Goal: Task Accomplishment & Management: Complete application form

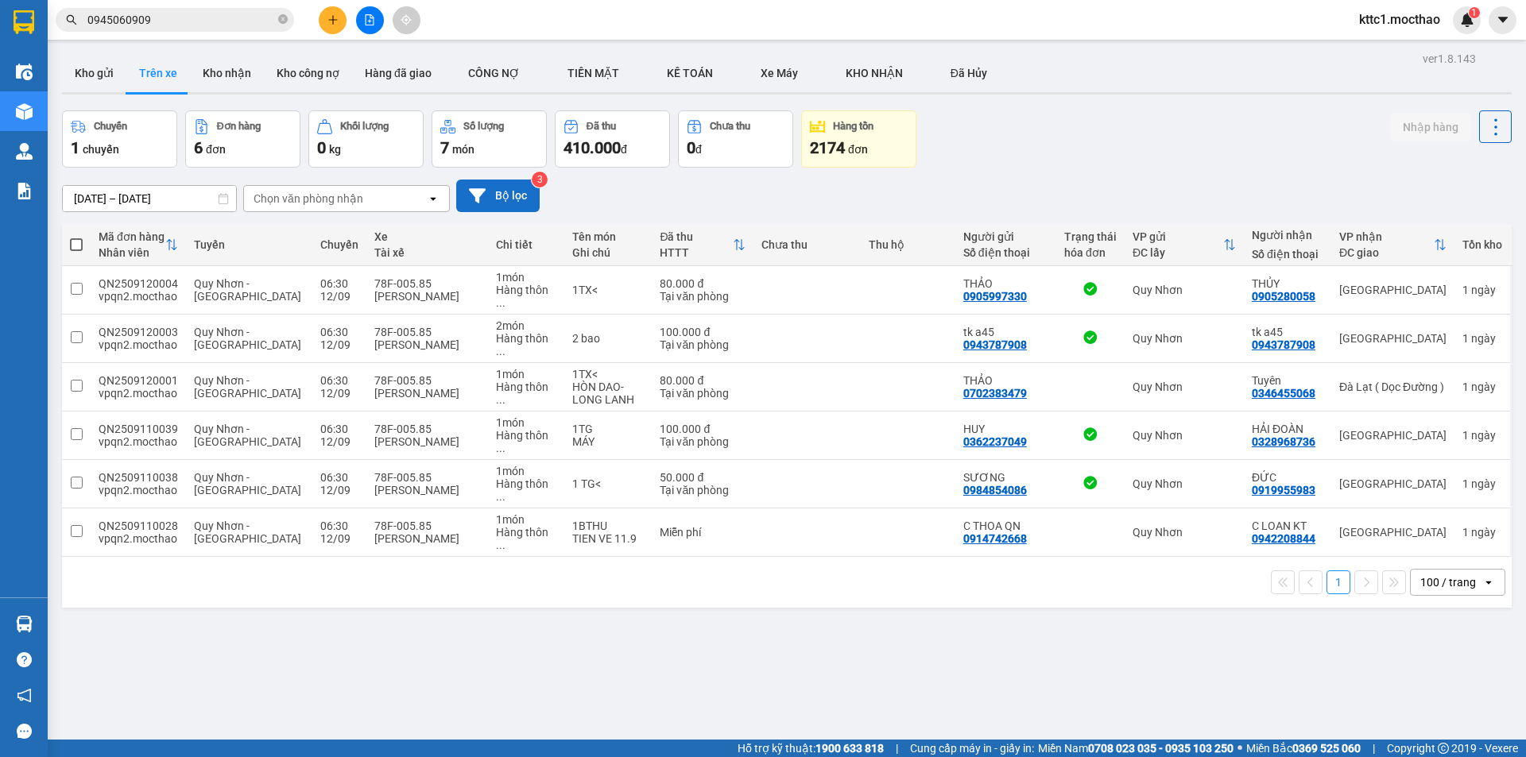
click at [471, 196] on icon at bounding box center [477, 196] width 17 height 17
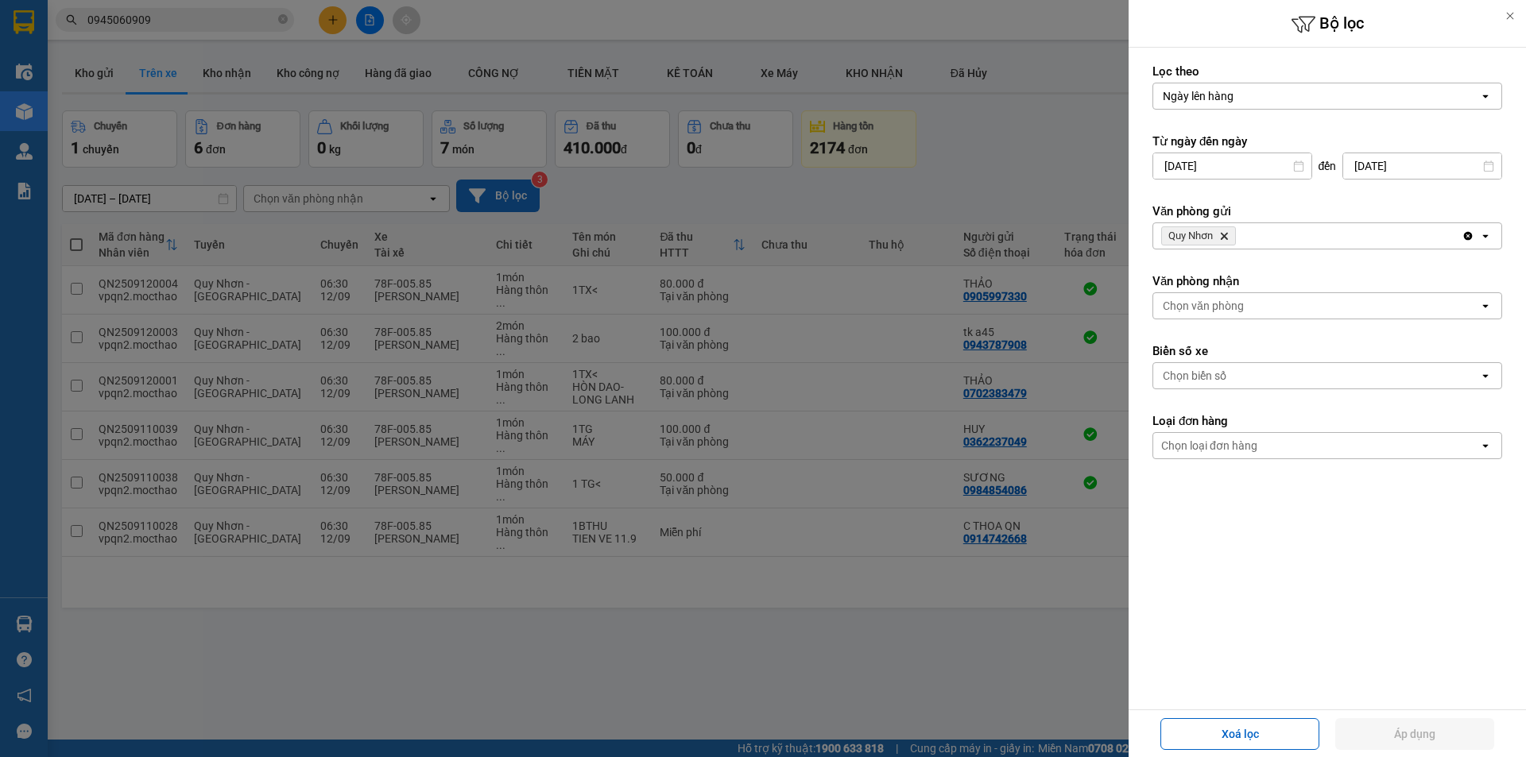
click at [1226, 234] on icon "Delete" at bounding box center [1224, 236] width 10 height 10
click at [1222, 235] on div "Chọn văn phòng" at bounding box center [1203, 236] width 81 height 16
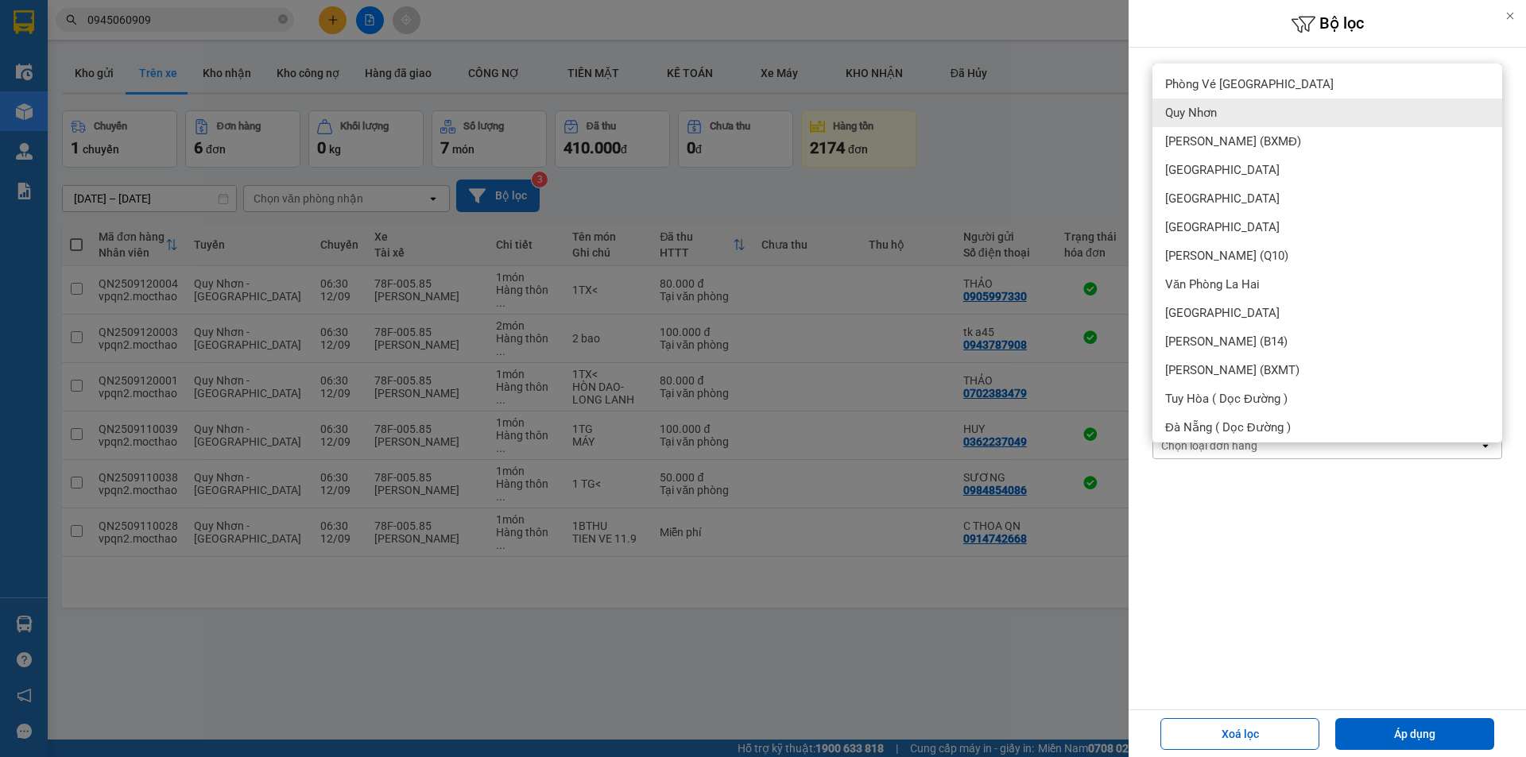
click at [1234, 113] on div "Quy Nhơn" at bounding box center [1327, 113] width 350 height 29
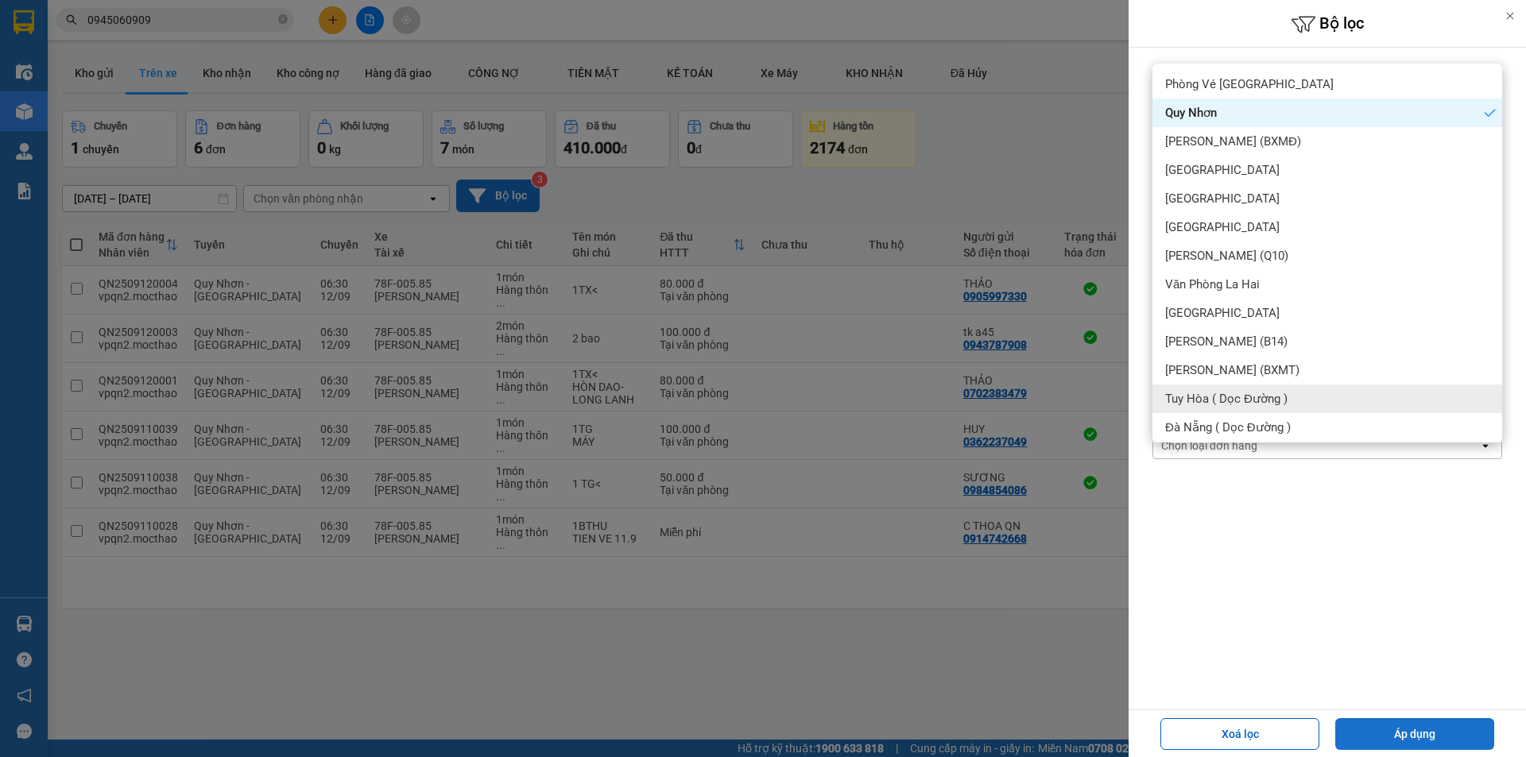
click at [1398, 738] on button "Áp dụng" at bounding box center [1414, 734] width 159 height 32
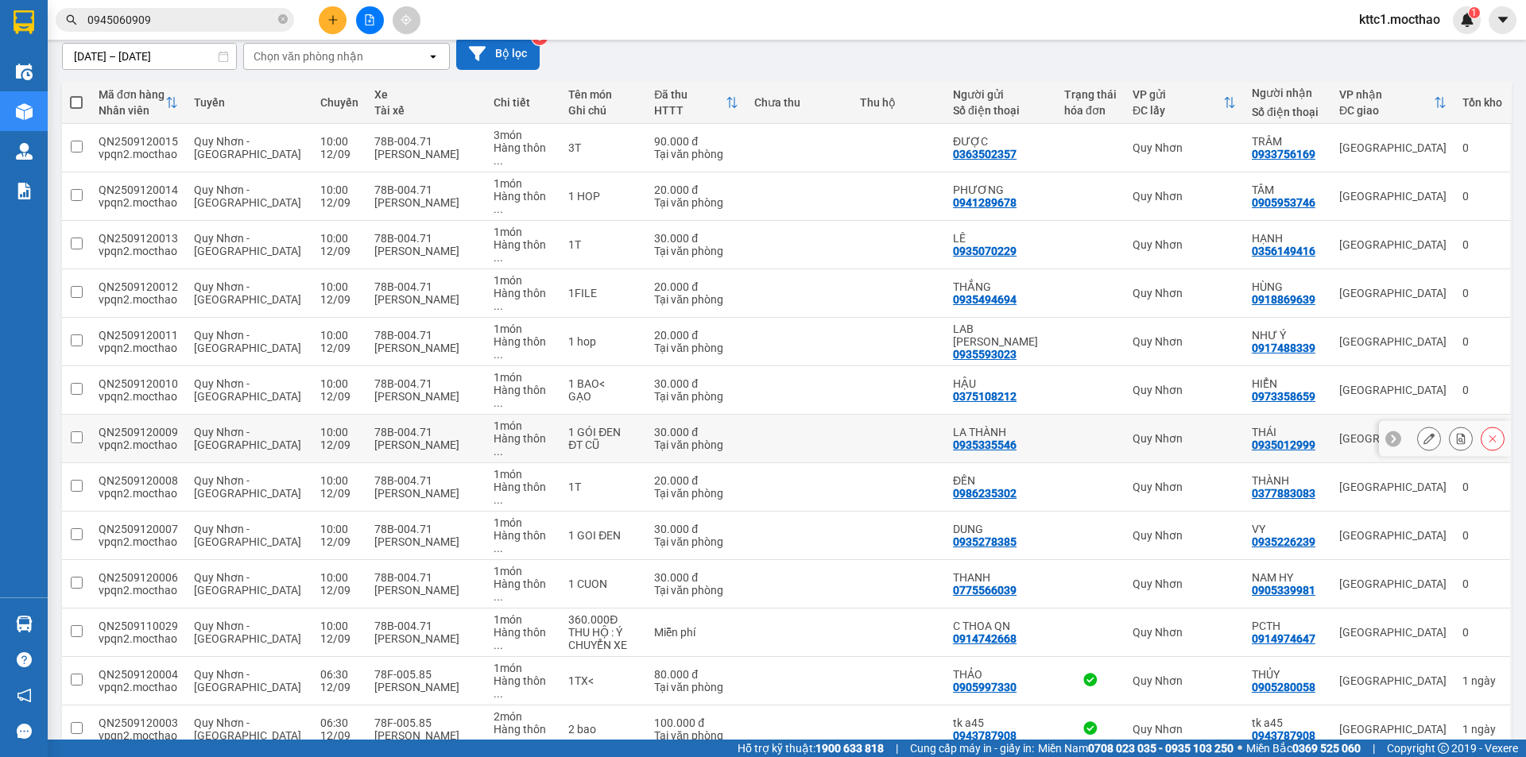
scroll to position [225, 0]
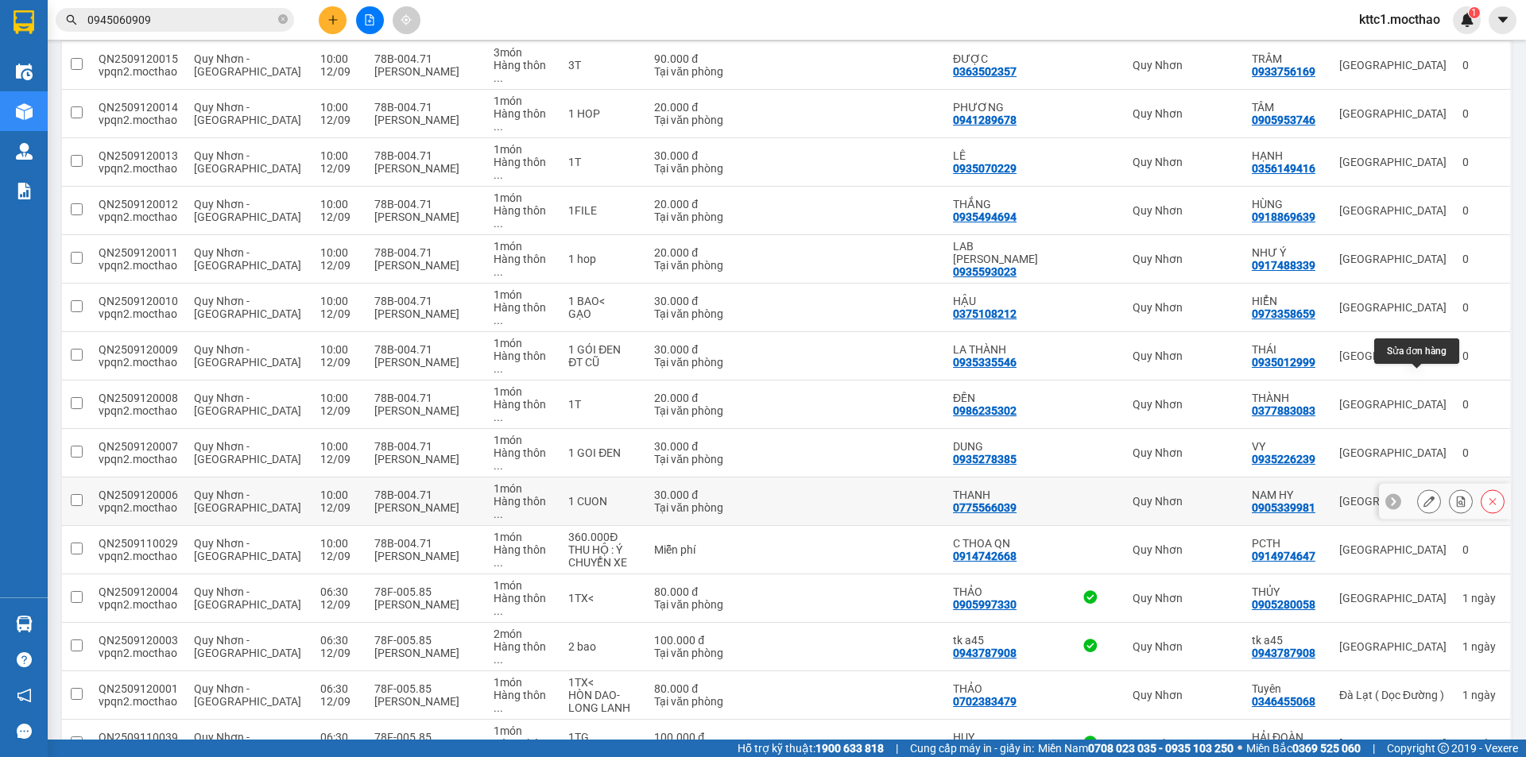
click at [1423, 496] on icon at bounding box center [1428, 501] width 11 height 11
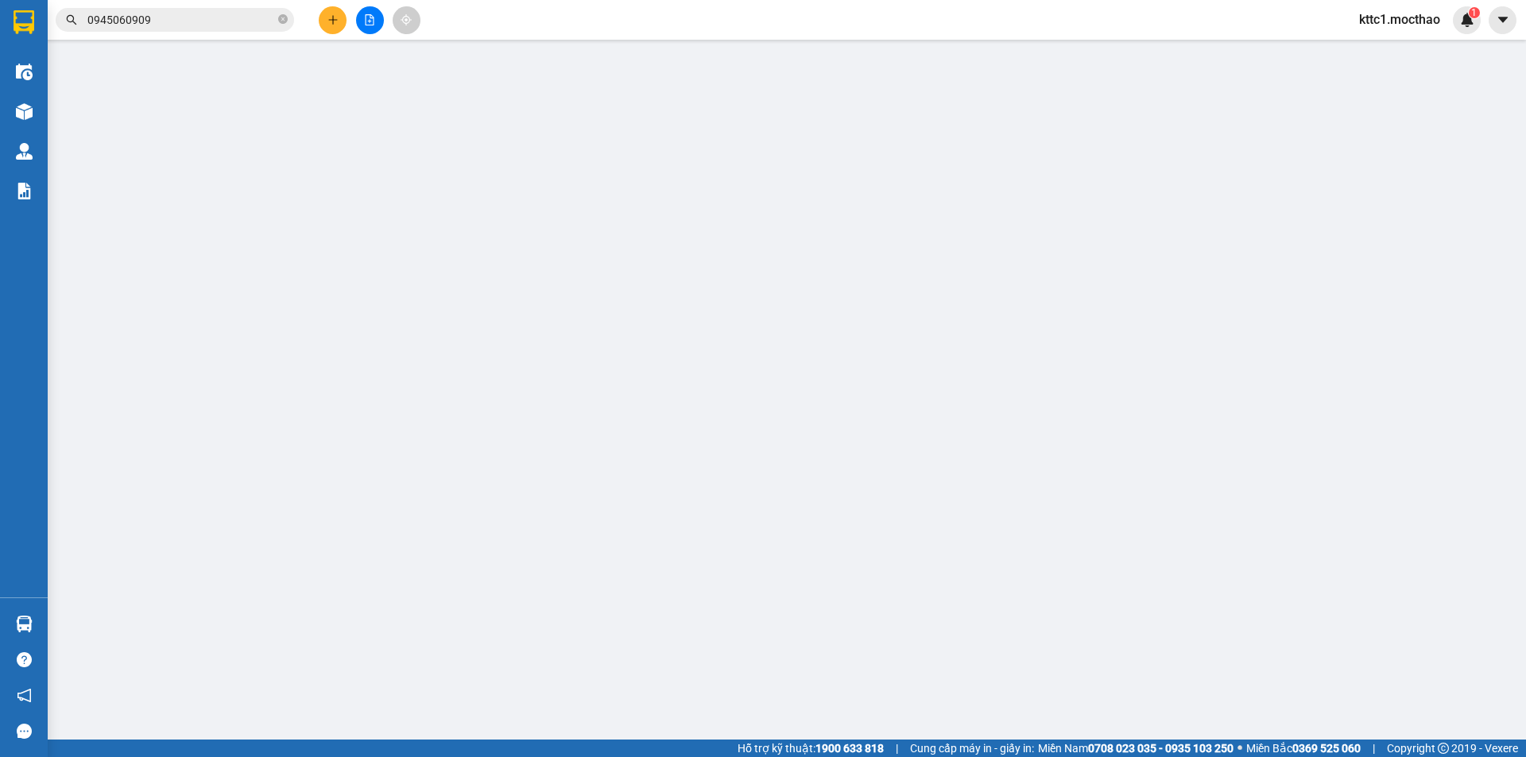
type input "0775566039"
type input "THANH"
type input "0905339981"
type input "NAM HY"
type input "A"
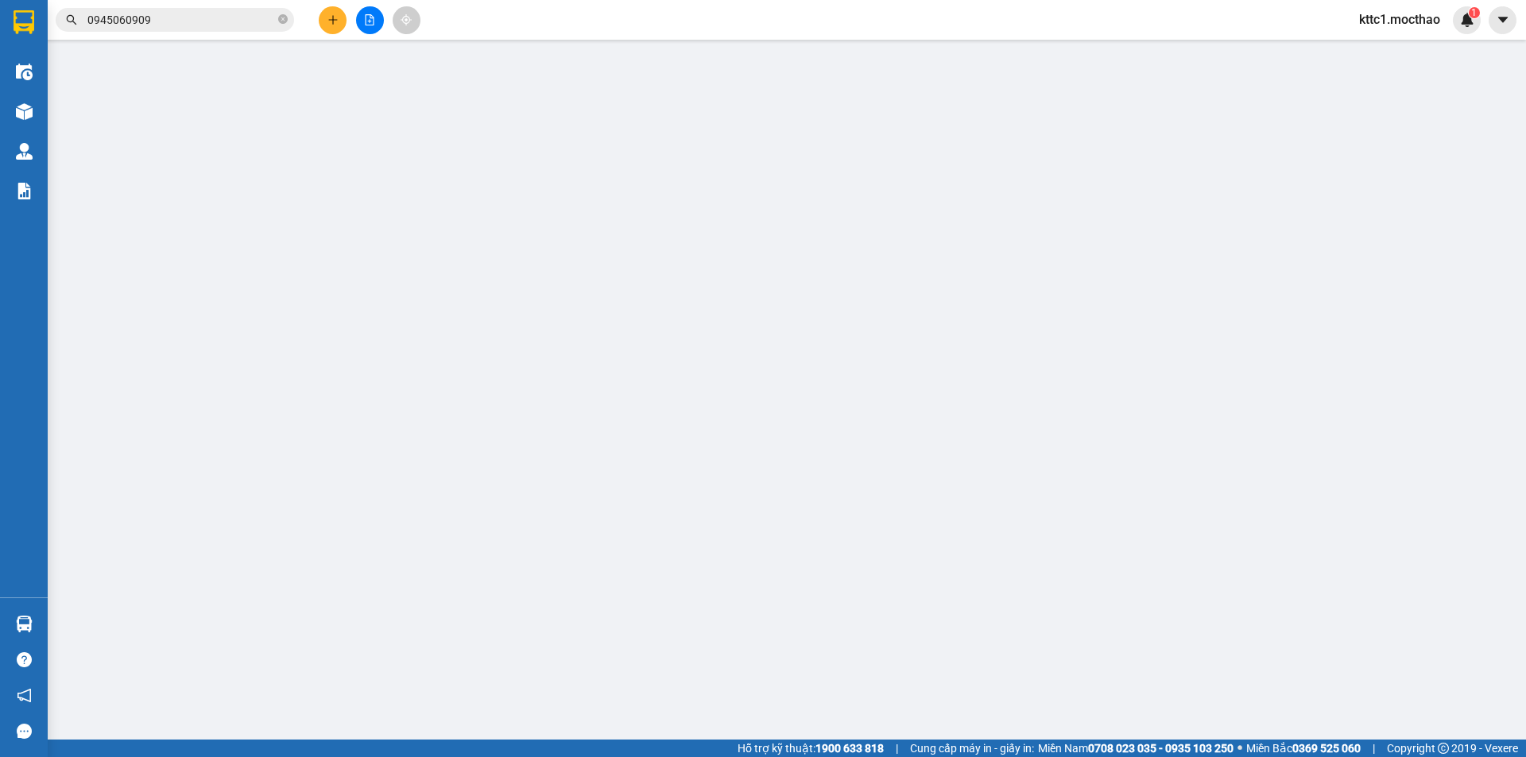
type input "30.000"
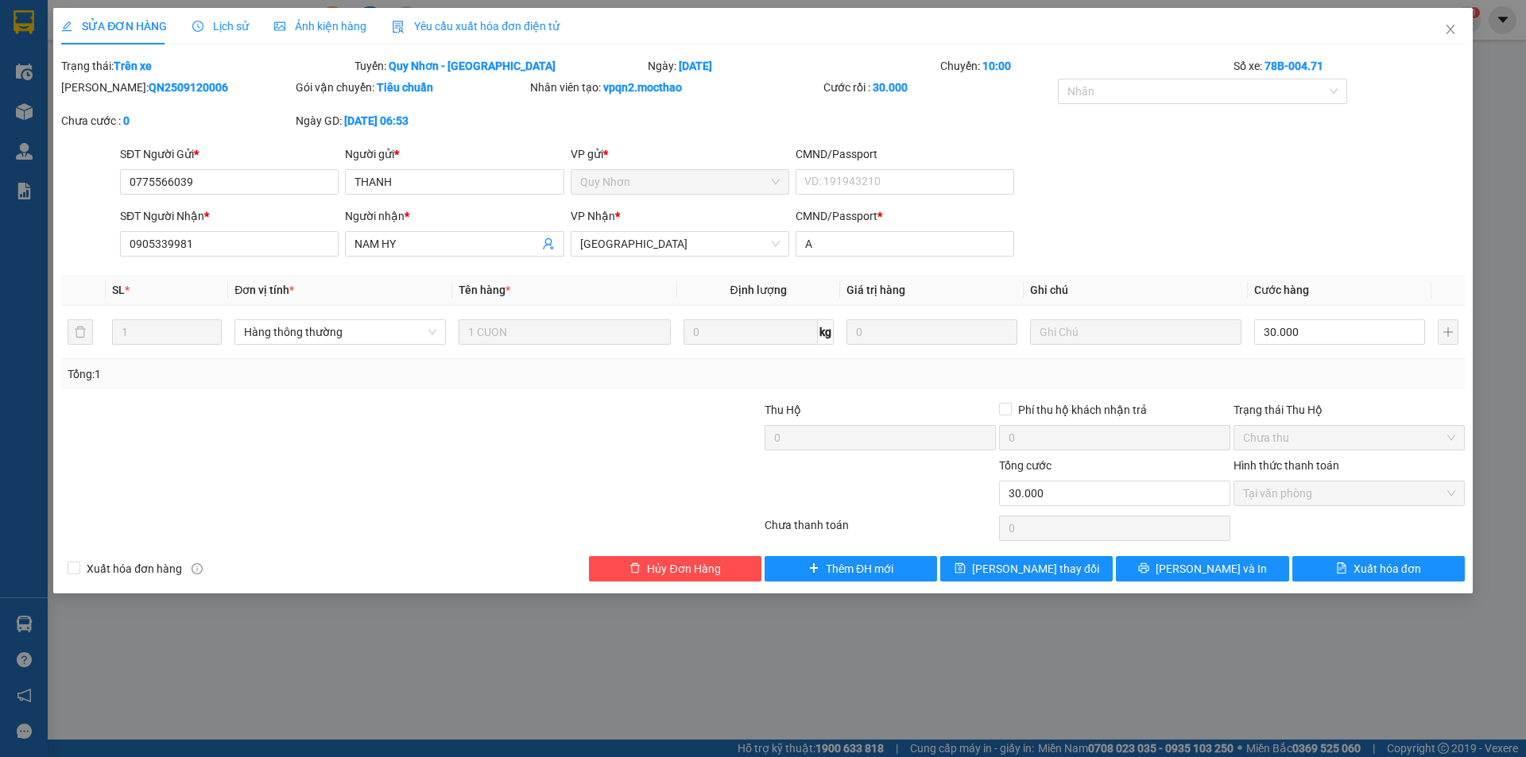
click at [487, 24] on span "Yêu cầu xuất hóa đơn điện tử" at bounding box center [476, 26] width 168 height 13
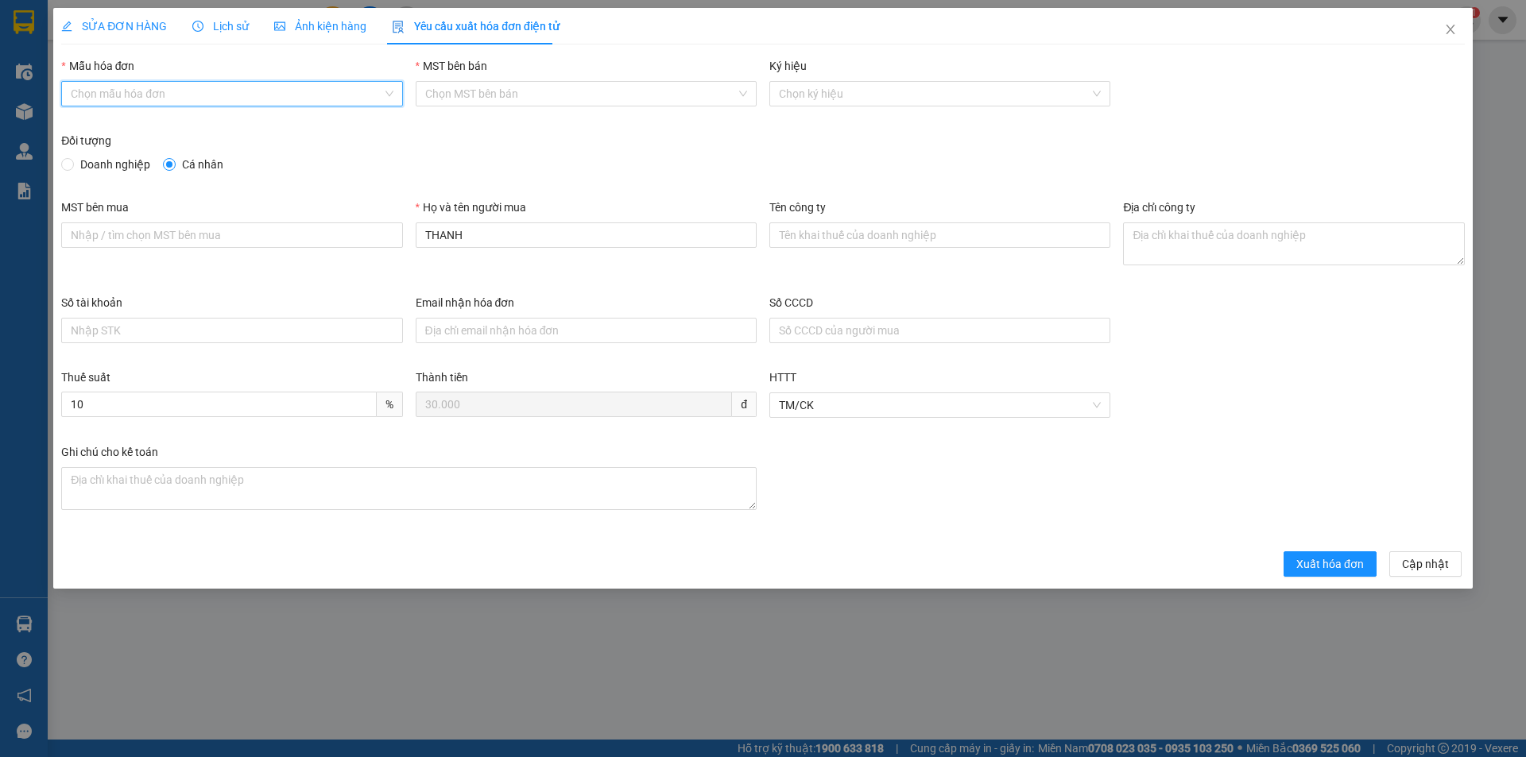
click at [238, 103] on input "Mẫu hóa đơn" at bounding box center [226, 94] width 311 height 24
click at [195, 126] on div "HĐH" at bounding box center [232, 125] width 322 height 17
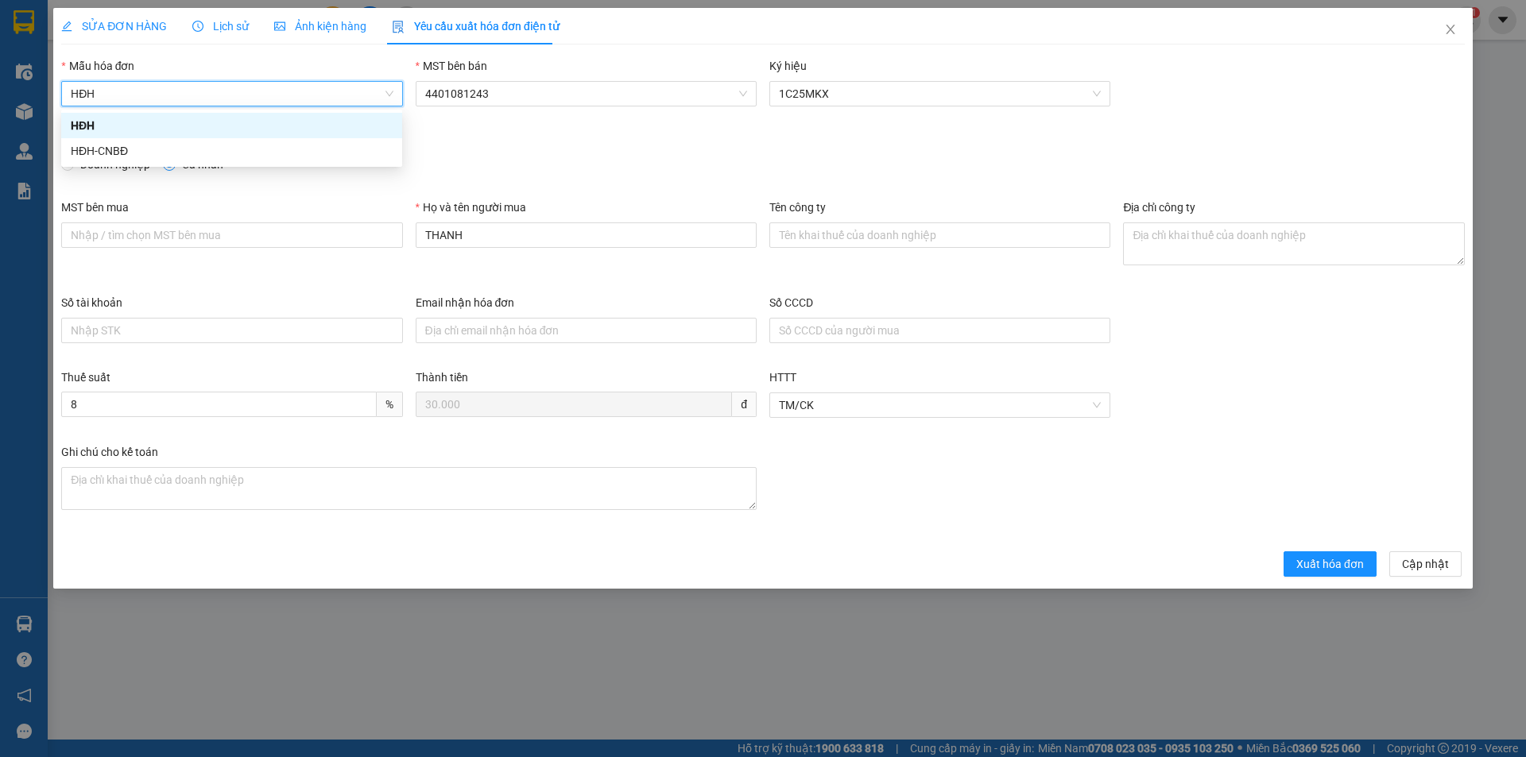
type input "8"
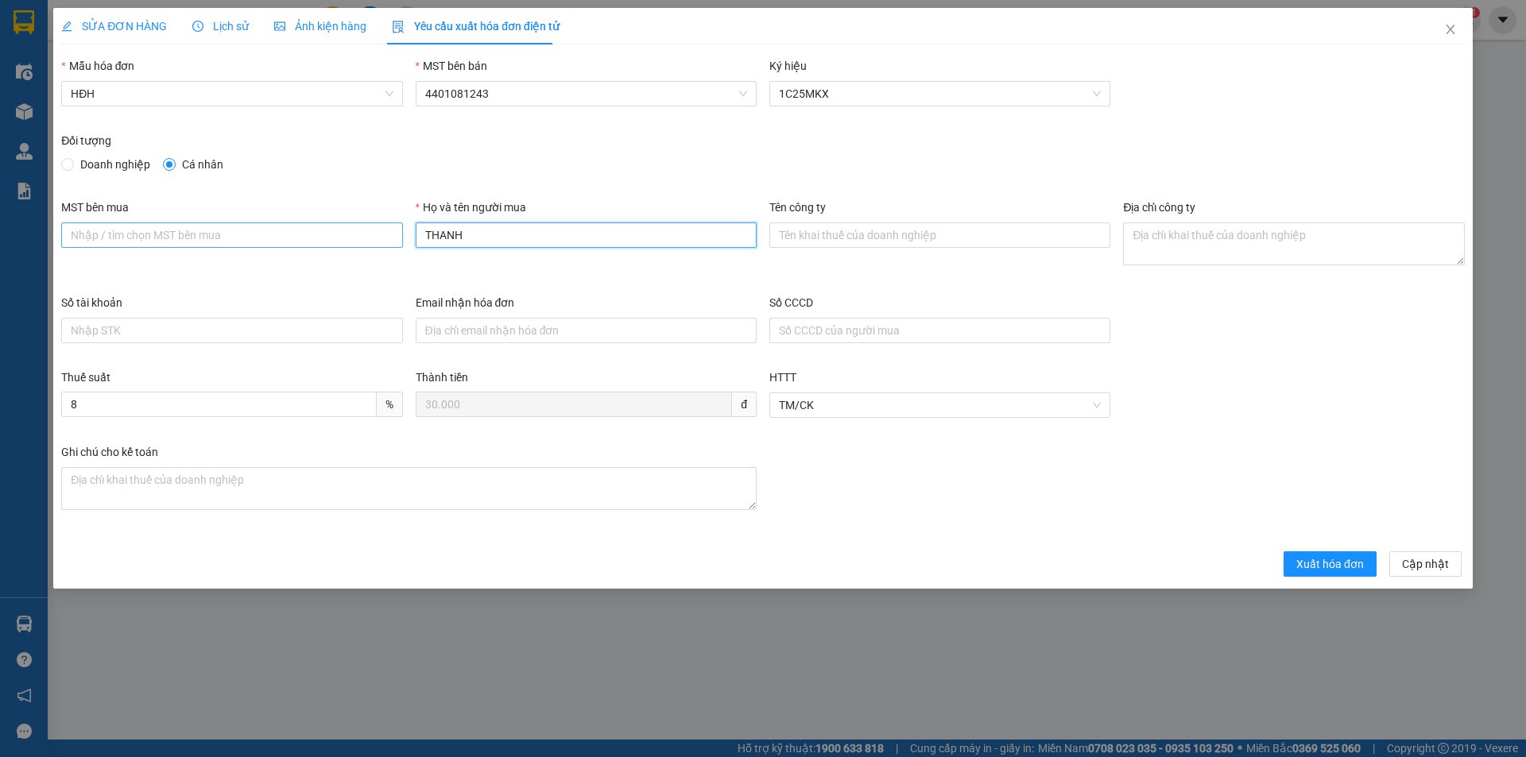
drag, startPoint x: 458, startPoint y: 234, endPoint x: 395, endPoint y: 234, distance: 62.8
click at [395, 234] on div "MST bên mua Họ và tên người mua THANH Tên công ty Địa chỉ công ty" at bounding box center [763, 246] width 1416 height 95
type input "Người mua không lấy hóa đơn"
click at [1352, 562] on span "Xuất hóa đơn" at bounding box center [1330, 564] width 68 height 17
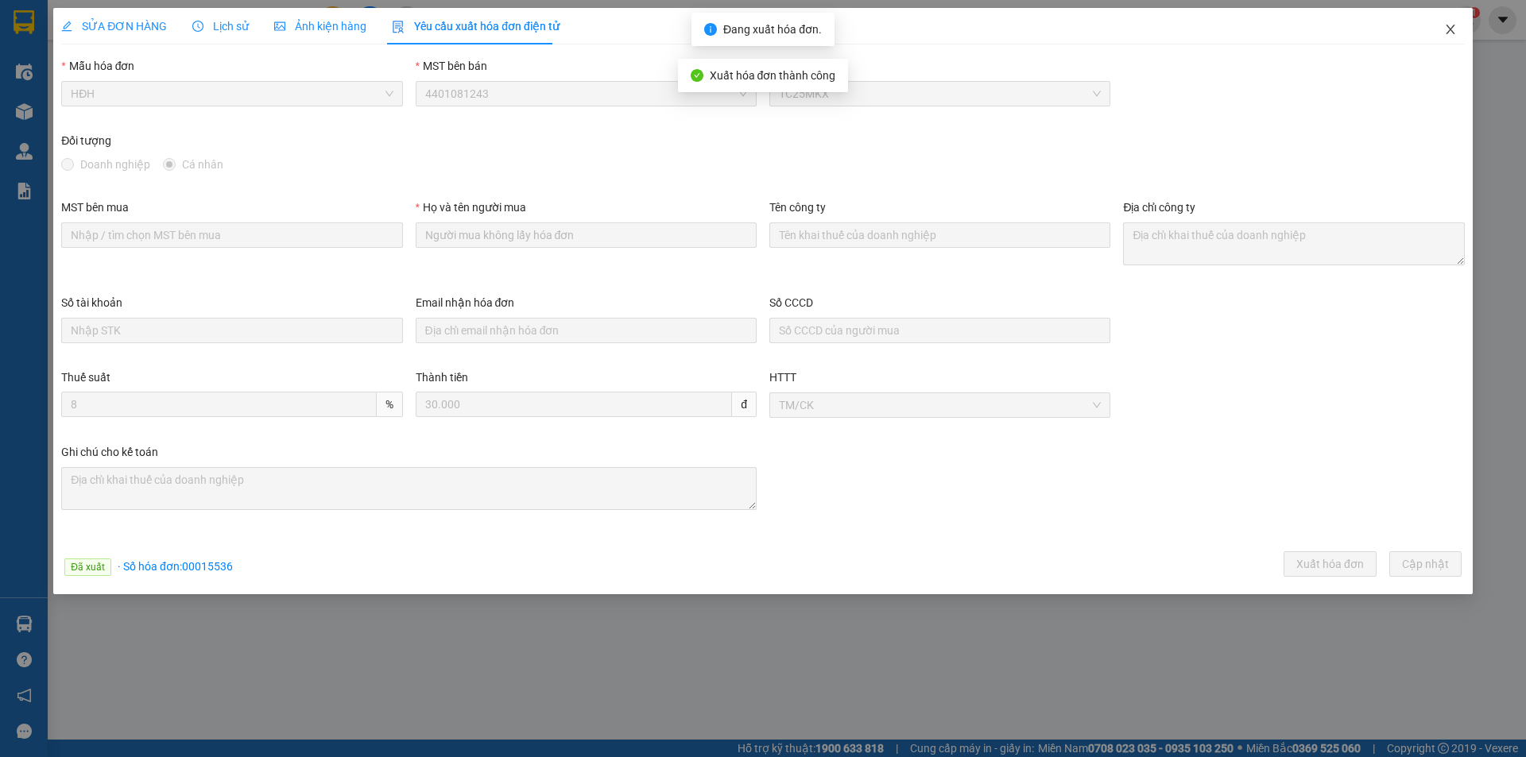
click at [1452, 28] on icon "close" at bounding box center [1450, 29] width 13 height 13
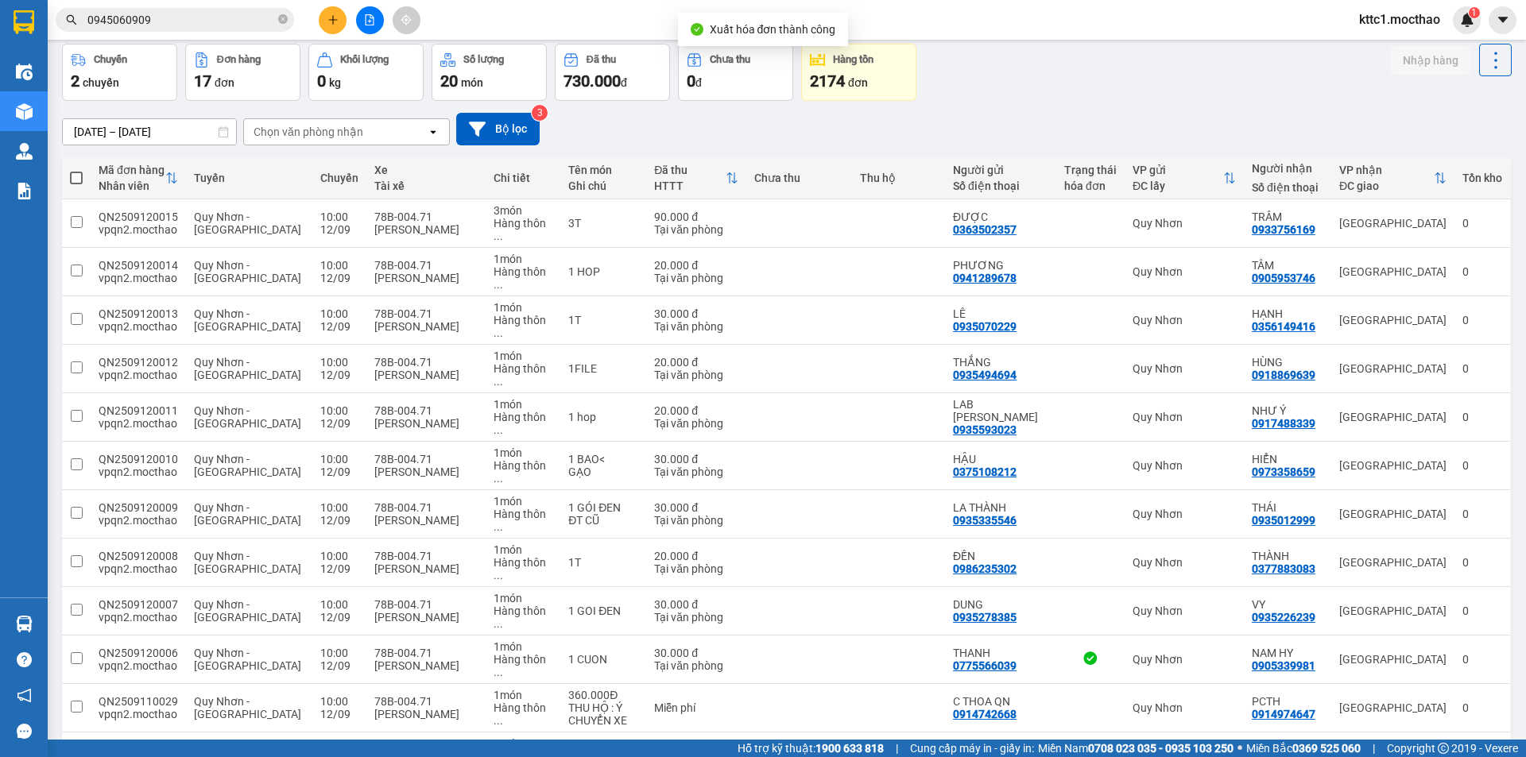
scroll to position [159, 0]
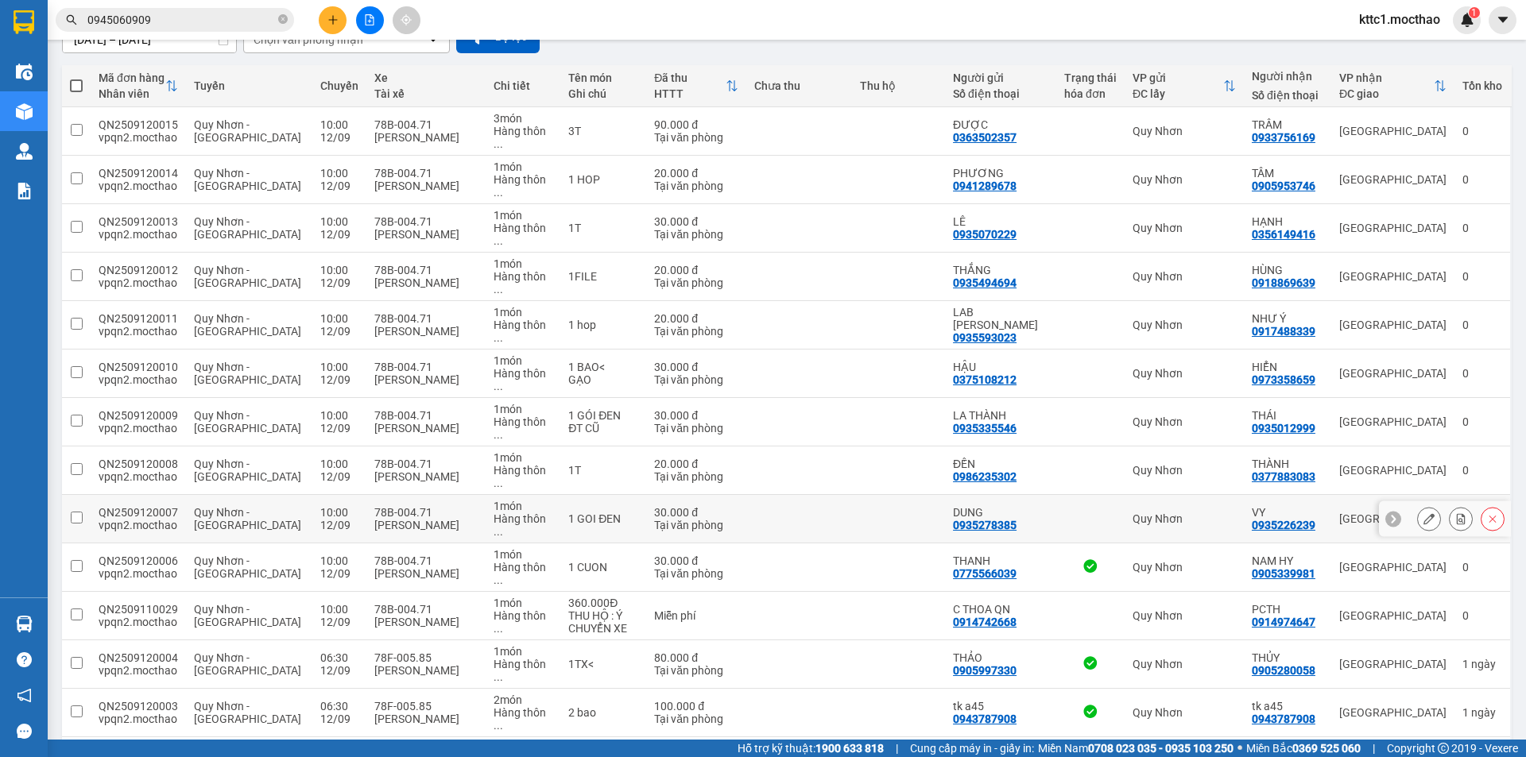
click at [1423, 513] on icon at bounding box center [1428, 518] width 11 height 11
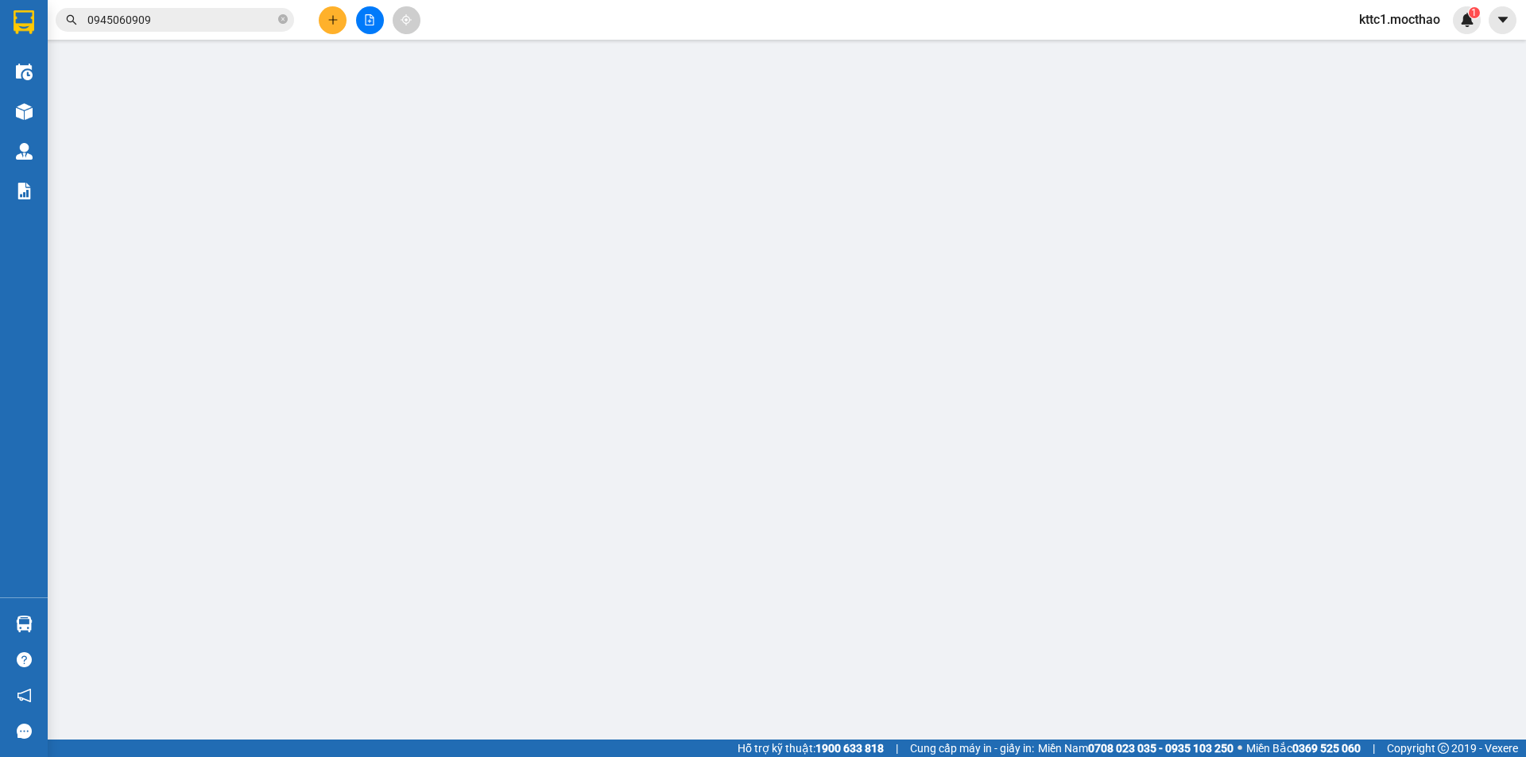
type input "0935278385"
type input "DUNG"
type input "0935226239"
type input "VY"
type input "A"
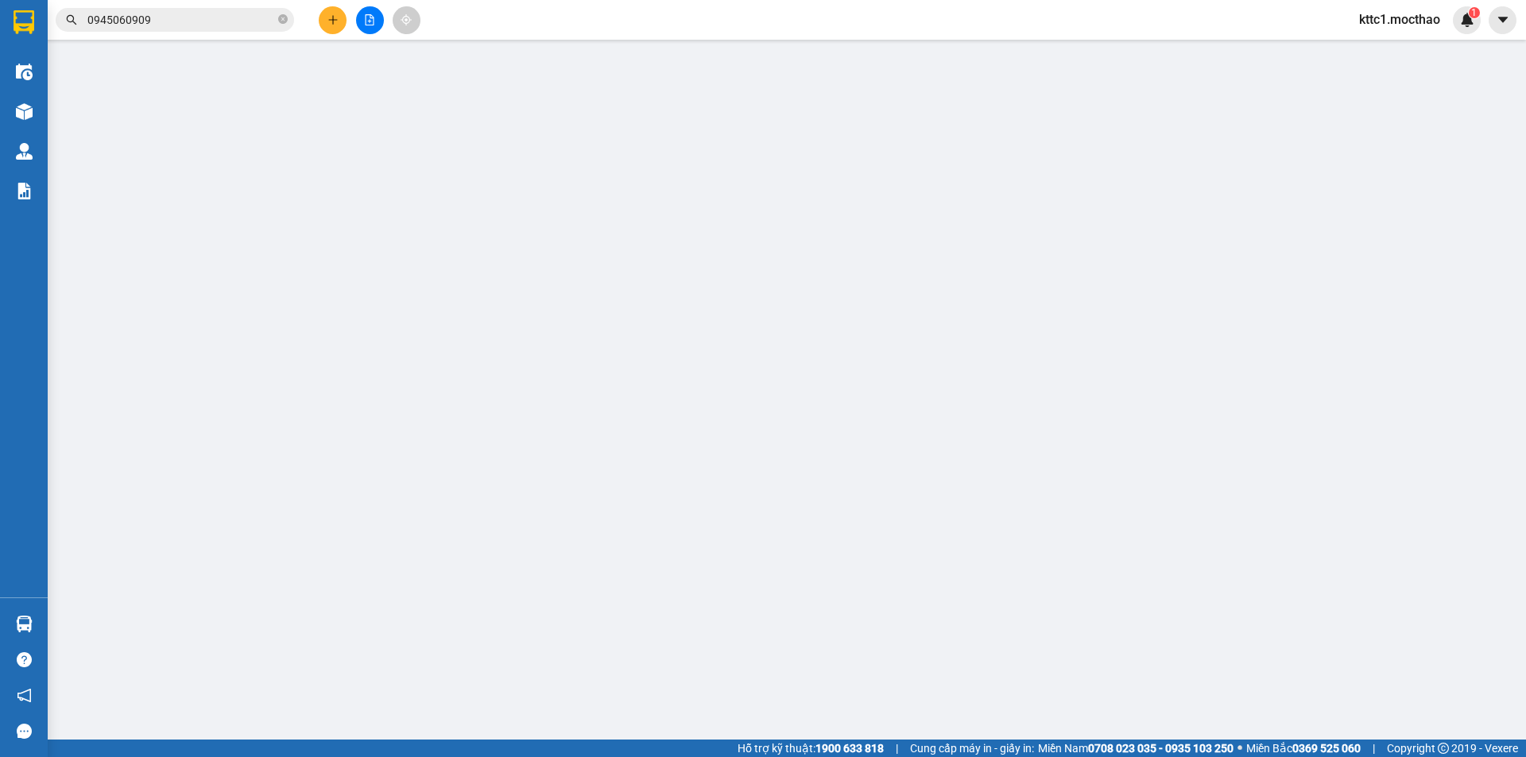
type input "30.000"
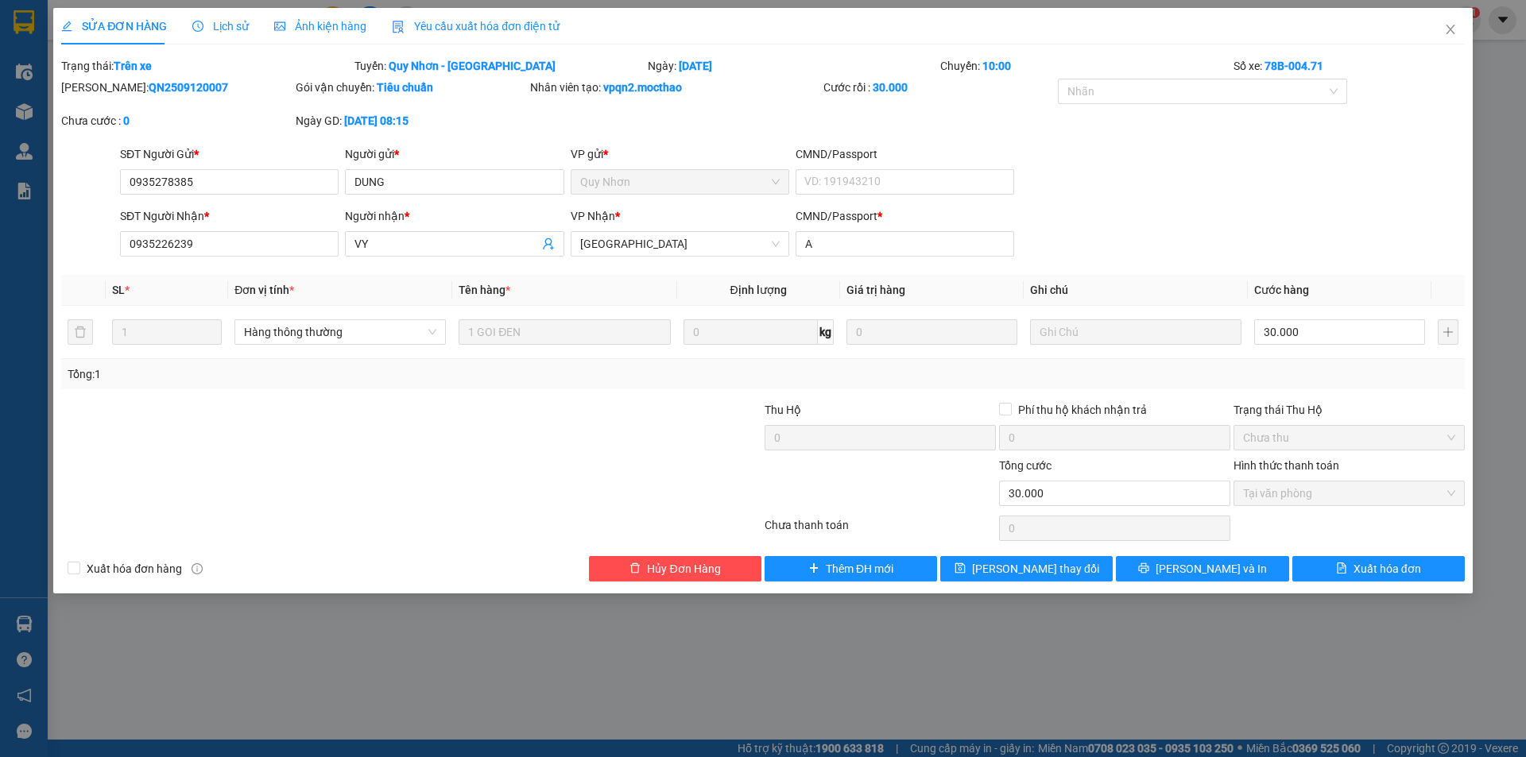
click at [409, 23] on span "Yêu cầu xuất hóa đơn điện tử" at bounding box center [476, 26] width 168 height 13
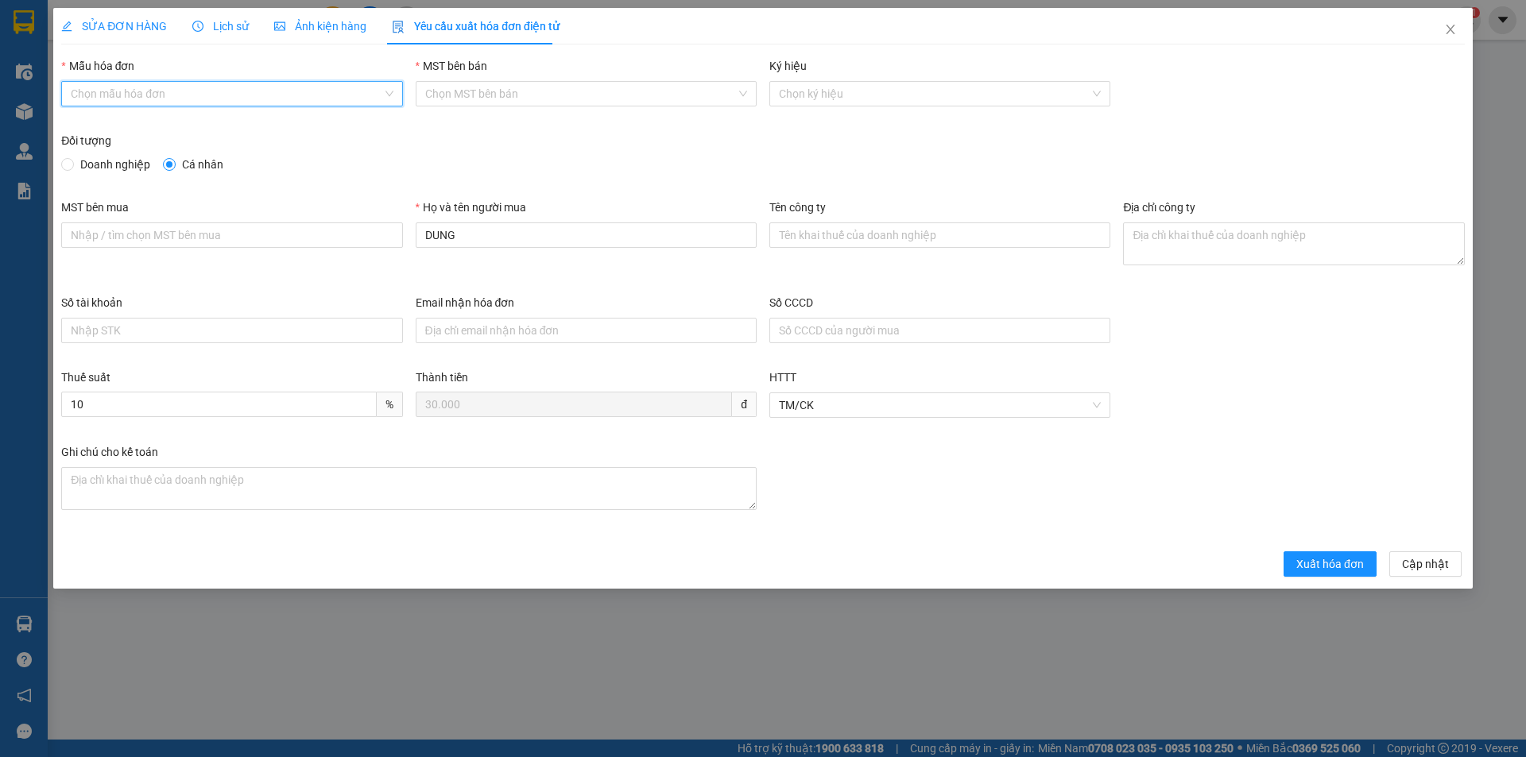
click at [256, 95] on input "Mẫu hóa đơn" at bounding box center [226, 94] width 311 height 24
click at [176, 122] on div "HĐH" at bounding box center [232, 125] width 322 height 17
type input "8"
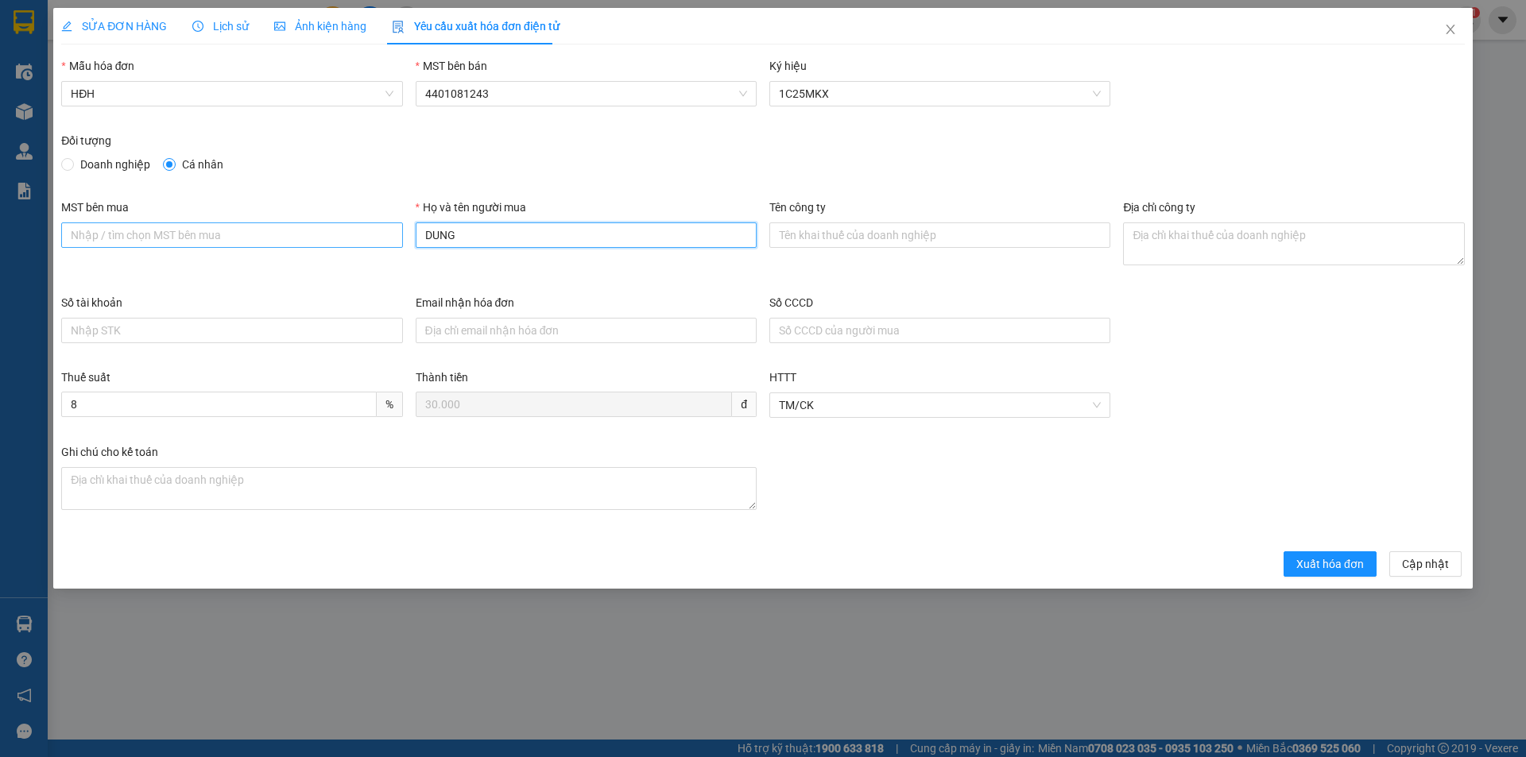
drag, startPoint x: 467, startPoint y: 240, endPoint x: 385, endPoint y: 235, distance: 82.8
click at [385, 235] on div "MST bên mua Họ và tên người mua DUNG Tên công ty Địa chỉ công ty" at bounding box center [763, 246] width 1416 height 95
type input "Người mua không lấy hóa đơn"
click at [1314, 572] on span "Xuất hóa đơn" at bounding box center [1330, 564] width 68 height 17
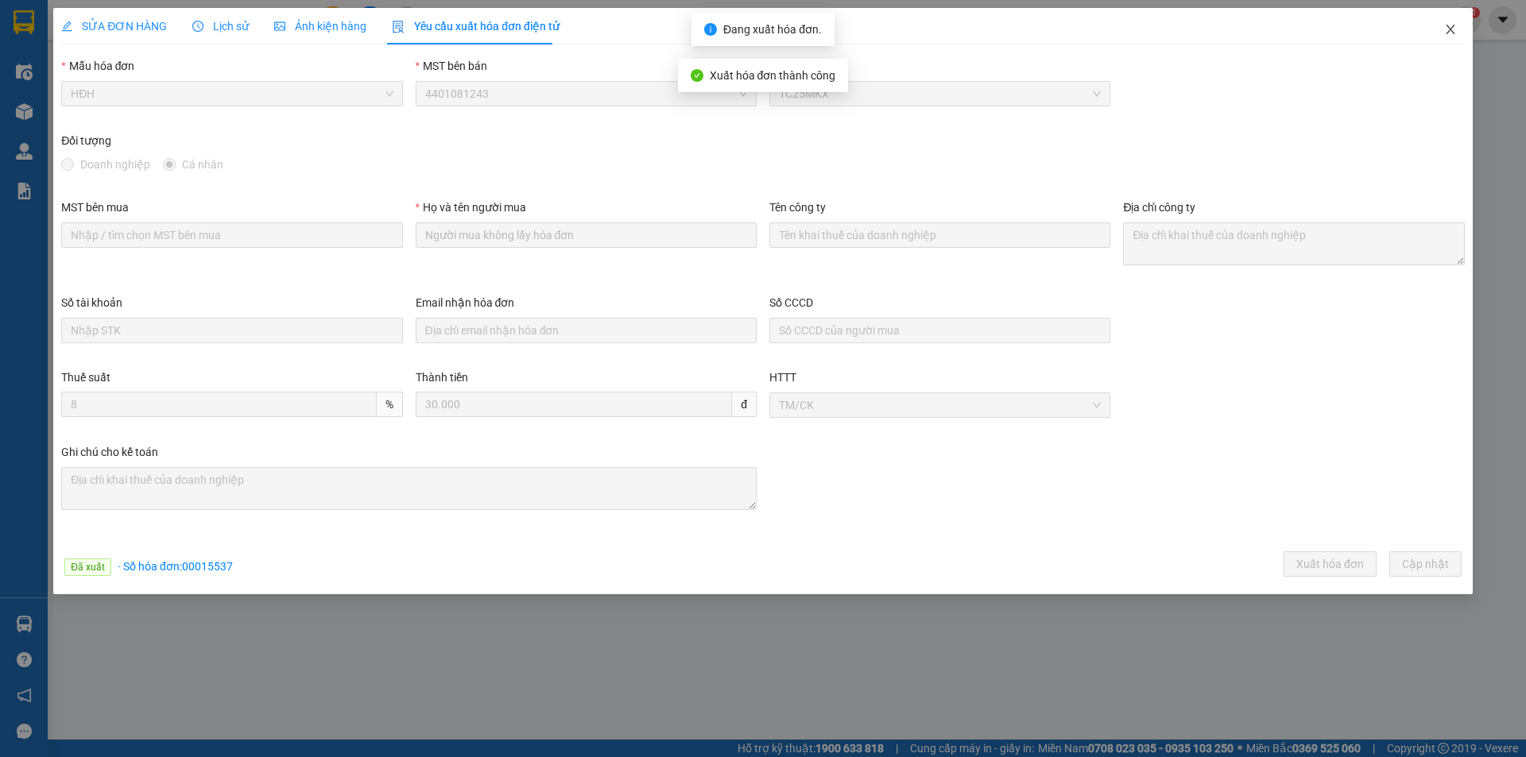
click at [1449, 32] on icon "close" at bounding box center [1450, 30] width 9 height 10
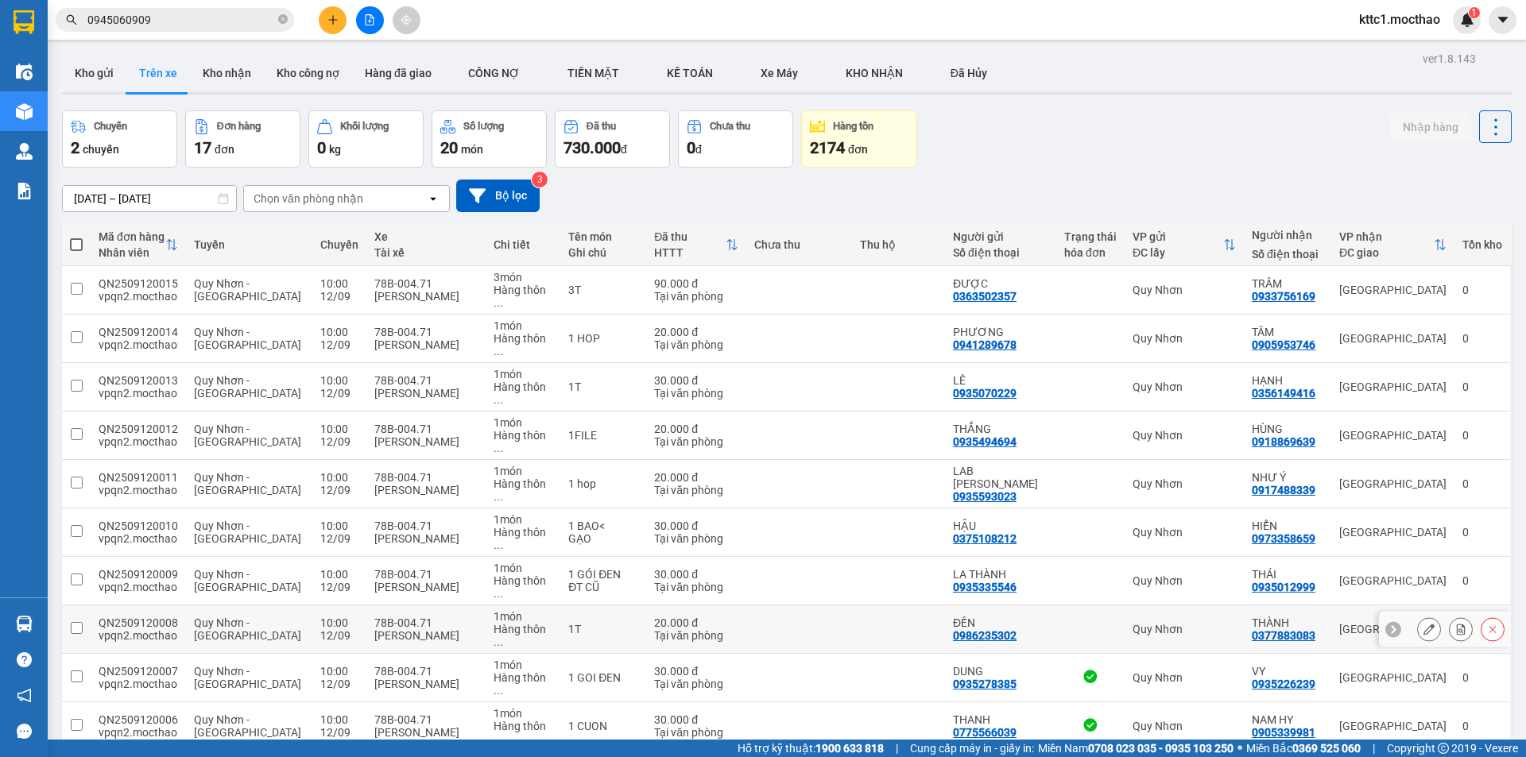
click at [1423, 624] on icon at bounding box center [1428, 629] width 11 height 11
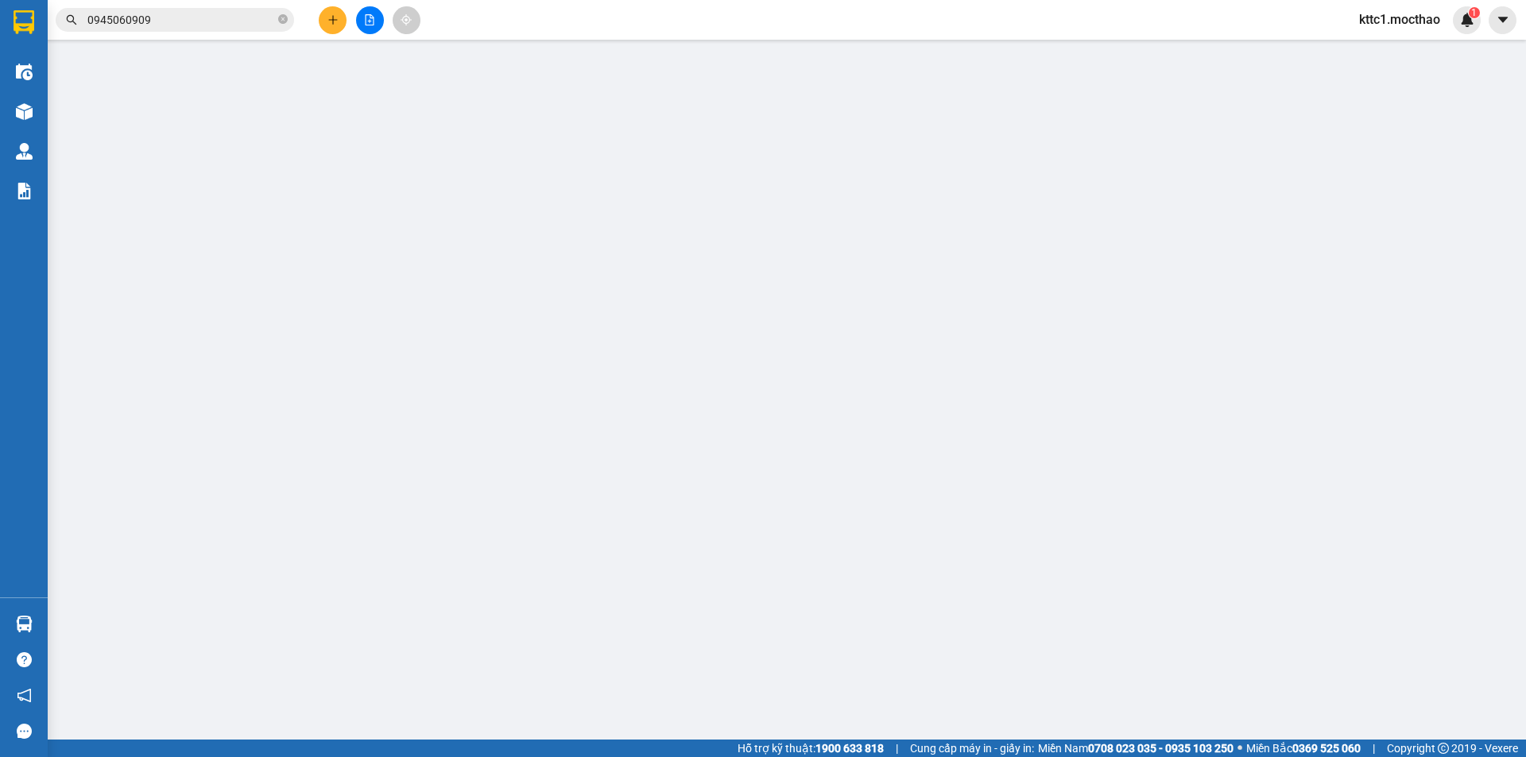
type input "0986235302"
type input "ĐẾN"
type input "0377883083"
type input "THÀNH"
type input "1"
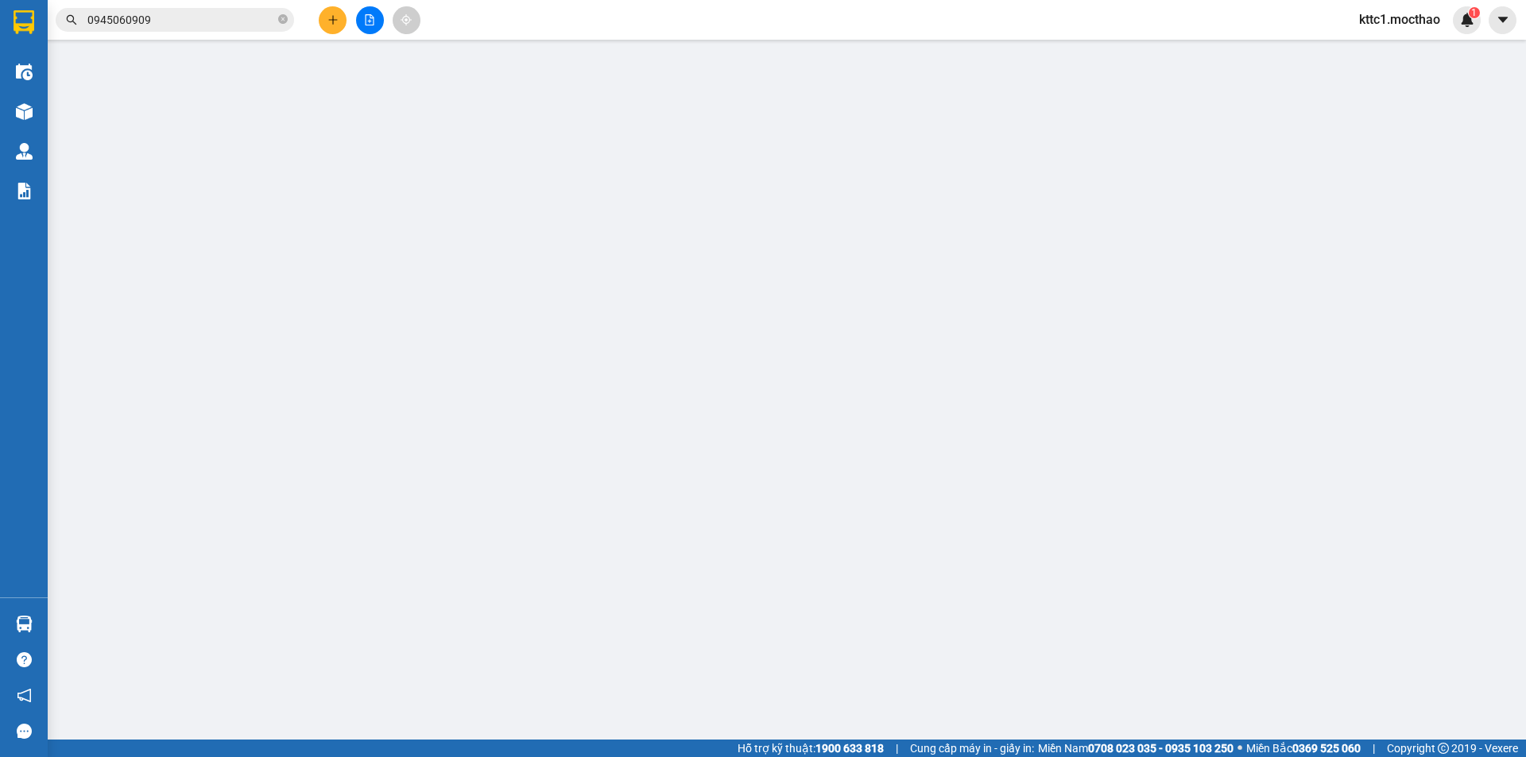
type input "20.000"
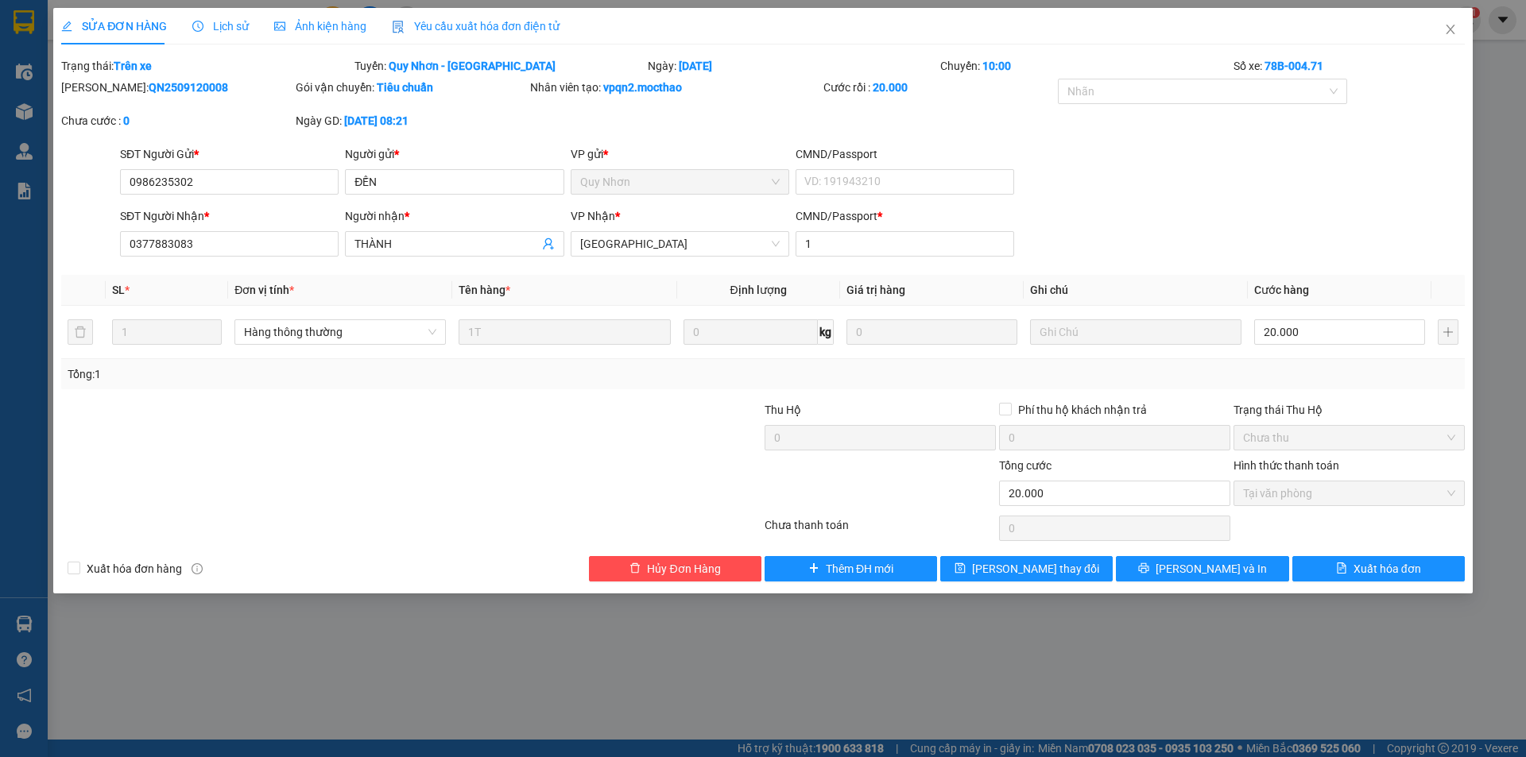
click at [486, 21] on span "Yêu cầu xuất hóa đơn điện tử" at bounding box center [476, 26] width 168 height 13
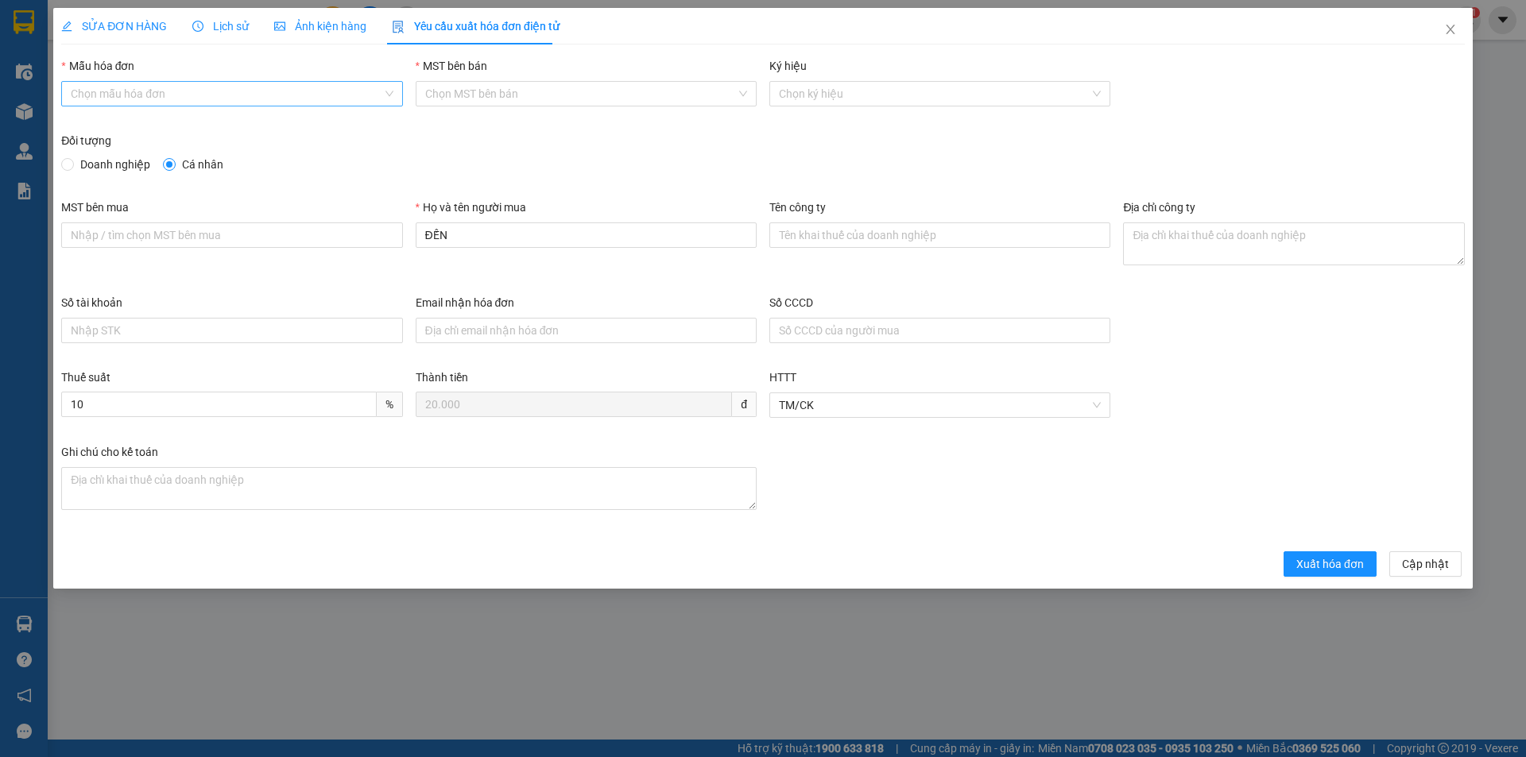
click at [261, 87] on input "Mẫu hóa đơn" at bounding box center [226, 94] width 311 height 24
click at [219, 121] on div "HĐH" at bounding box center [232, 125] width 322 height 17
type input "8"
drag, startPoint x: 452, startPoint y: 230, endPoint x: 386, endPoint y: 231, distance: 66.0
click at [386, 231] on div "MST bên mua Họ và tên người mua ĐẾN Tên công ty Địa chỉ công ty" at bounding box center [763, 246] width 1416 height 95
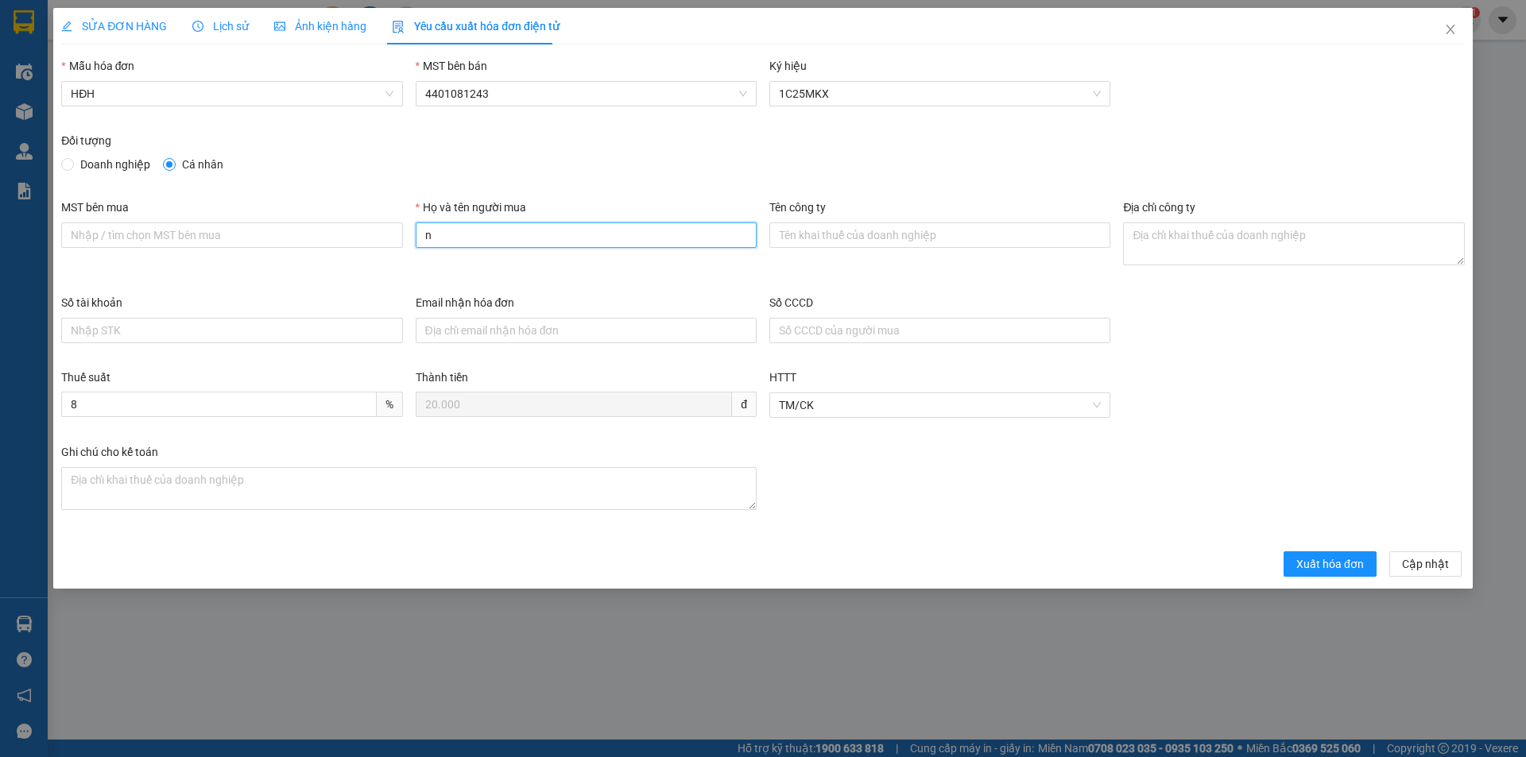
type input "Người mua không lấy hóa đơn"
click at [1303, 555] on button "Xuất hóa đơn" at bounding box center [1330, 564] width 93 height 25
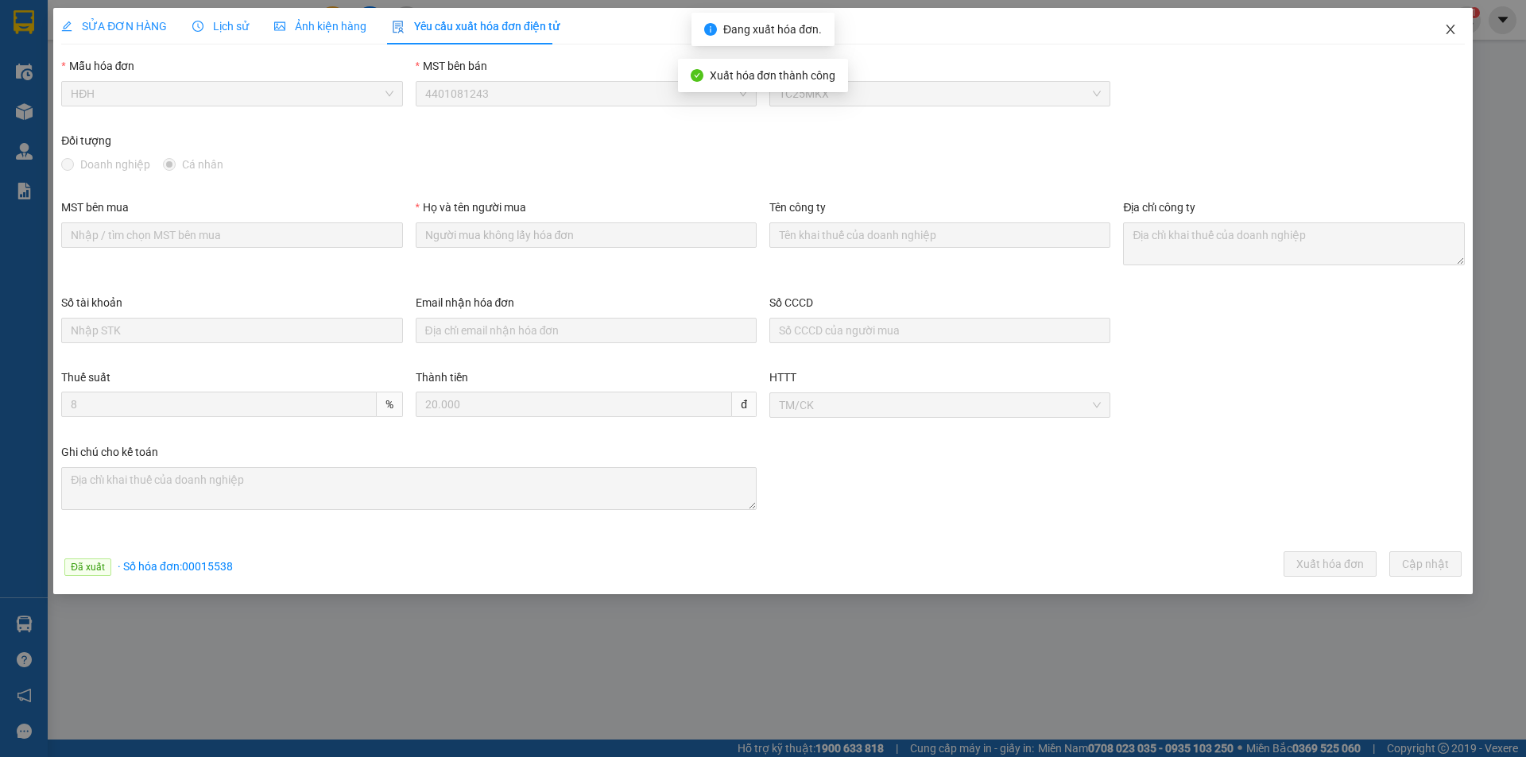
click at [1448, 25] on icon "close" at bounding box center [1450, 29] width 13 height 13
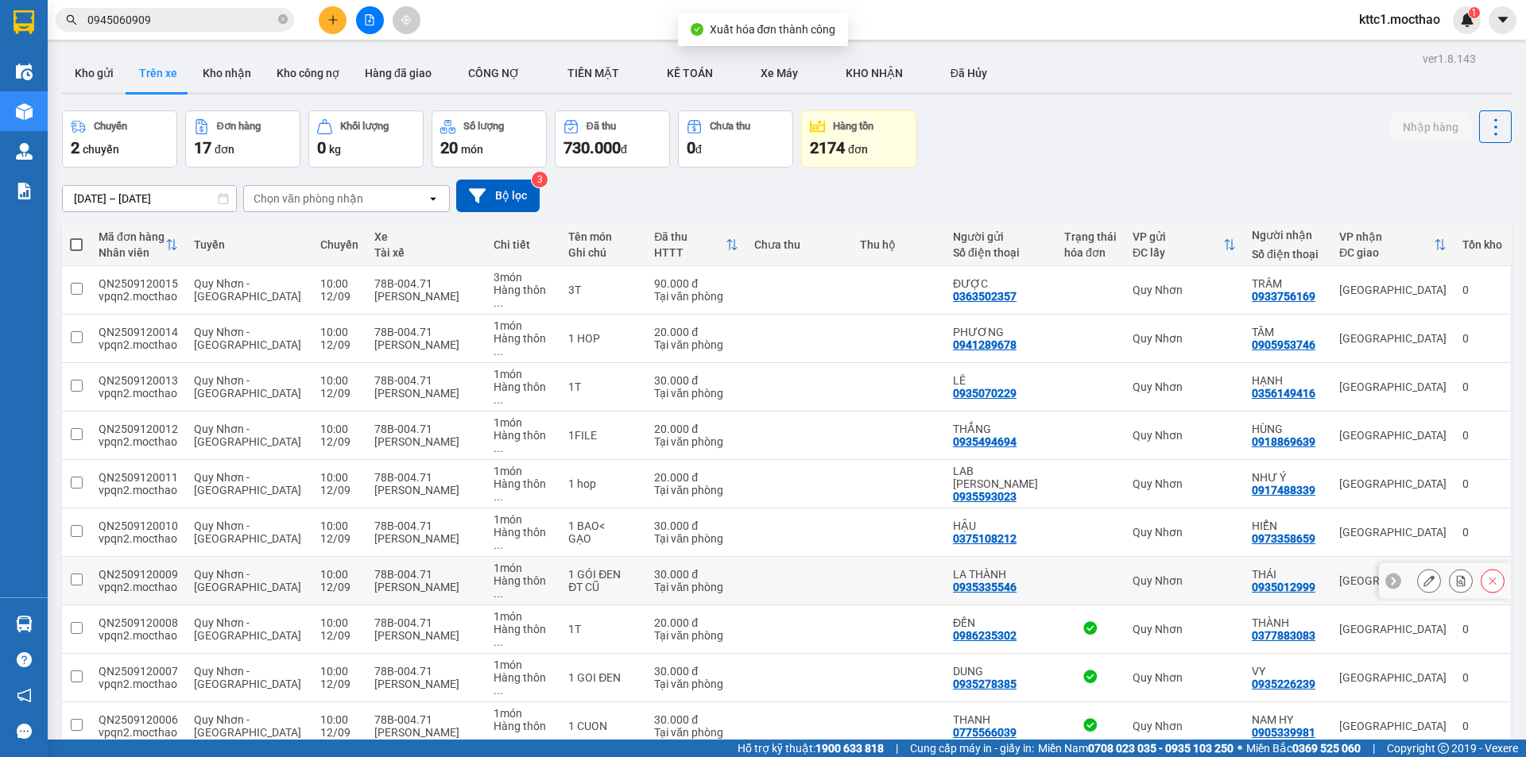
click at [1423, 575] on icon at bounding box center [1428, 580] width 11 height 11
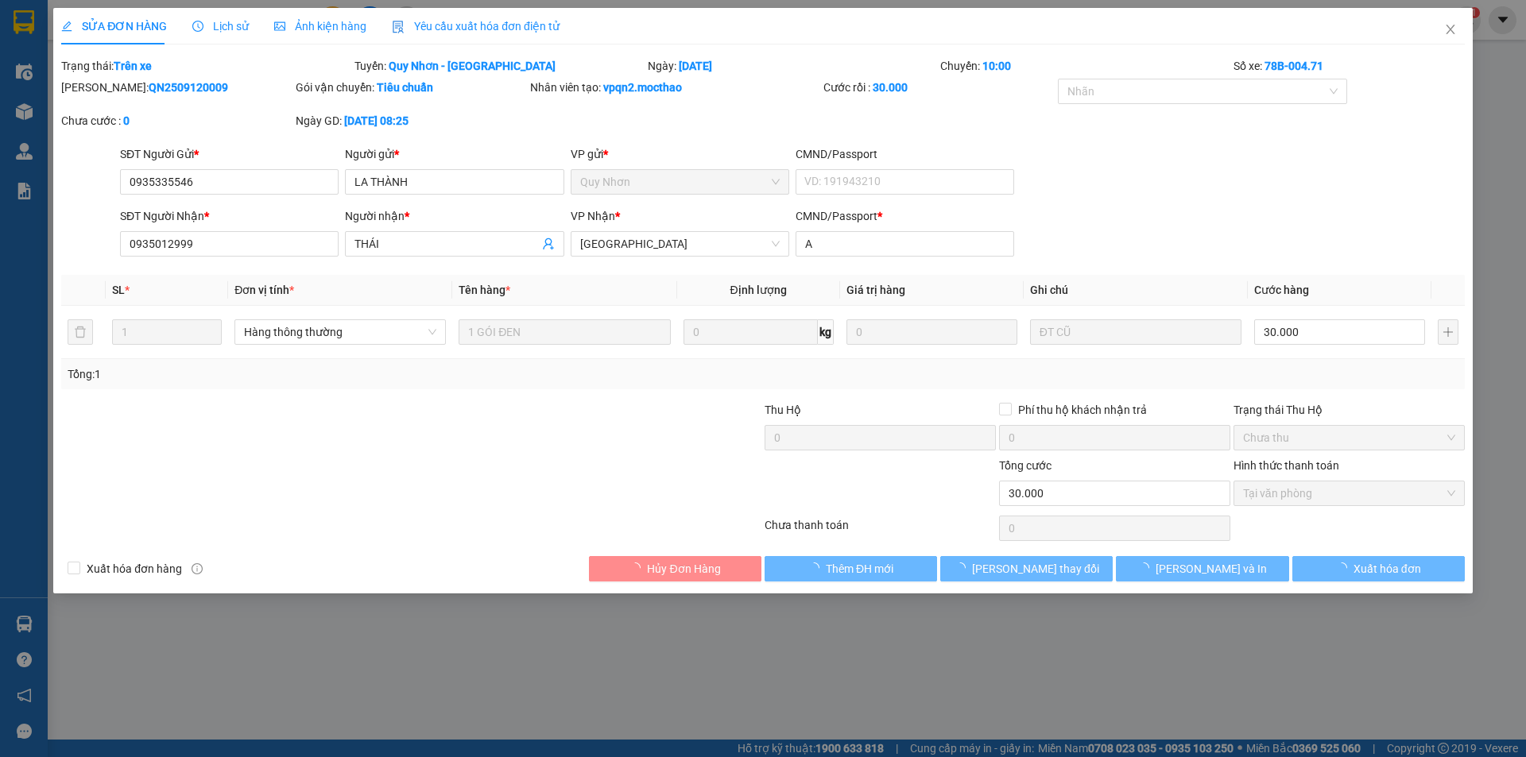
type input "0935335546"
type input "LA THÀNH"
type input "0935012999"
type input "THÁI"
type input "A"
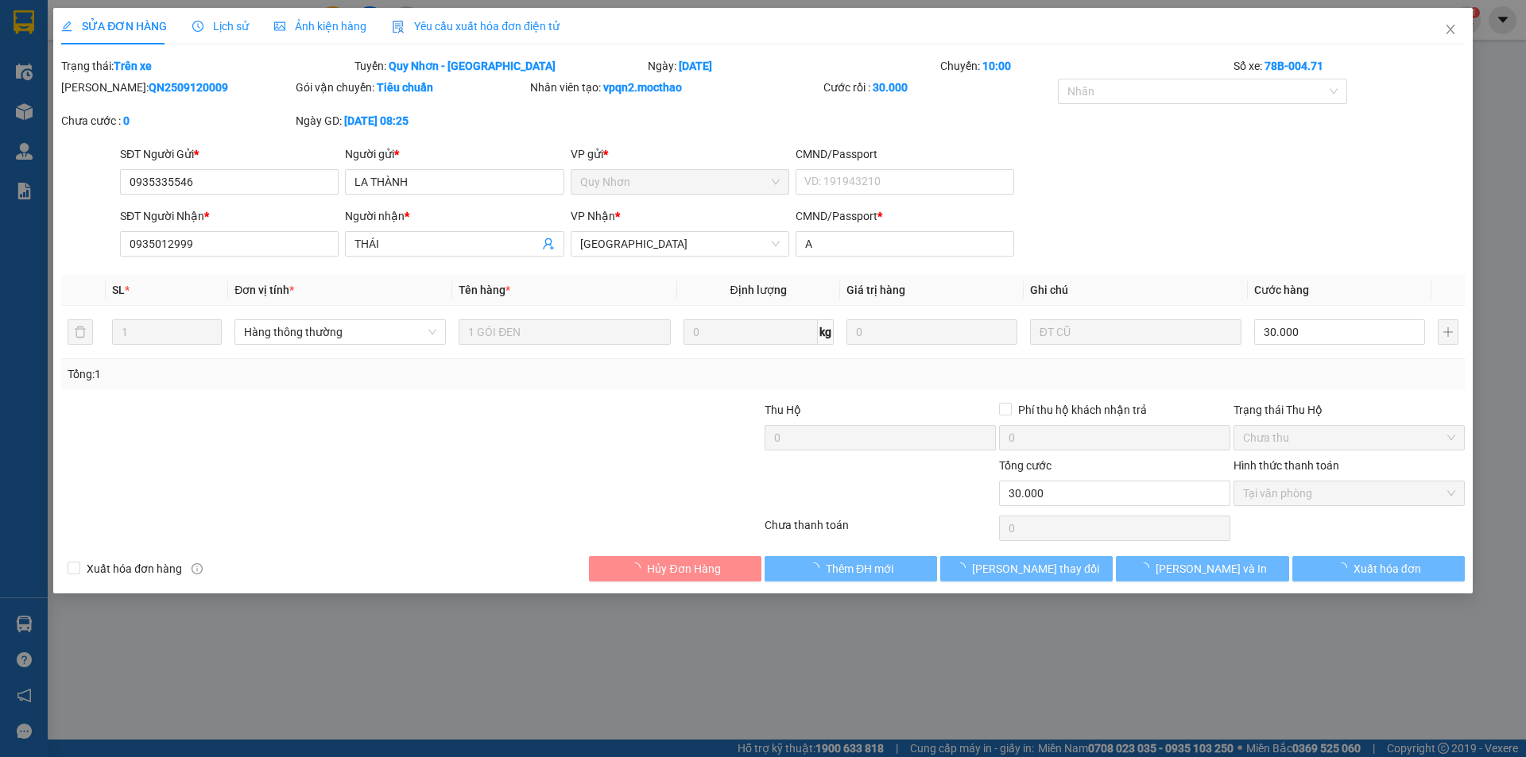
type input "30.000"
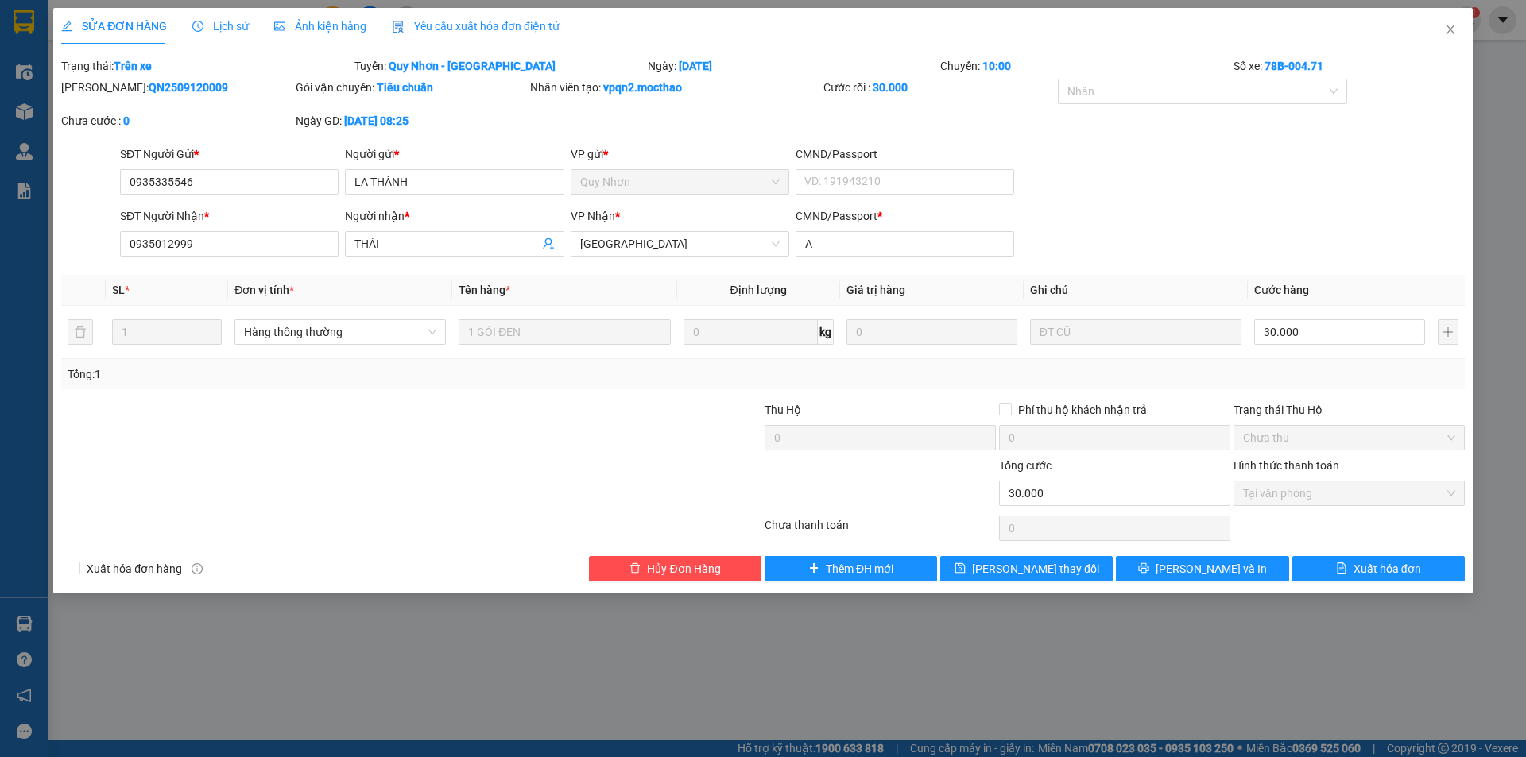
click at [461, 24] on span "Yêu cầu xuất hóa đơn điện tử" at bounding box center [476, 26] width 168 height 13
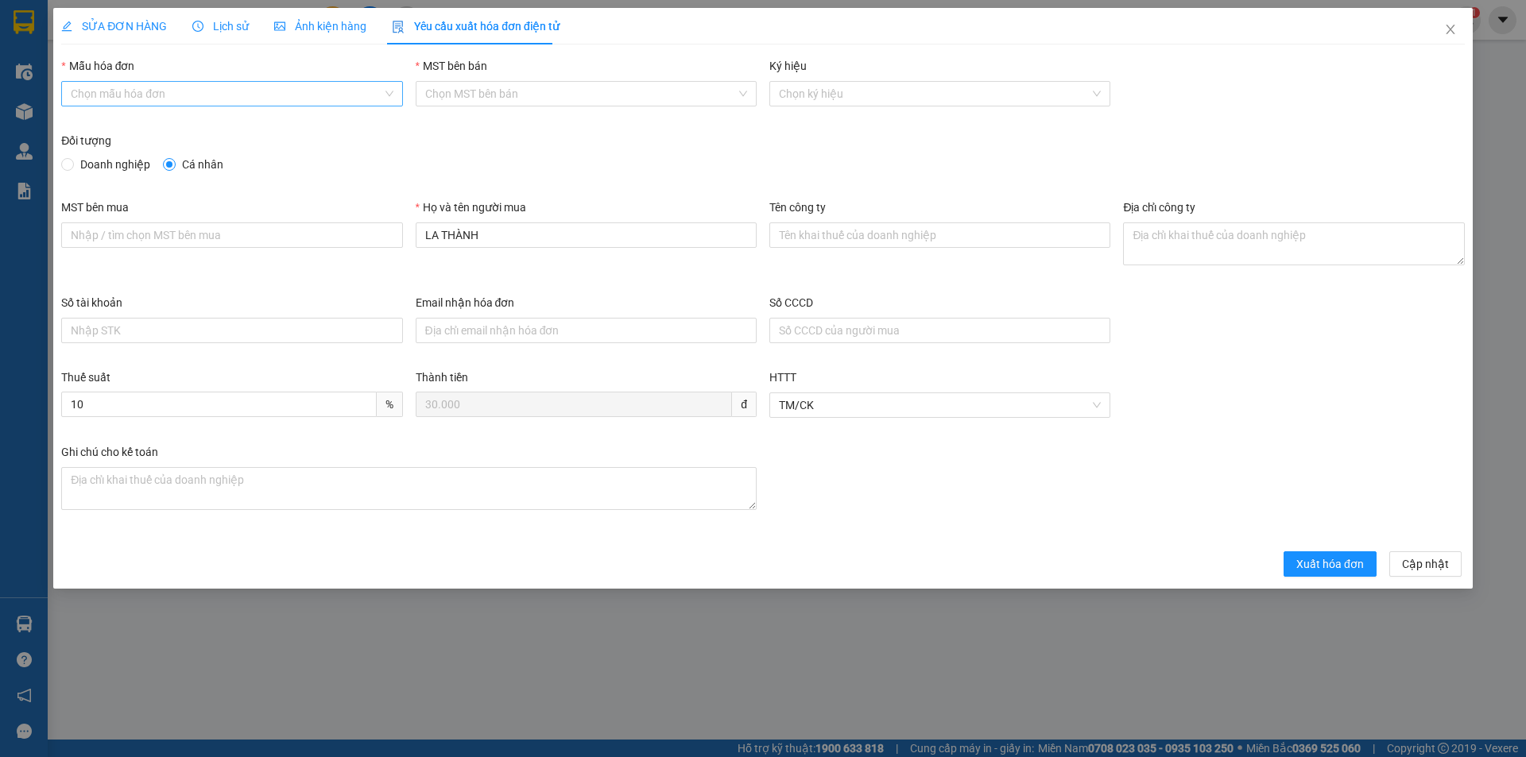
click at [180, 103] on input "Mẫu hóa đơn" at bounding box center [226, 94] width 311 height 24
click at [154, 130] on div "HĐH" at bounding box center [232, 125] width 322 height 17
type input "8"
drag, startPoint x: 526, startPoint y: 242, endPoint x: 362, endPoint y: 249, distance: 164.7
click at [362, 249] on div "MST bên mua Họ và tên người mua LA THÀNH Tên công ty Địa chỉ công ty" at bounding box center [763, 246] width 1416 height 95
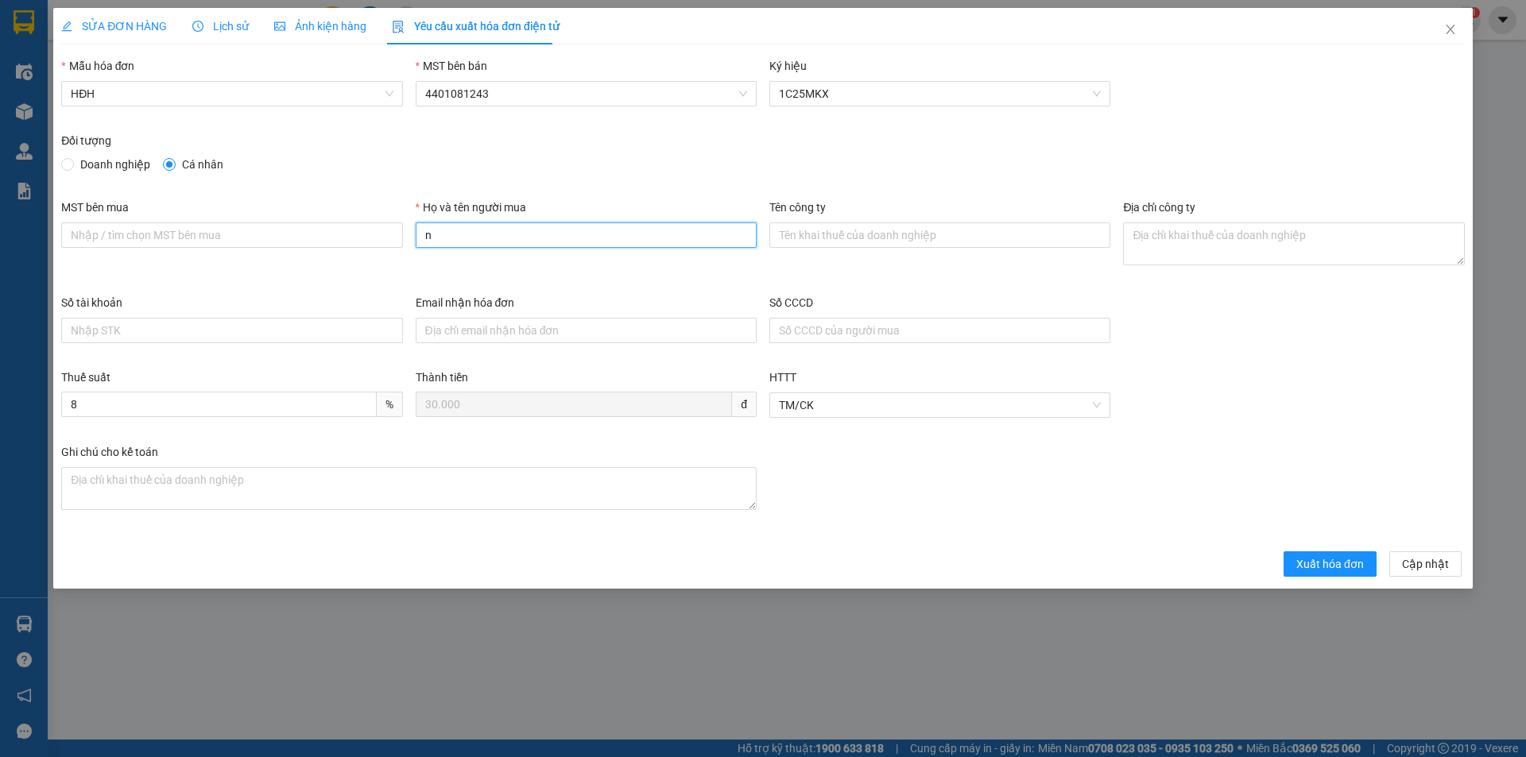
type input "Người mua không lấy hóa đơn"
click at [1354, 565] on span "Xuất hóa đơn" at bounding box center [1330, 564] width 68 height 17
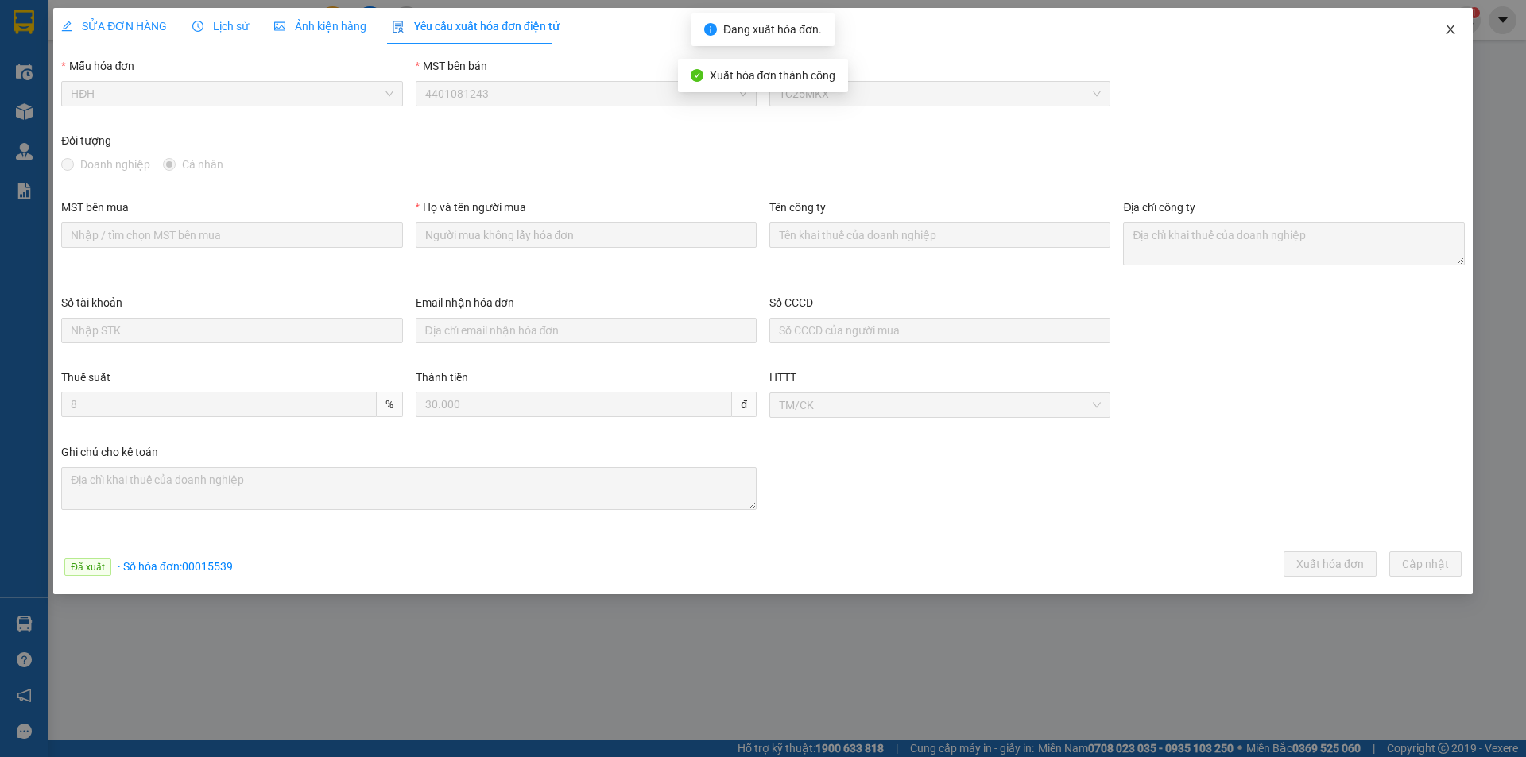
click at [1449, 30] on icon "close" at bounding box center [1450, 29] width 13 height 13
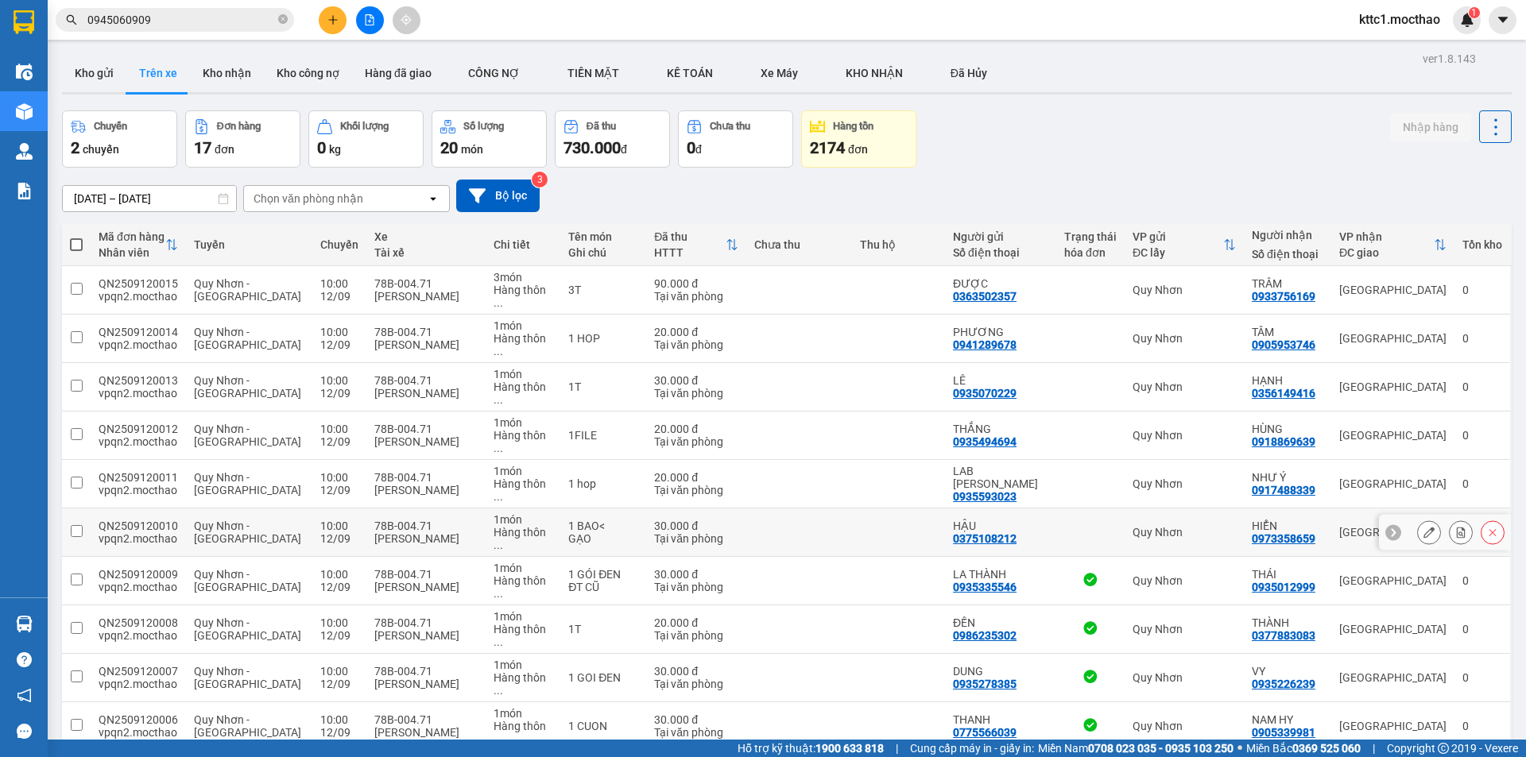
click at [1418, 519] on button at bounding box center [1429, 533] width 22 height 28
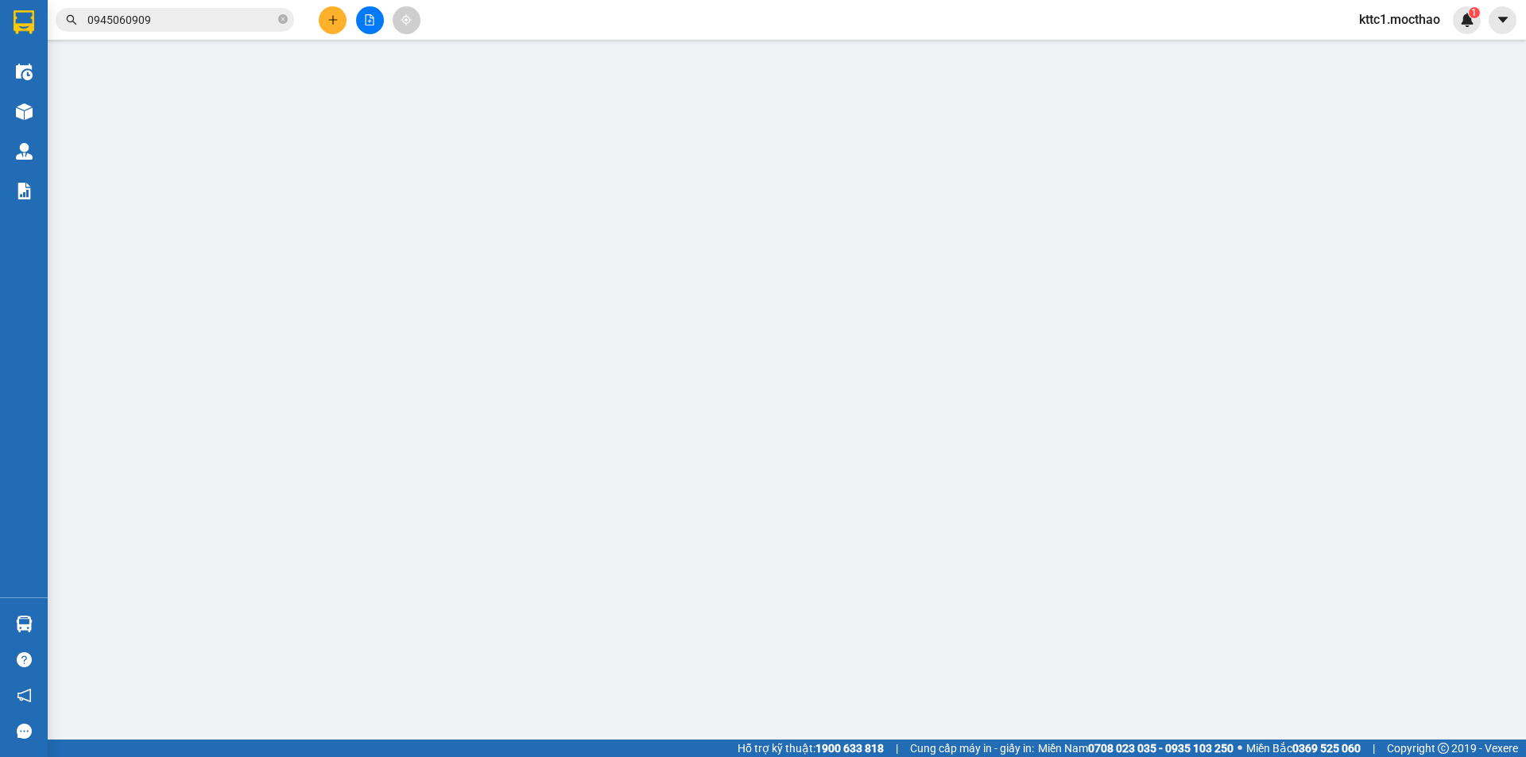
type input "0375108212"
type input "HẬU"
type input "0973358659"
type input "HIỂN"
type input "A"
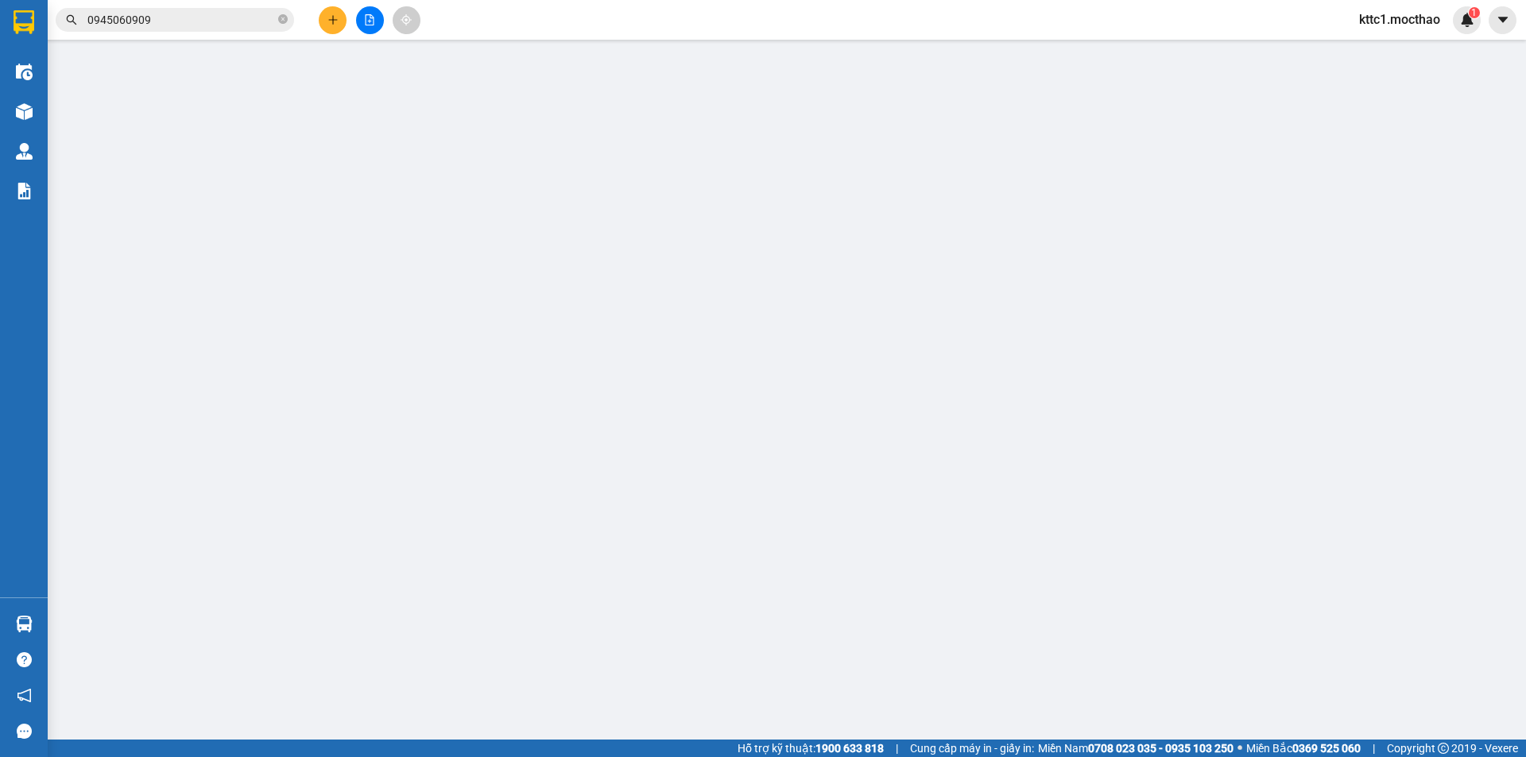
type input "30.000"
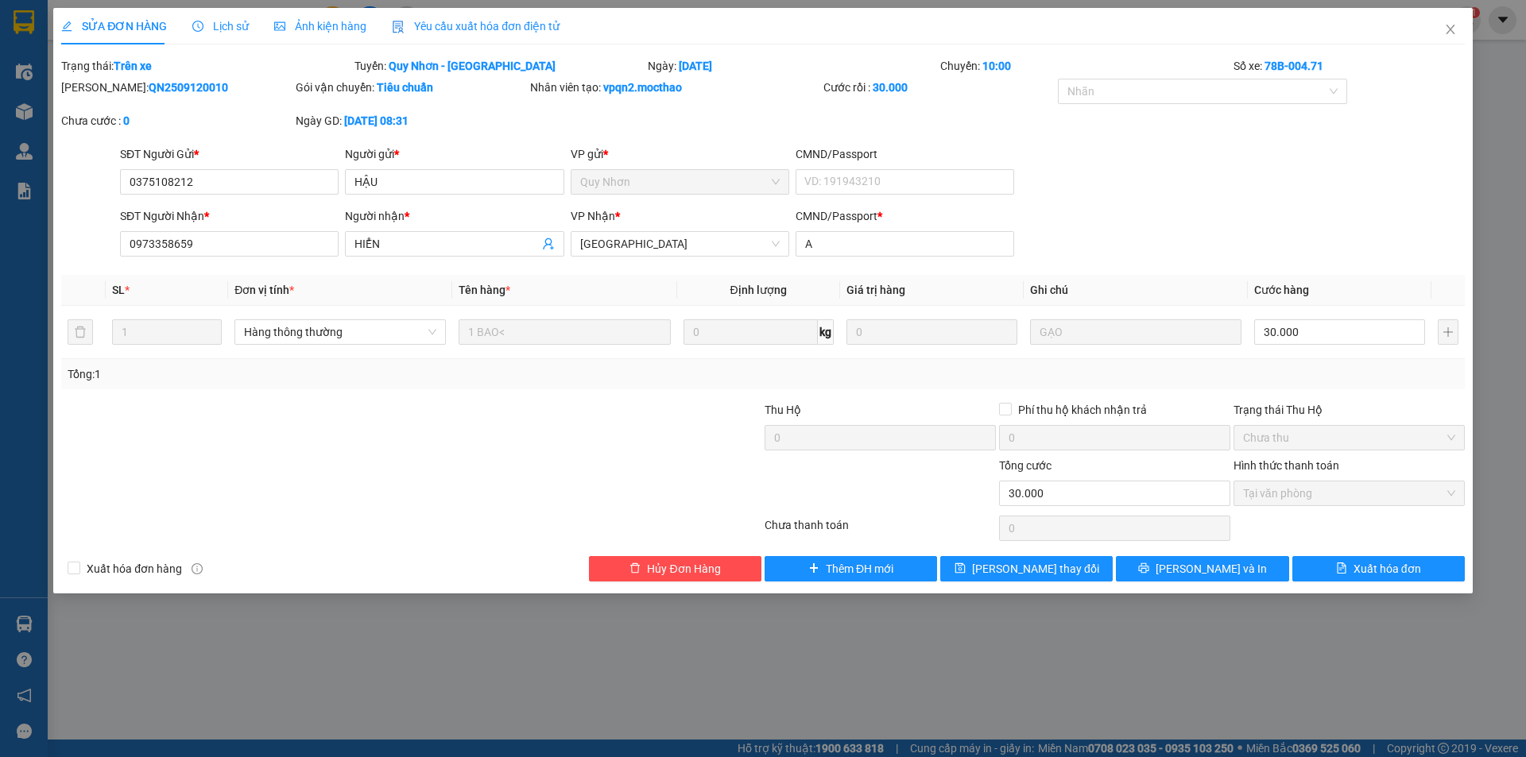
click at [441, 25] on span "Yêu cầu xuất hóa đơn điện tử" at bounding box center [476, 26] width 168 height 13
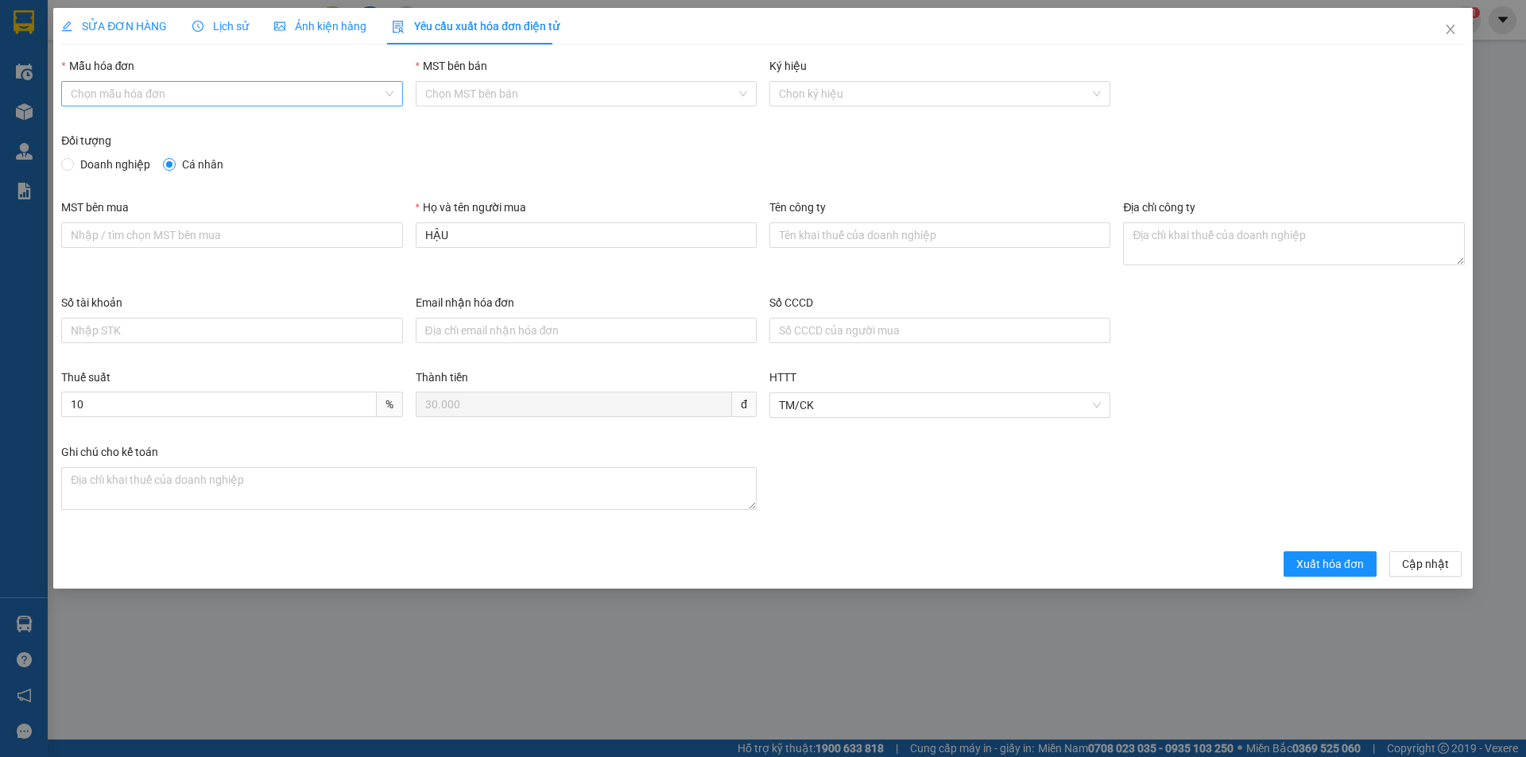
click at [211, 91] on input "Mẫu hóa đơn" at bounding box center [226, 94] width 311 height 24
click at [189, 114] on div "HĐH" at bounding box center [231, 125] width 341 height 25
type input "8"
drag, startPoint x: 477, startPoint y: 238, endPoint x: 376, endPoint y: 237, distance: 100.9
click at [376, 237] on div "MST bên mua Họ và tên người mua HẬU Tên công ty Địa chỉ công ty" at bounding box center [763, 246] width 1416 height 95
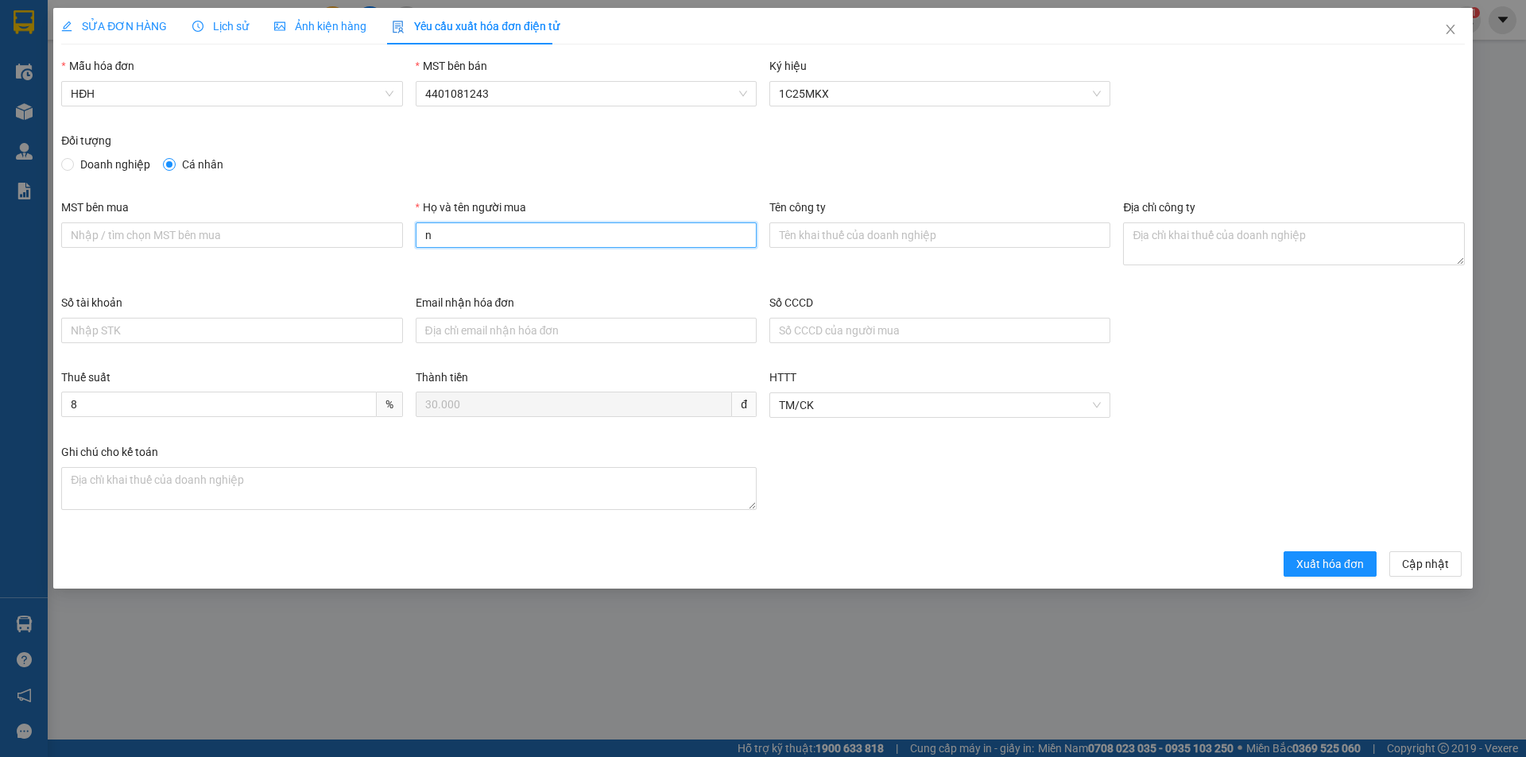
type input "Người mua không lấy hóa đơn"
click at [1323, 566] on span "Xuất hóa đơn" at bounding box center [1330, 564] width 68 height 17
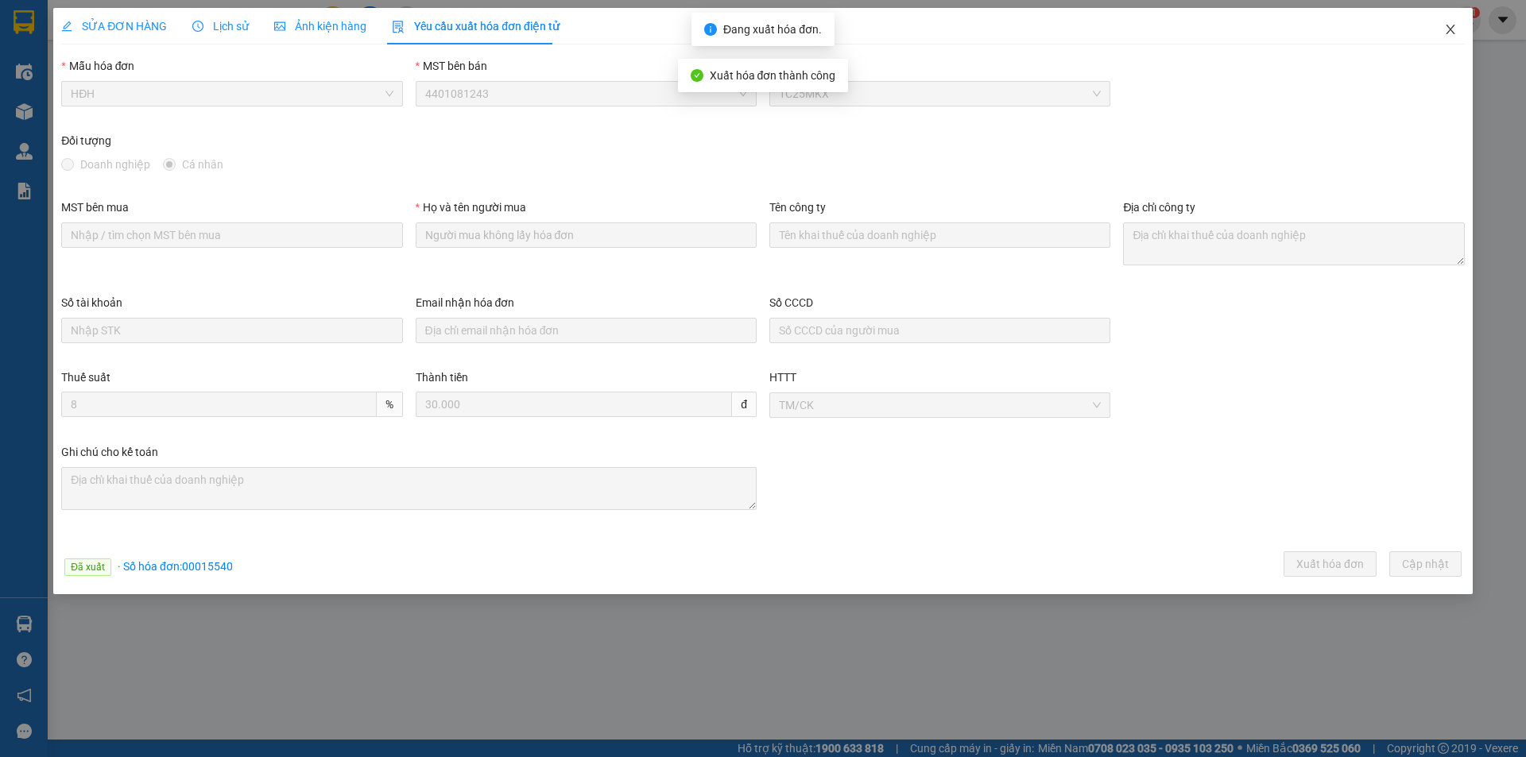
click at [1454, 31] on icon "close" at bounding box center [1450, 29] width 13 height 13
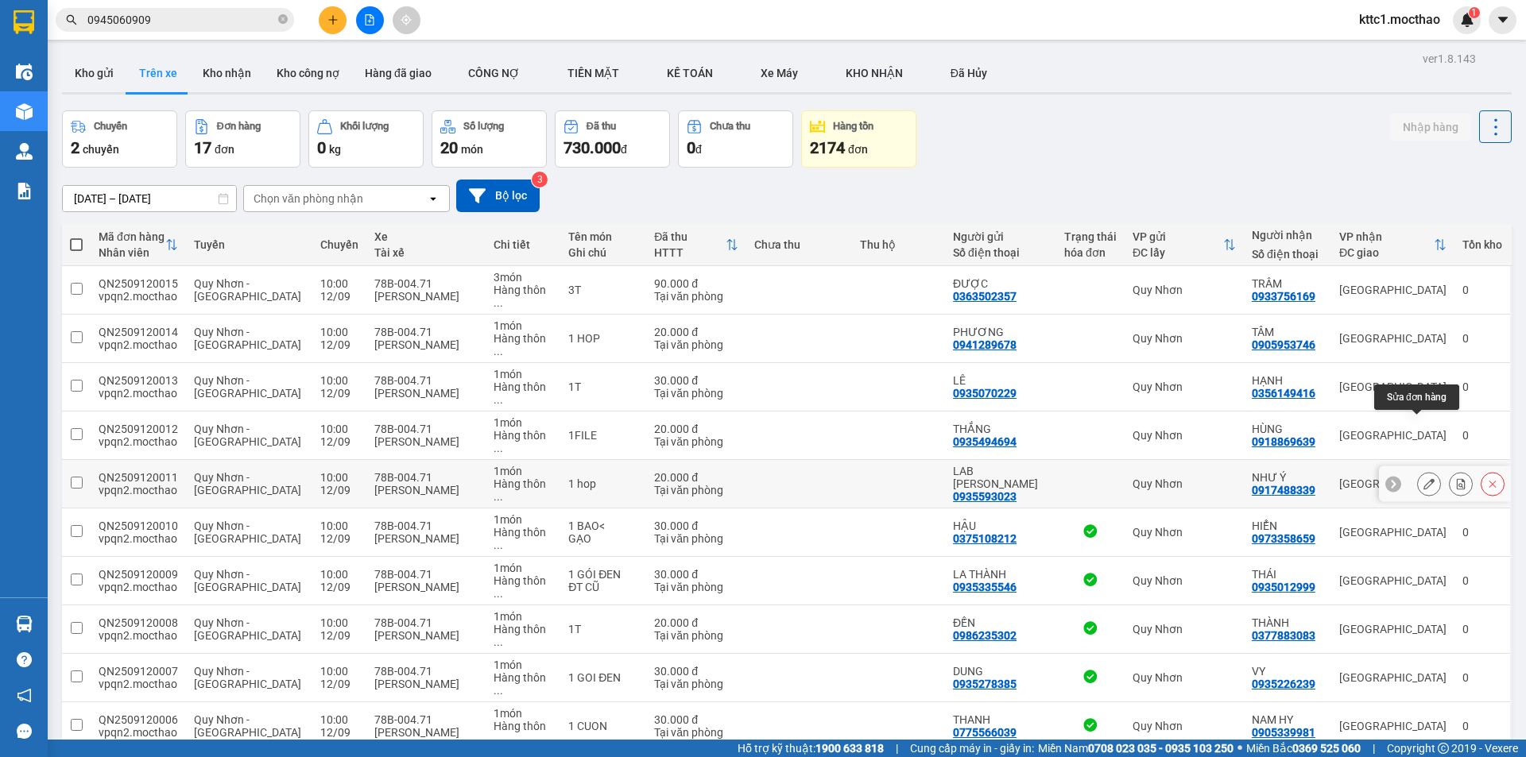
click at [1423, 478] on icon at bounding box center [1428, 483] width 11 height 11
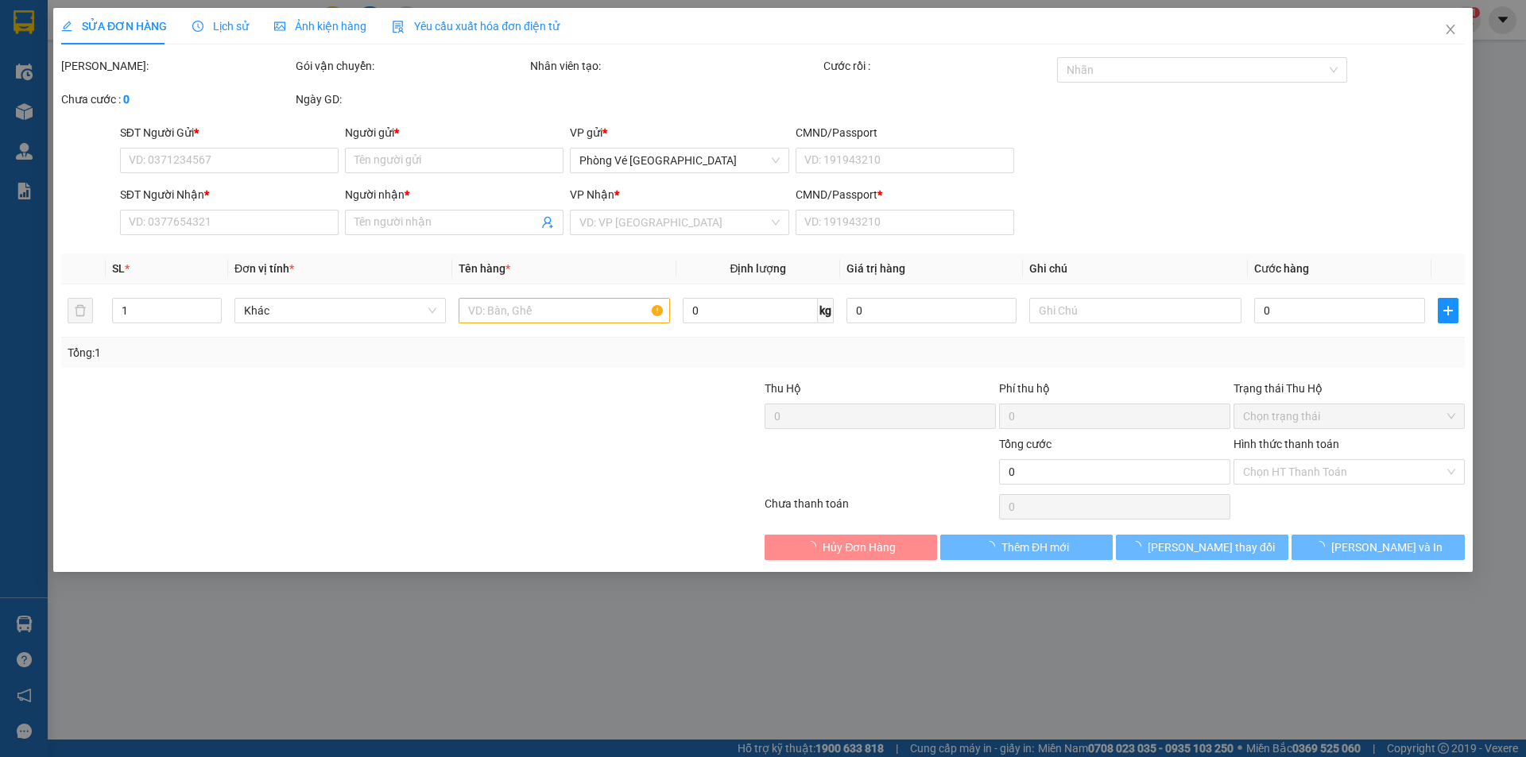
type input "0935593023"
type input "LAB [PERSON_NAME]"
type input "0917488339"
type input "NHƯ Ý"
type input "A"
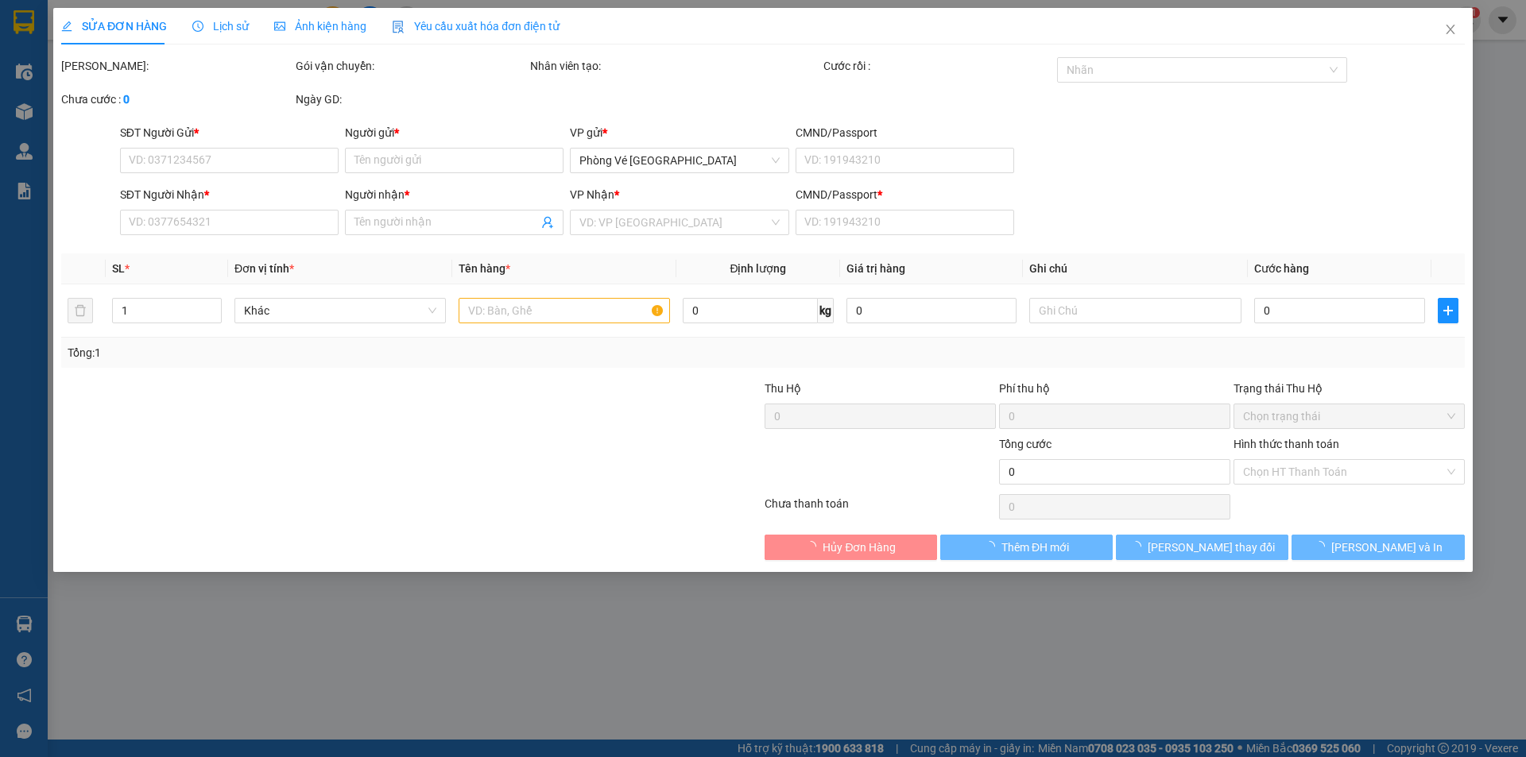
type input "20.000"
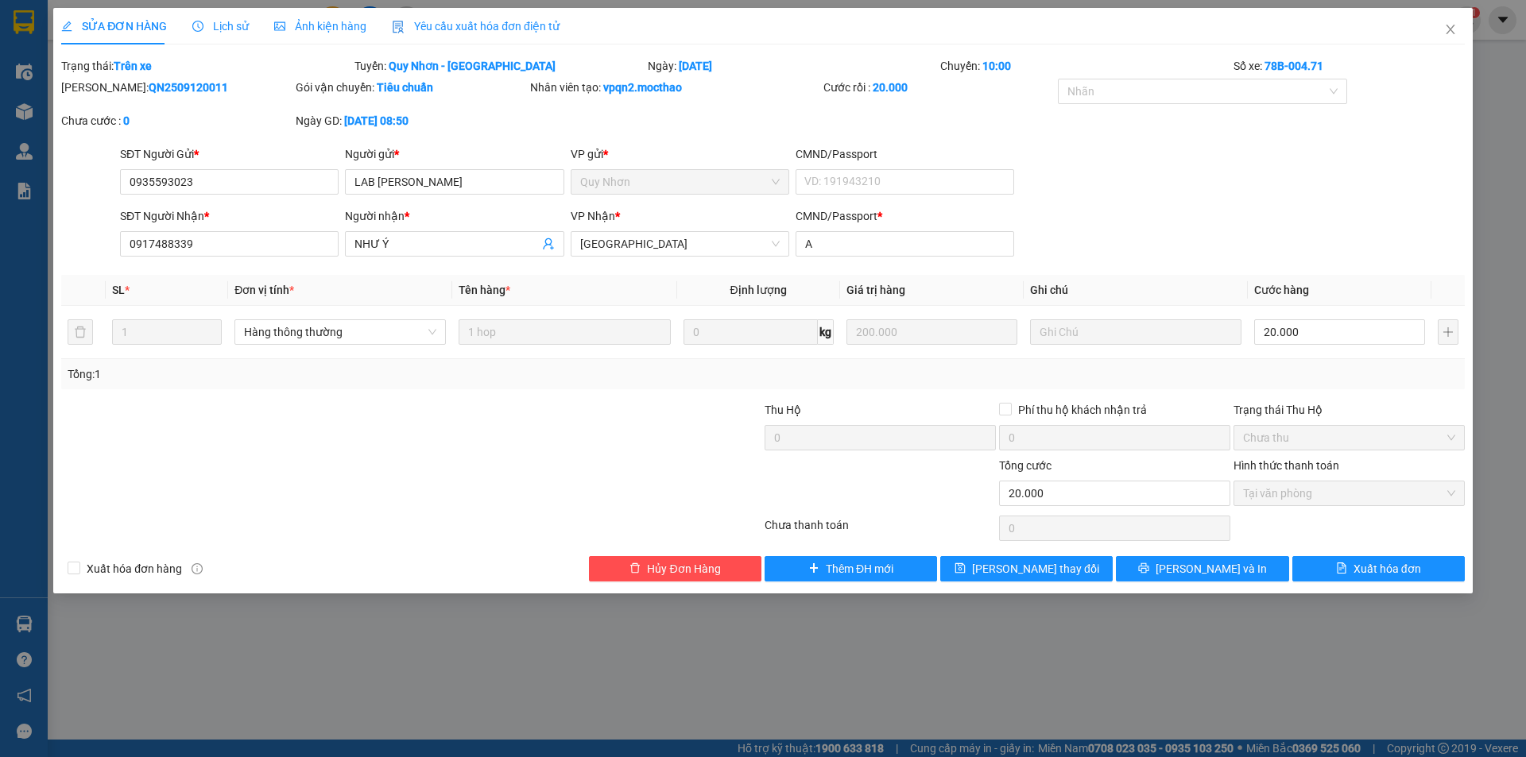
click at [475, 21] on span "Yêu cầu xuất hóa đơn điện tử" at bounding box center [476, 26] width 168 height 13
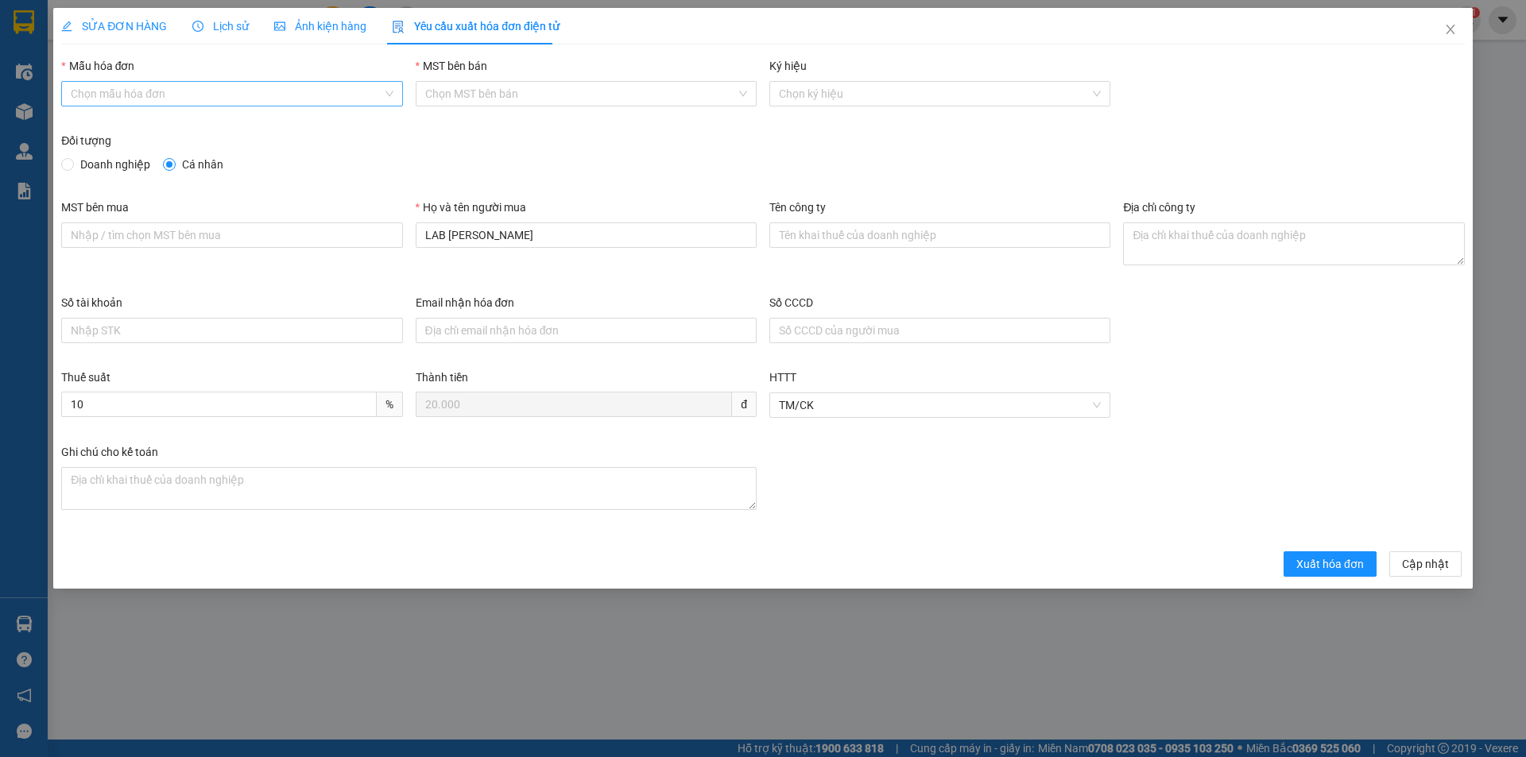
click at [178, 102] on input "Mẫu hóa đơn" at bounding box center [226, 94] width 311 height 24
click at [148, 122] on div "HĐH" at bounding box center [232, 125] width 322 height 17
type input "8"
drag, startPoint x: 540, startPoint y: 229, endPoint x: 165, endPoint y: 197, distance: 375.7
click at [363, 227] on div "MST bên mua Họ và tên người mua LAB HOÀNG BẢO Tên công ty Địa chỉ công ty" at bounding box center [763, 246] width 1416 height 95
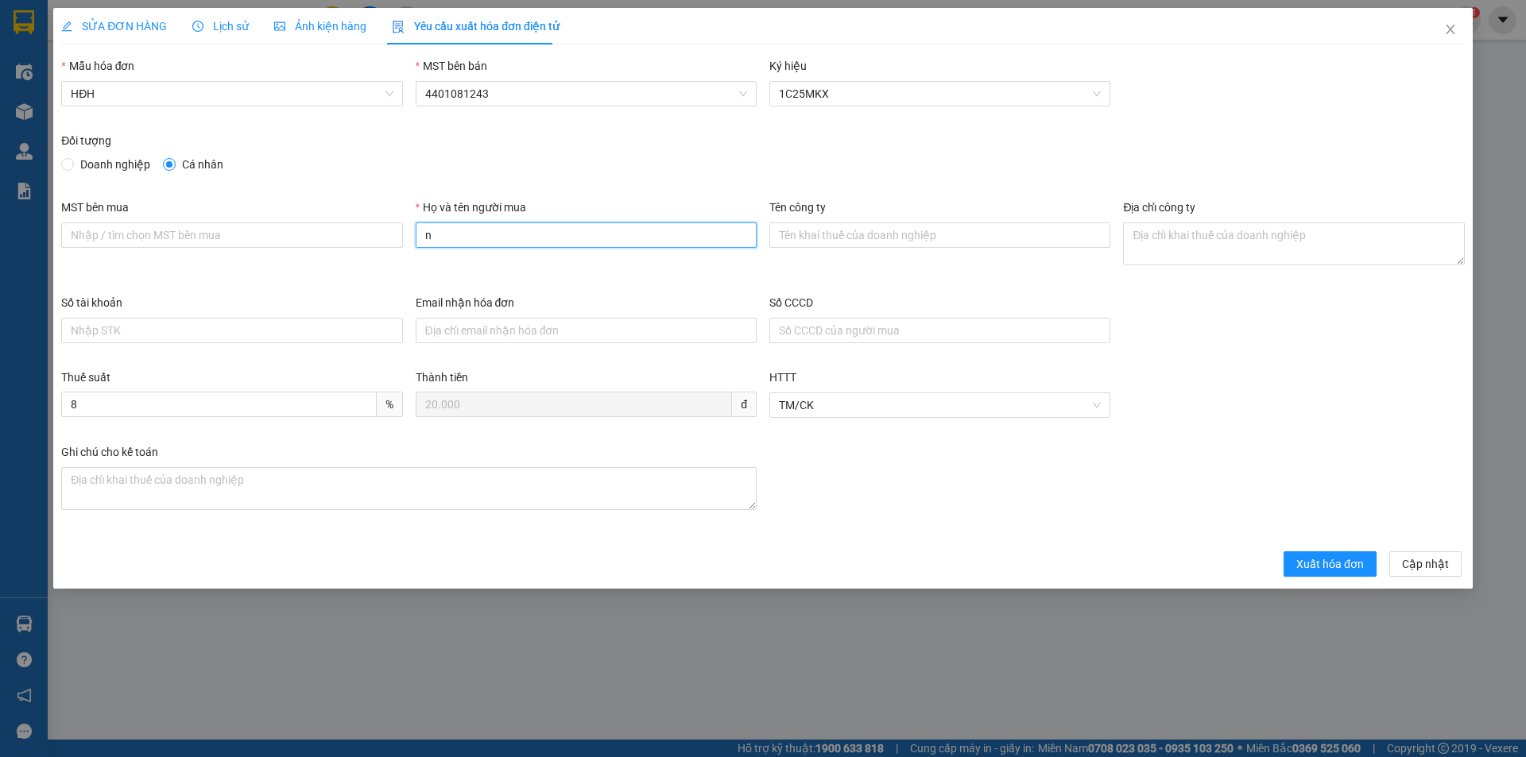
type input "Người mua không lấy hóa đơn"
click at [1315, 555] on button "Xuất hóa đơn" at bounding box center [1330, 564] width 93 height 25
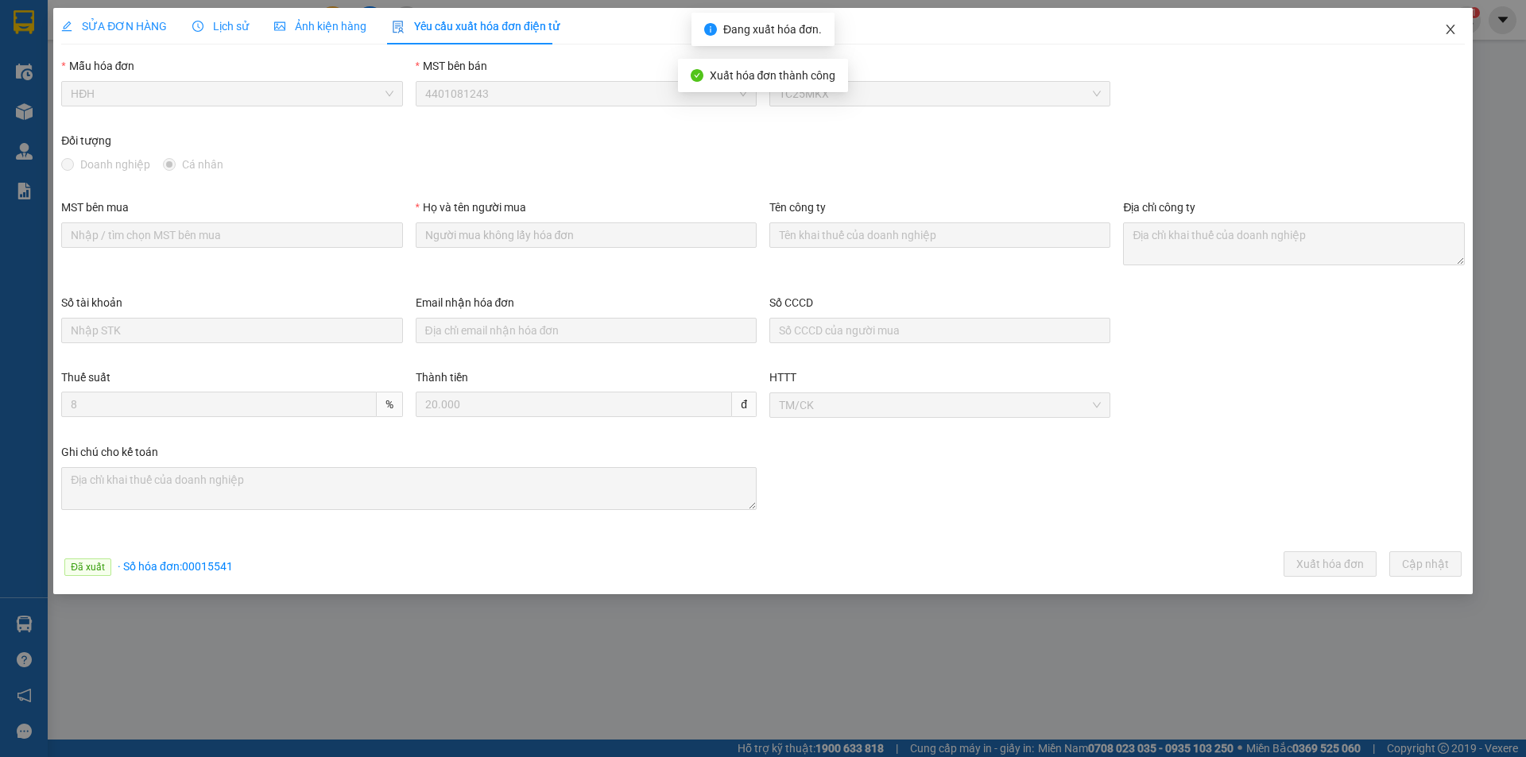
click at [1453, 32] on icon "close" at bounding box center [1450, 29] width 13 height 13
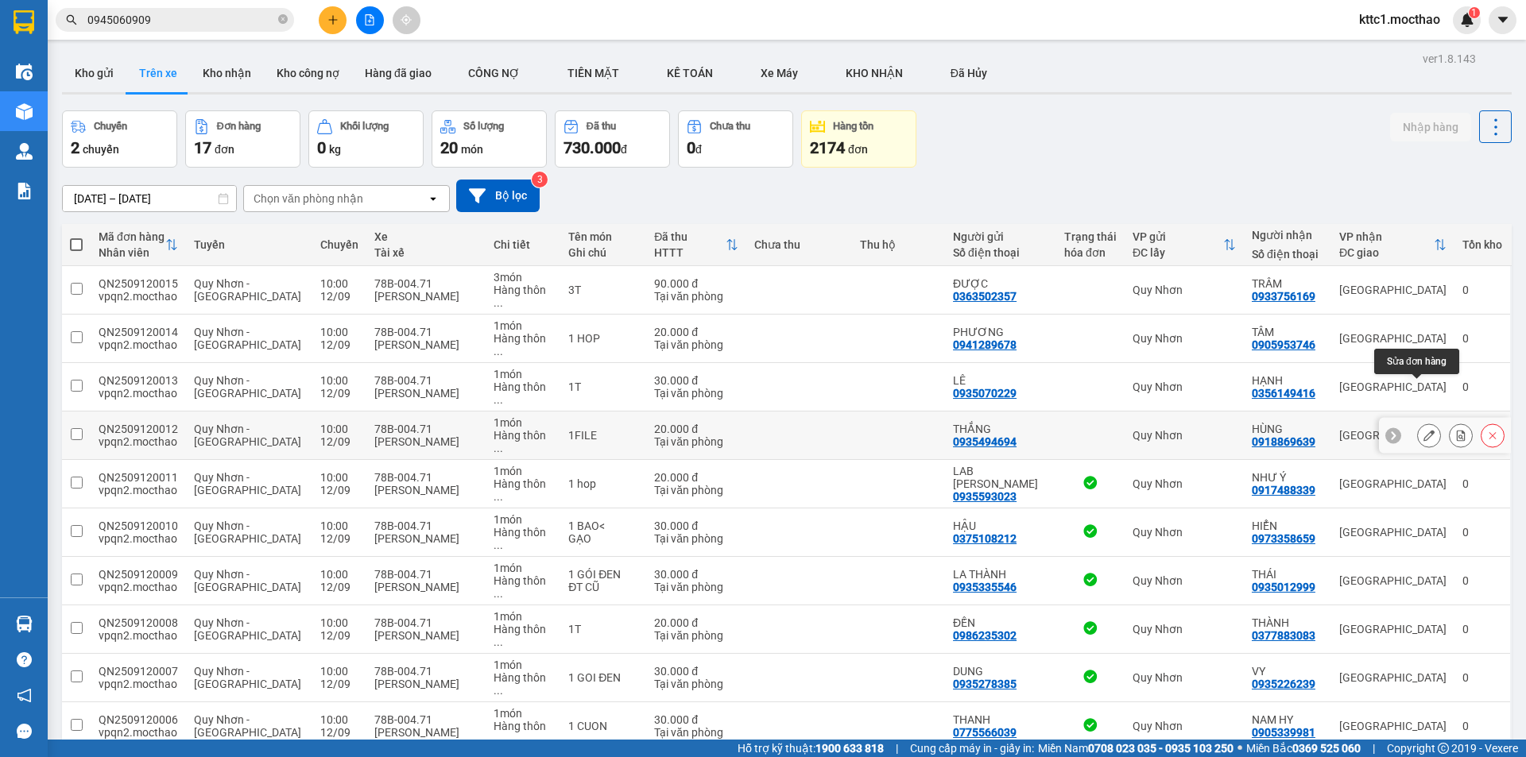
click at [1423, 430] on icon at bounding box center [1428, 435] width 11 height 11
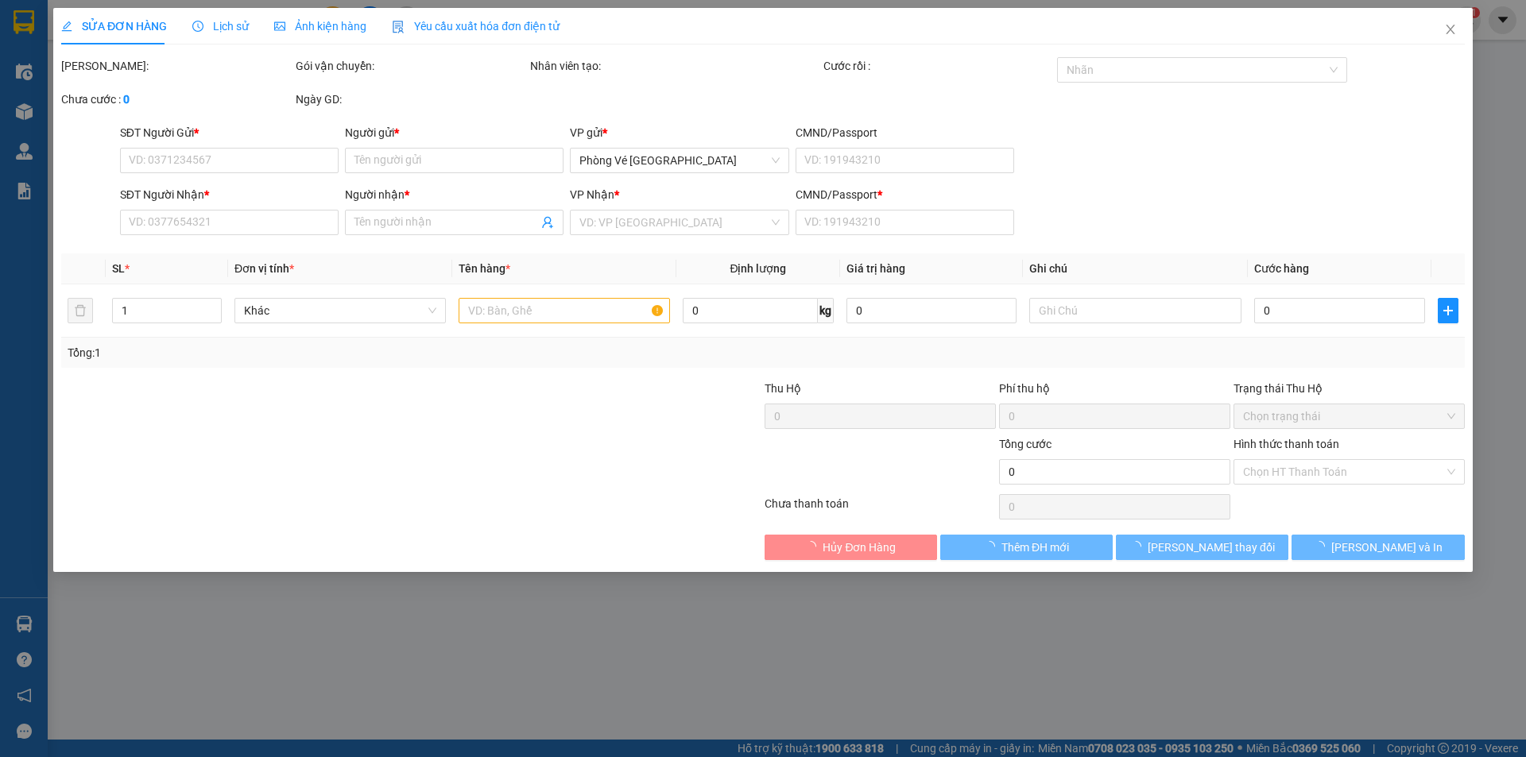
type input "0935494694"
type input "THẮNG"
type input "0918869639"
type input "HÙNG"
type input "F"
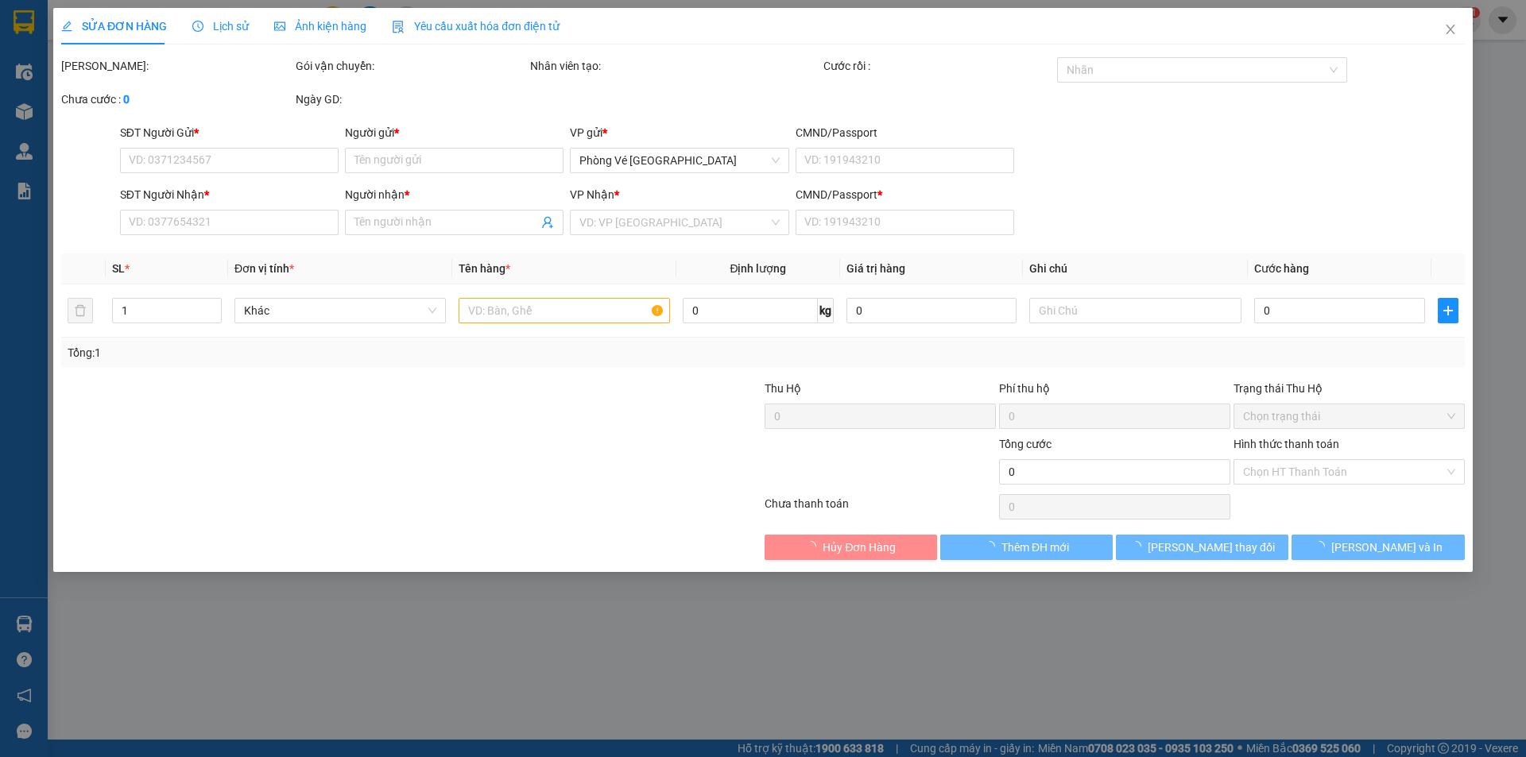
type input "20.000"
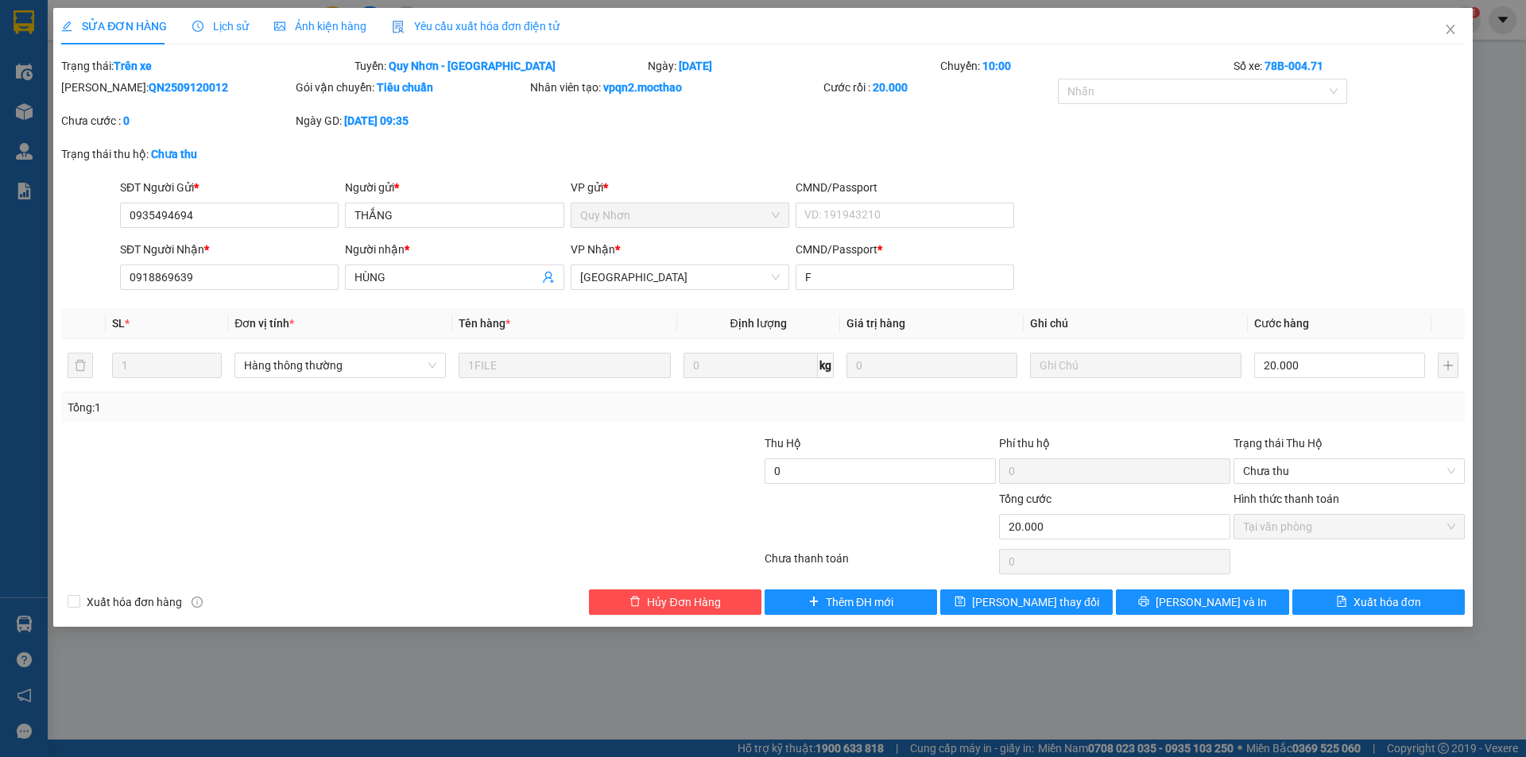
click at [431, 32] on span "Yêu cầu xuất hóa đơn điện tử" at bounding box center [476, 26] width 168 height 13
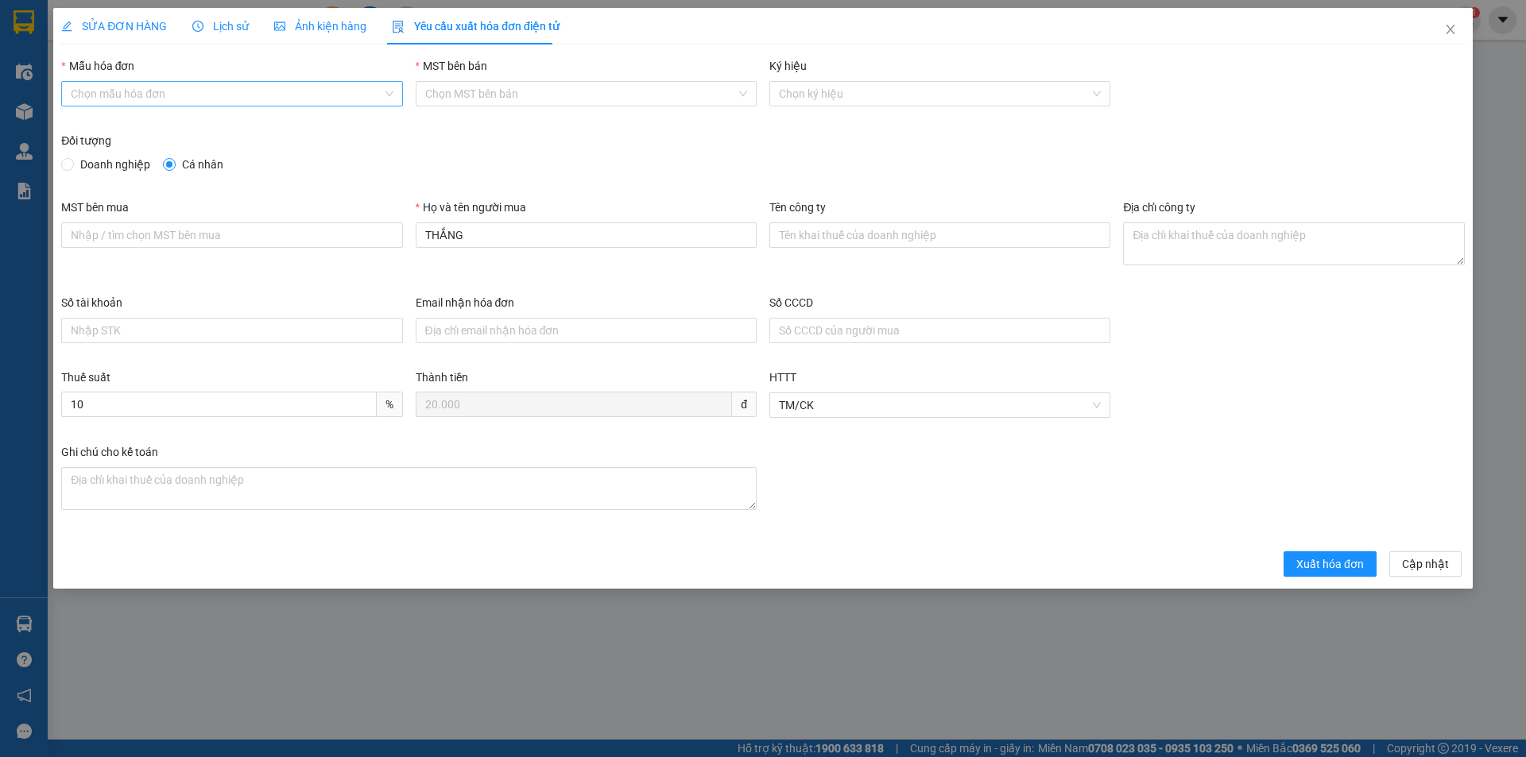
click at [175, 89] on input "Mẫu hóa đơn" at bounding box center [226, 94] width 311 height 24
click at [144, 114] on div "HĐH" at bounding box center [231, 125] width 341 height 25
type input "8"
drag, startPoint x: 484, startPoint y: 236, endPoint x: 366, endPoint y: 233, distance: 118.5
click at [366, 233] on div "MST bên mua Họ và tên người mua THẮNG Tên công ty Địa chỉ công ty" at bounding box center [763, 246] width 1416 height 95
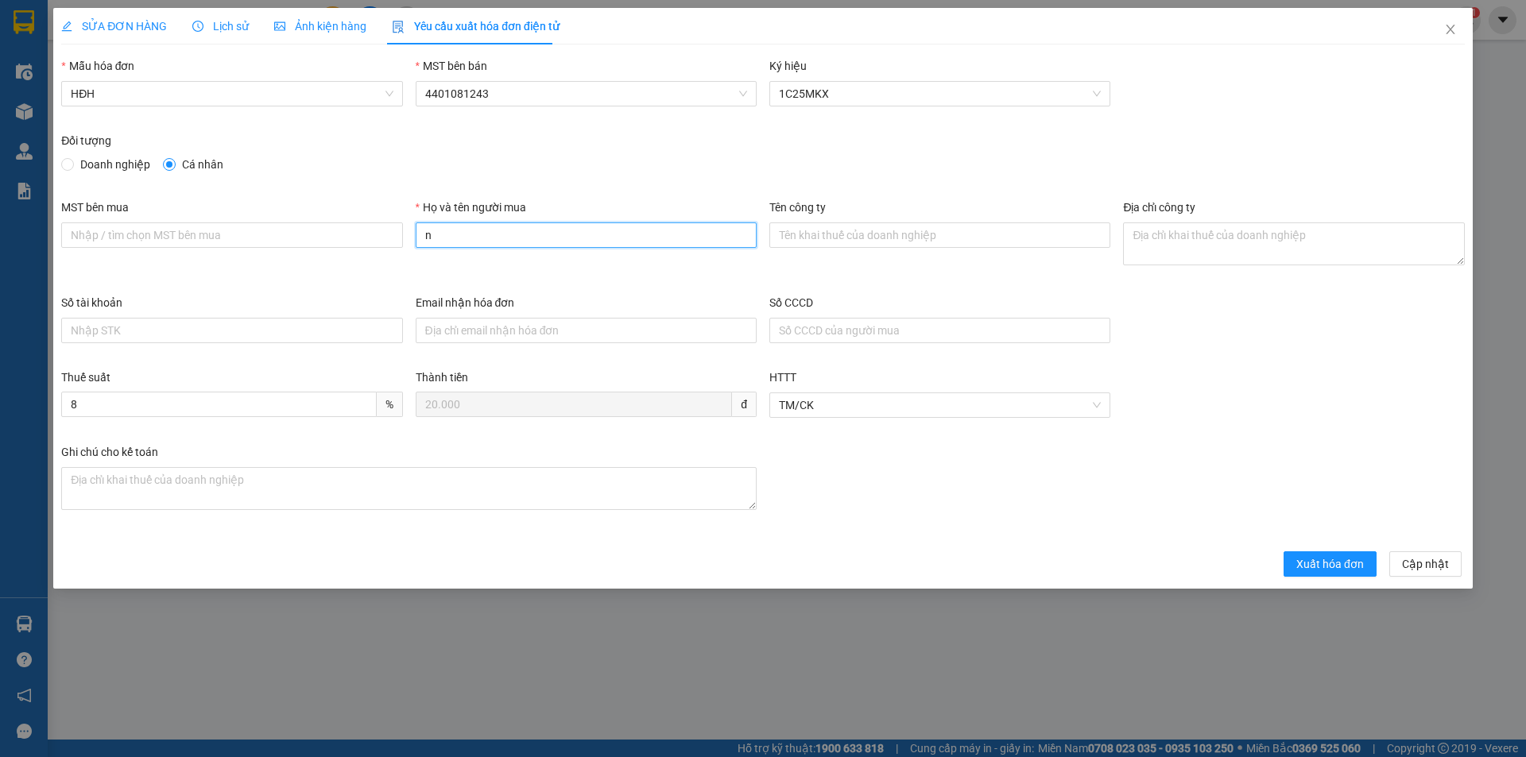
type input "Người mua không lấy hóa đơn"
drag, startPoint x: 1316, startPoint y: 559, endPoint x: 1311, endPoint y: 552, distance: 8.6
click at [1316, 559] on span "Xuất hóa đơn" at bounding box center [1330, 564] width 68 height 17
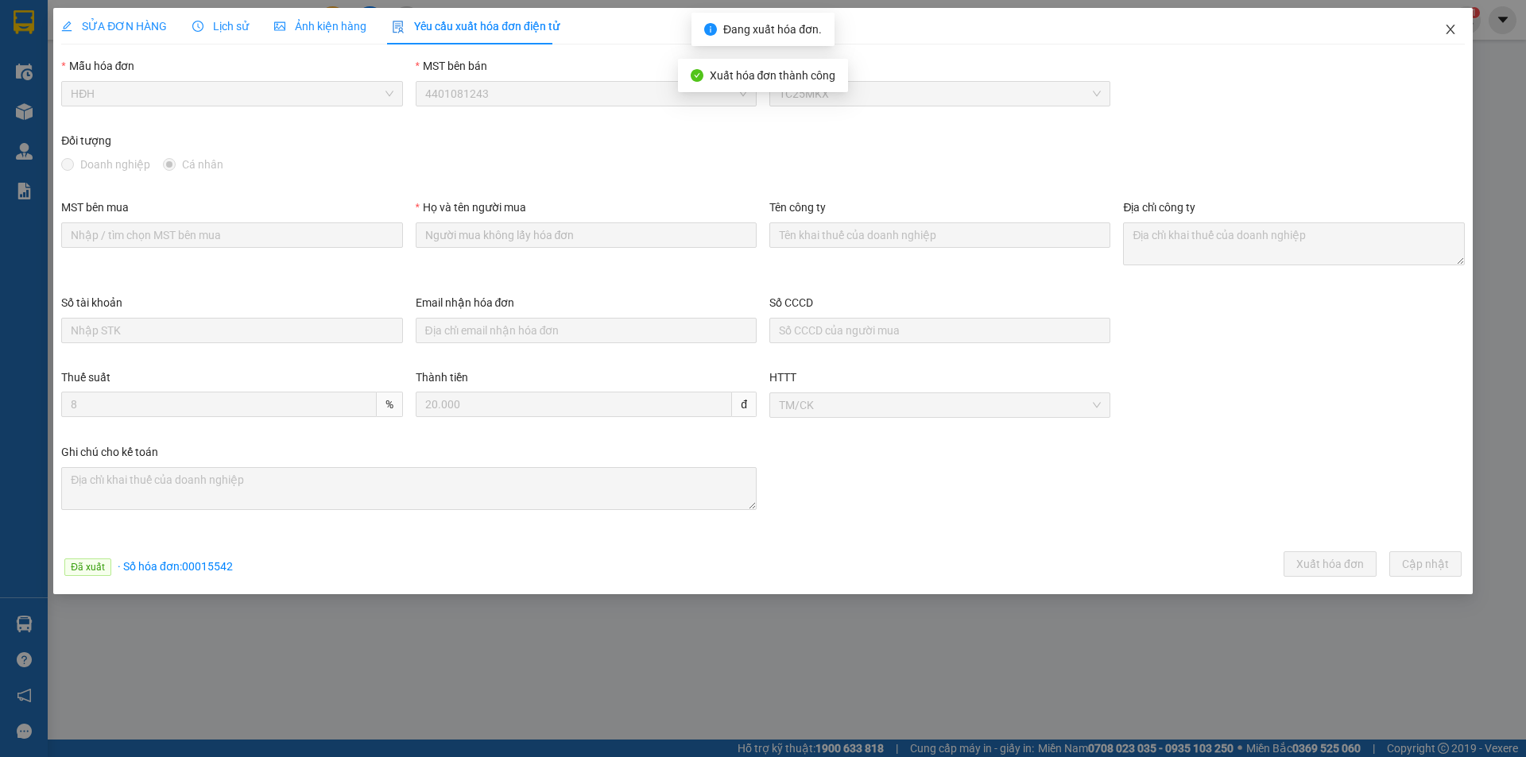
click at [1453, 25] on icon "close" at bounding box center [1450, 29] width 13 height 13
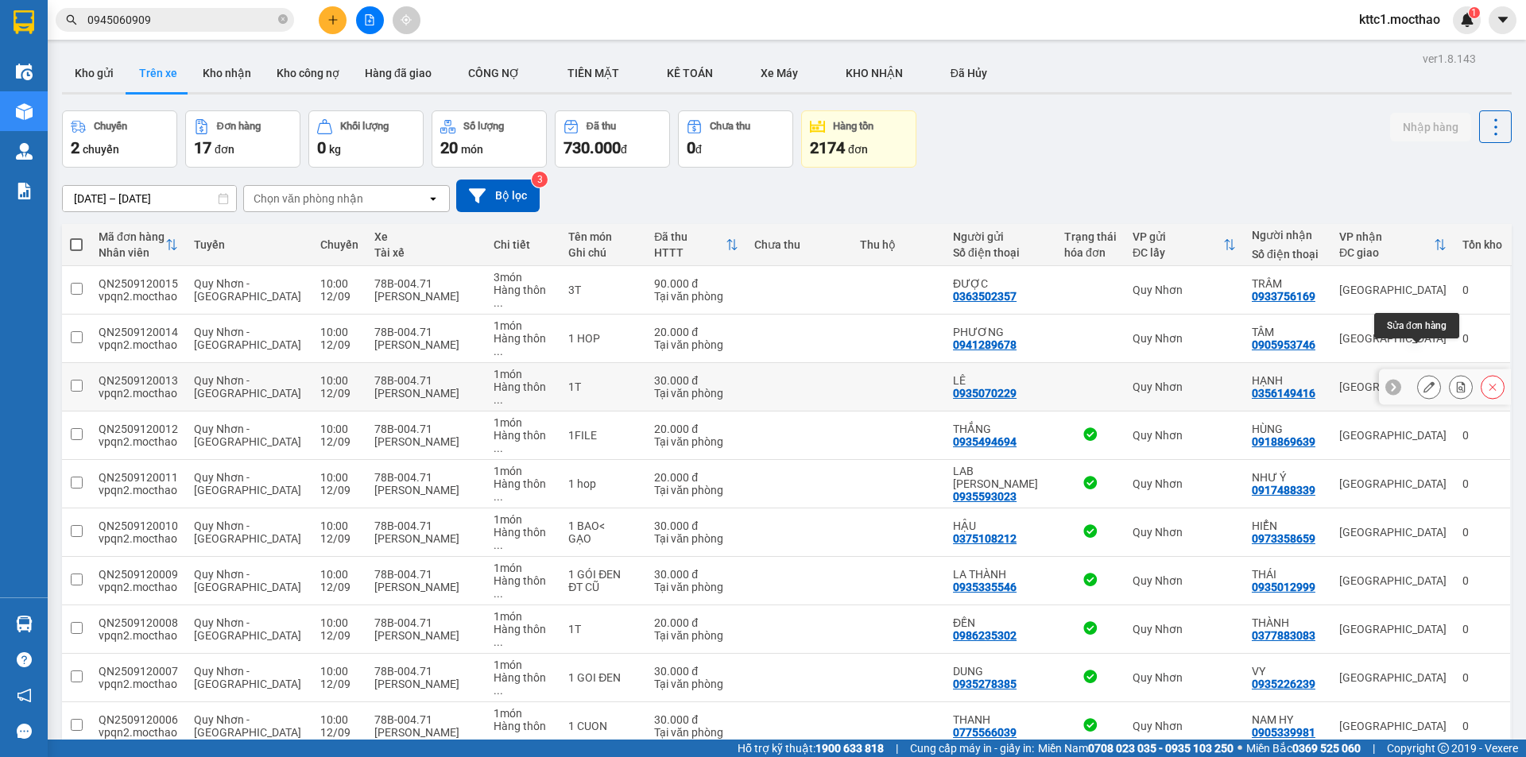
click at [1423, 381] on icon at bounding box center [1428, 386] width 11 height 11
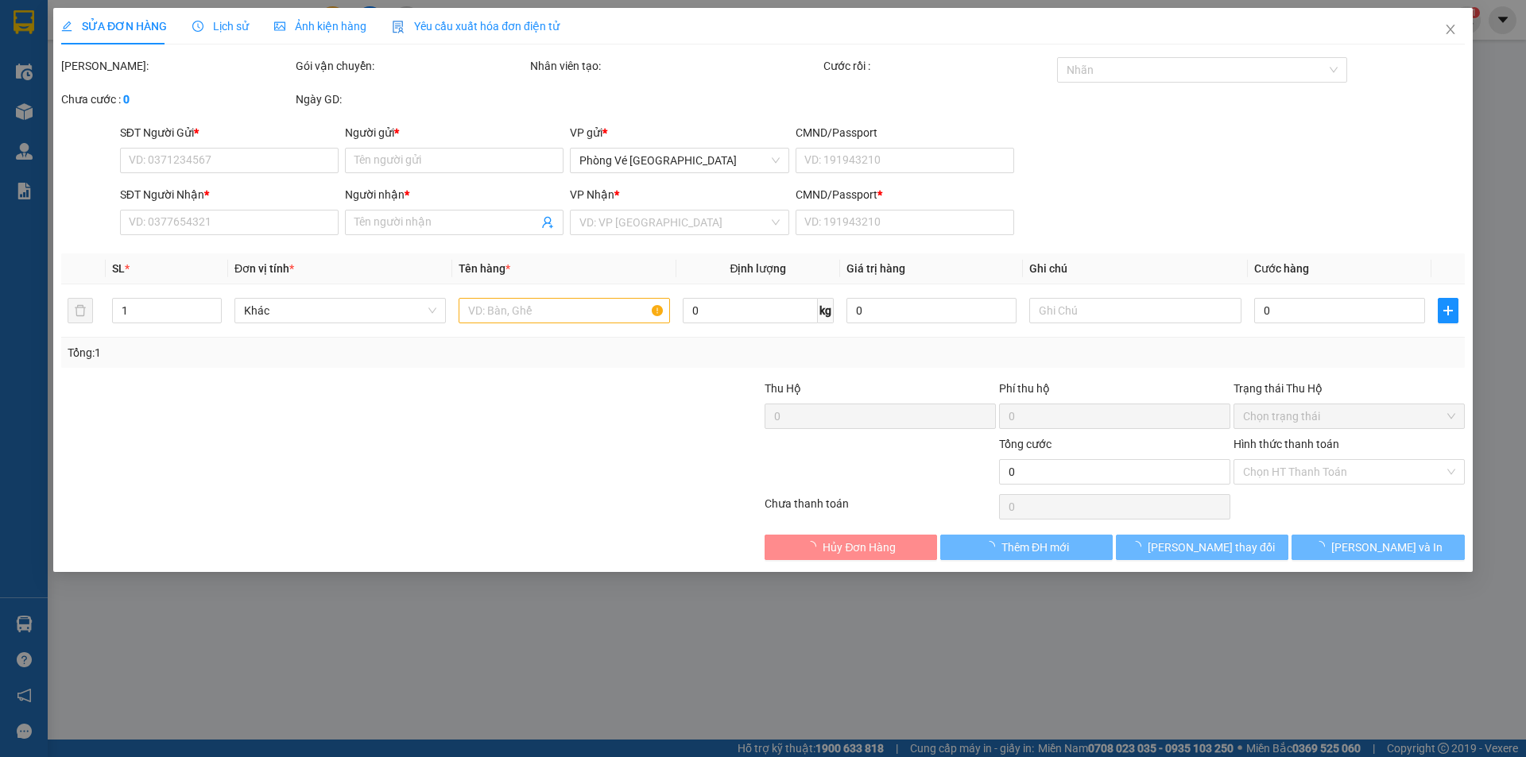
type input "0935070229"
type input "LÊ"
type input "0356149416"
type input "HẠNH"
type input "A"
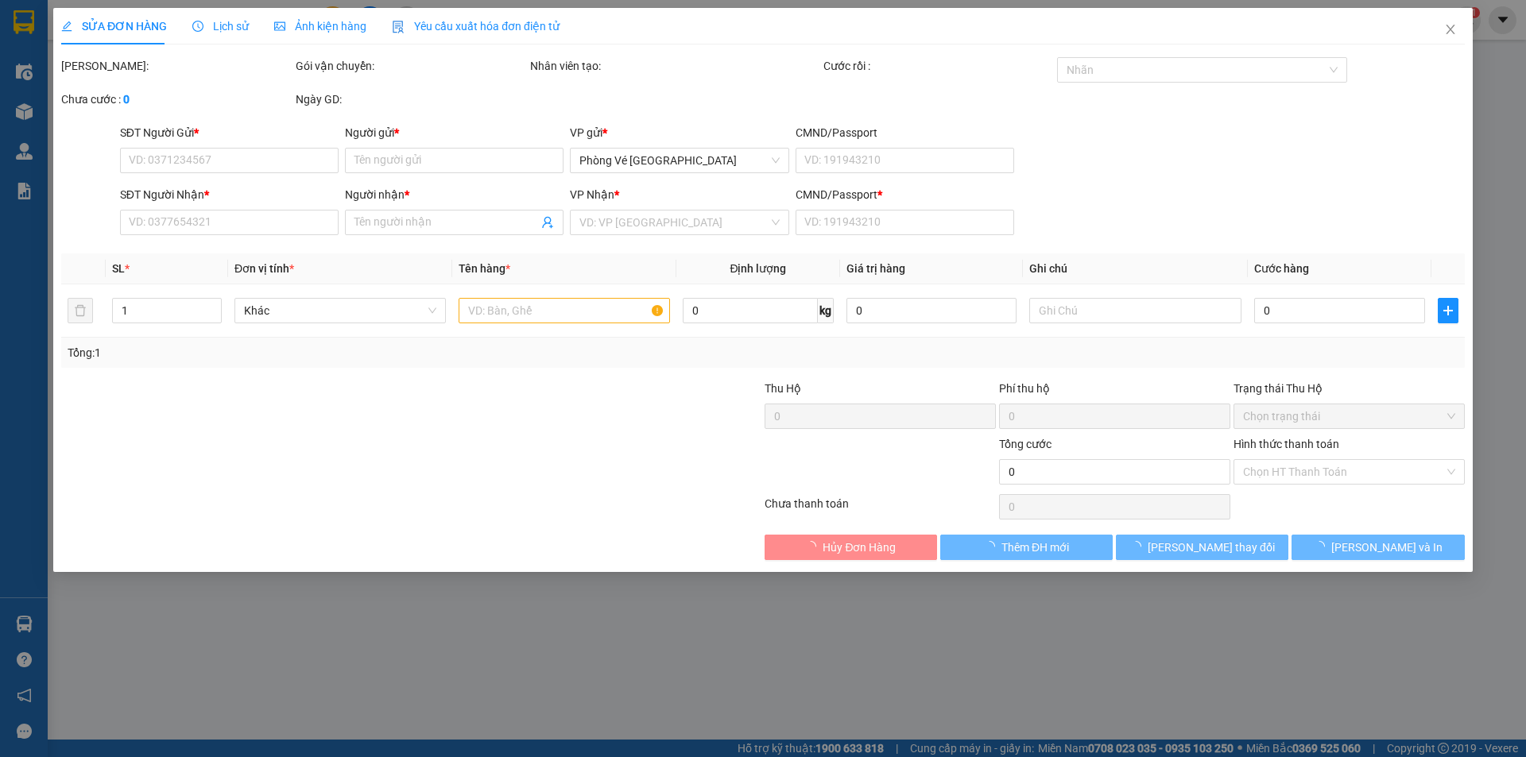
type input "30.000"
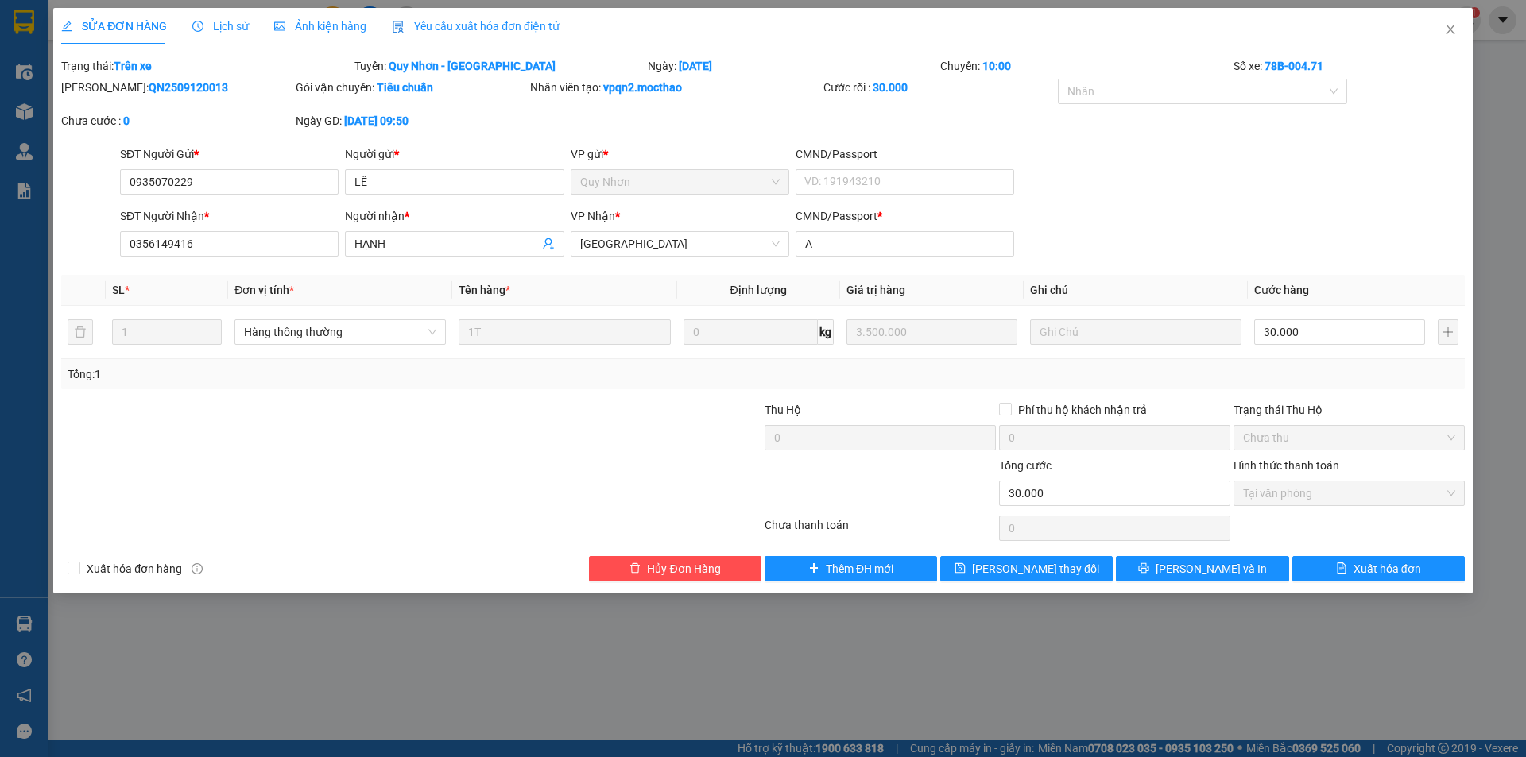
click at [440, 24] on span "Yêu cầu xuất hóa đơn điện tử" at bounding box center [476, 26] width 168 height 13
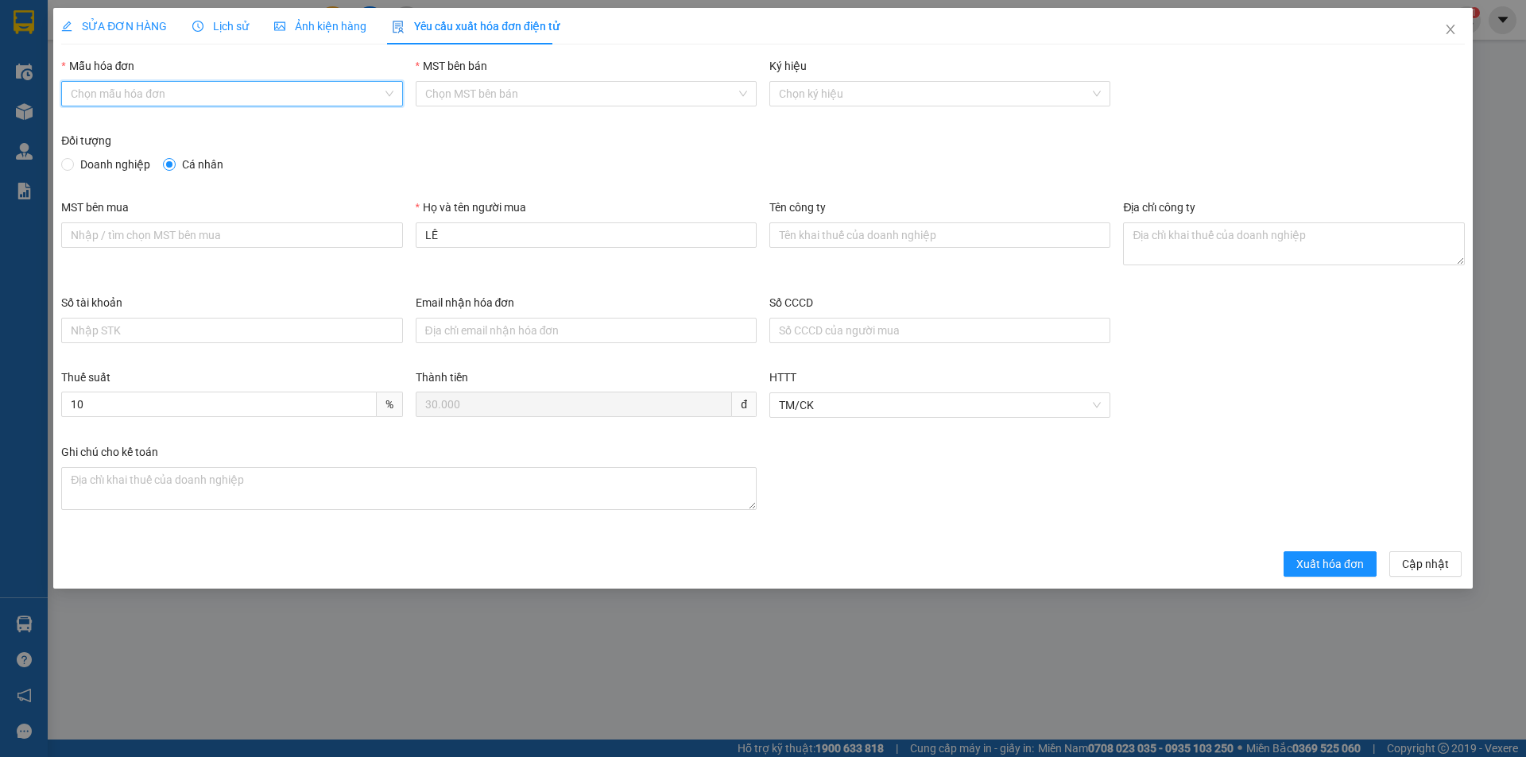
click at [153, 94] on input "Mẫu hóa đơn" at bounding box center [226, 94] width 311 height 24
click at [116, 120] on div "HĐH" at bounding box center [232, 125] width 322 height 17
type input "8"
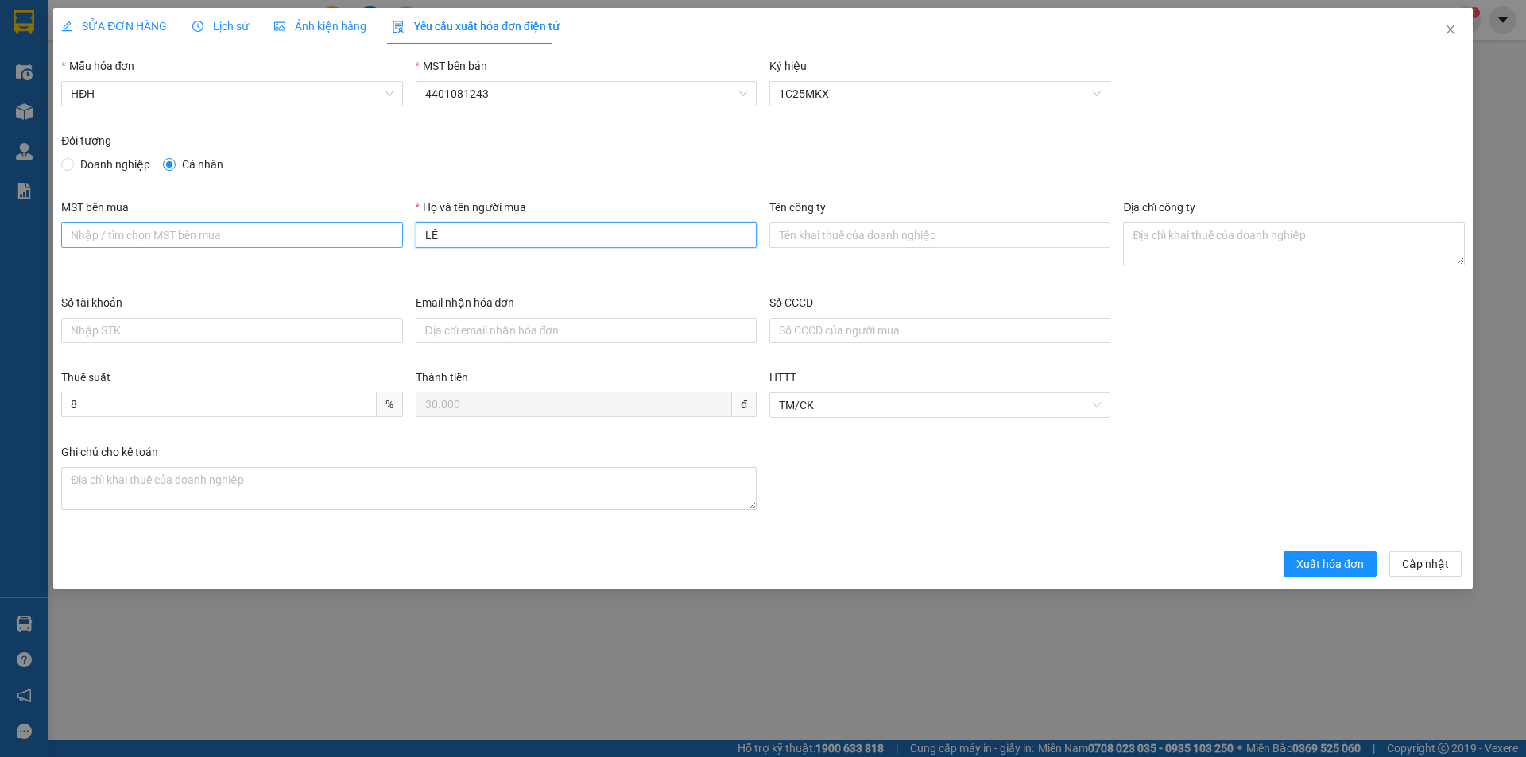
drag, startPoint x: 444, startPoint y: 228, endPoint x: 400, endPoint y: 223, distance: 44.9
click at [400, 223] on div "MST bên mua Họ và tên người mua LÊ Tên công ty Địa chỉ công ty" at bounding box center [763, 246] width 1416 height 95
type input "Người mua không lấy hóa đơn"
click at [1322, 552] on button "Xuất hóa đơn" at bounding box center [1330, 564] width 93 height 25
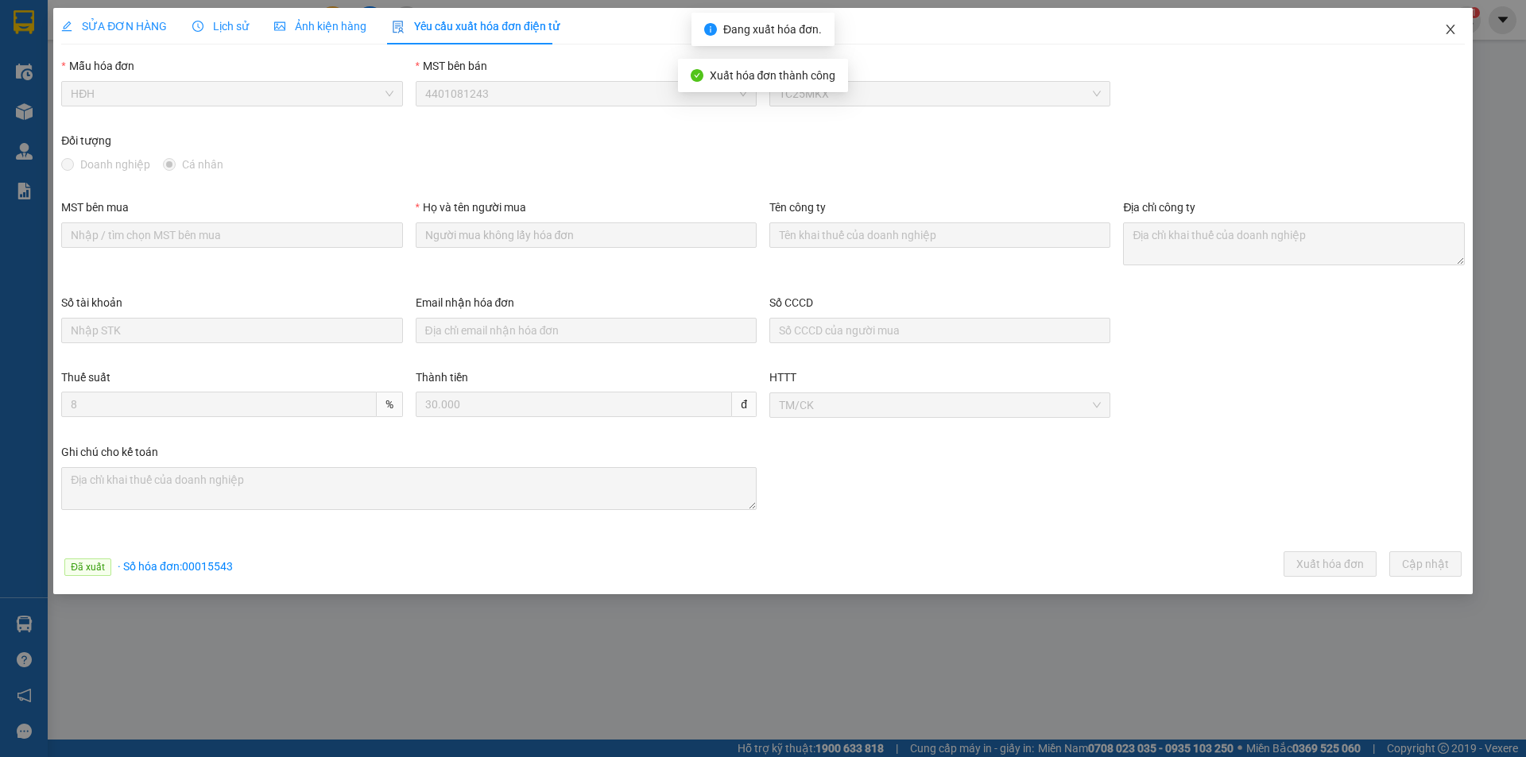
click at [1448, 27] on icon "close" at bounding box center [1450, 30] width 9 height 10
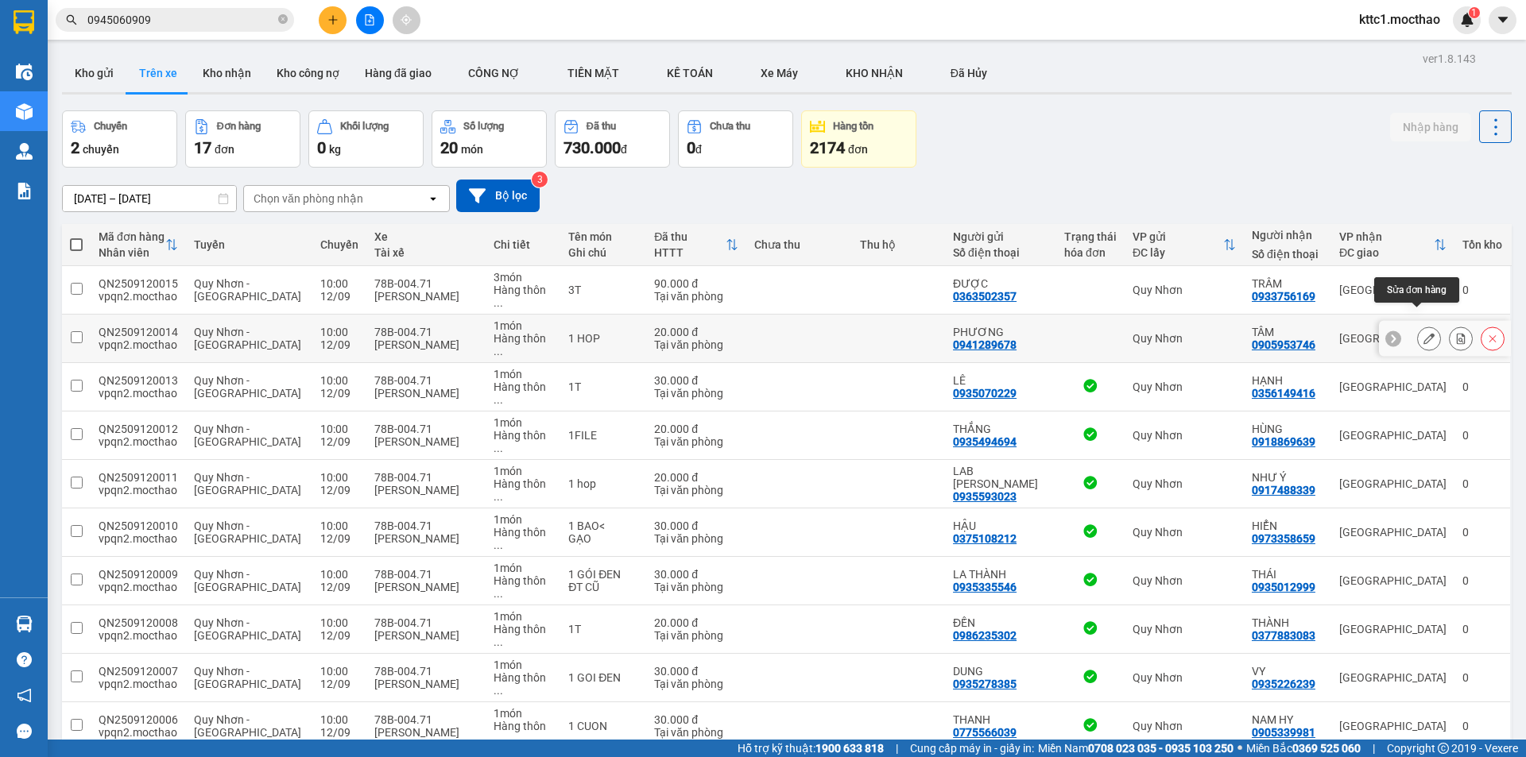
click at [1423, 333] on icon at bounding box center [1428, 338] width 11 height 11
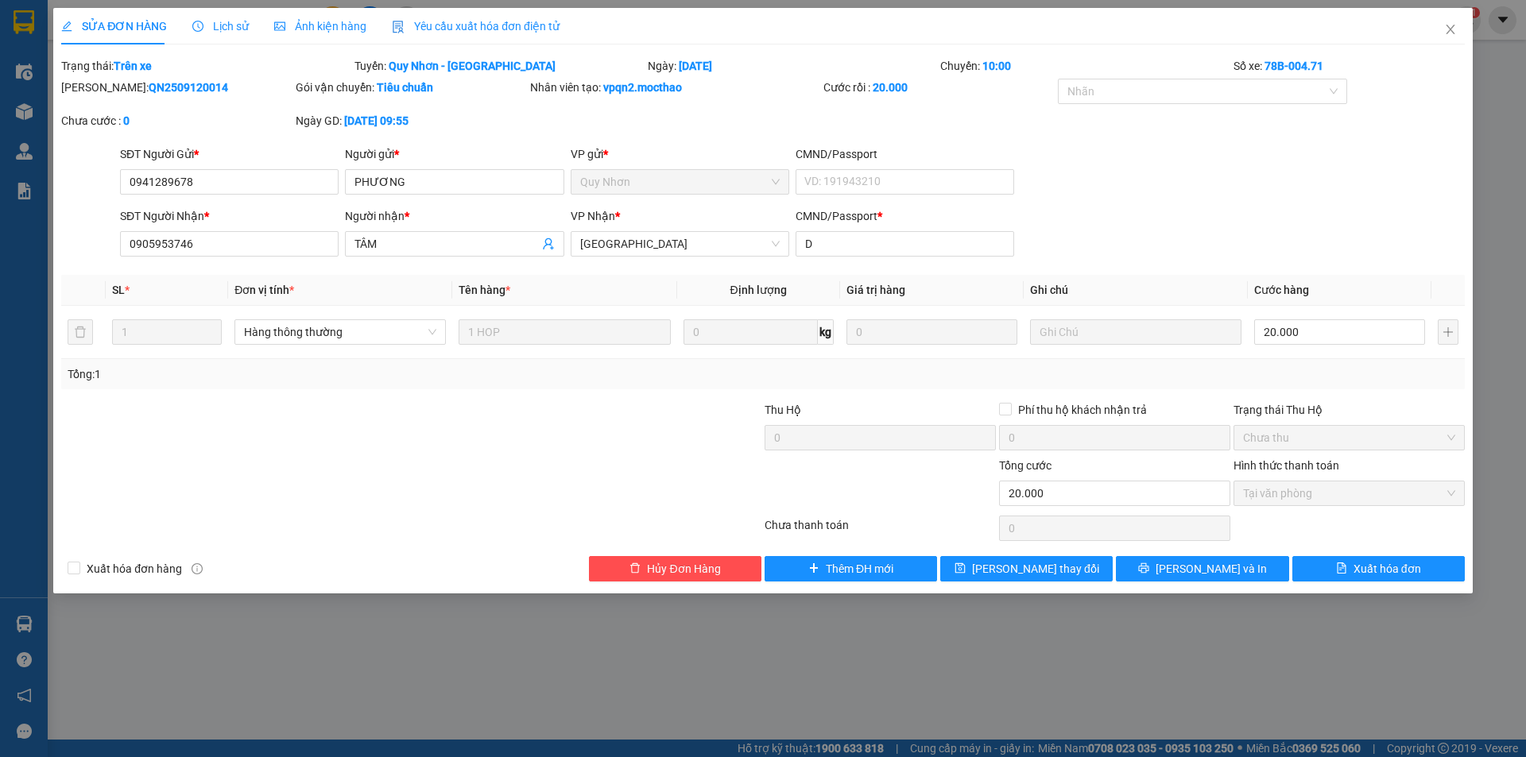
click at [493, 28] on span "Yêu cầu xuất hóa đơn điện tử" at bounding box center [476, 26] width 168 height 13
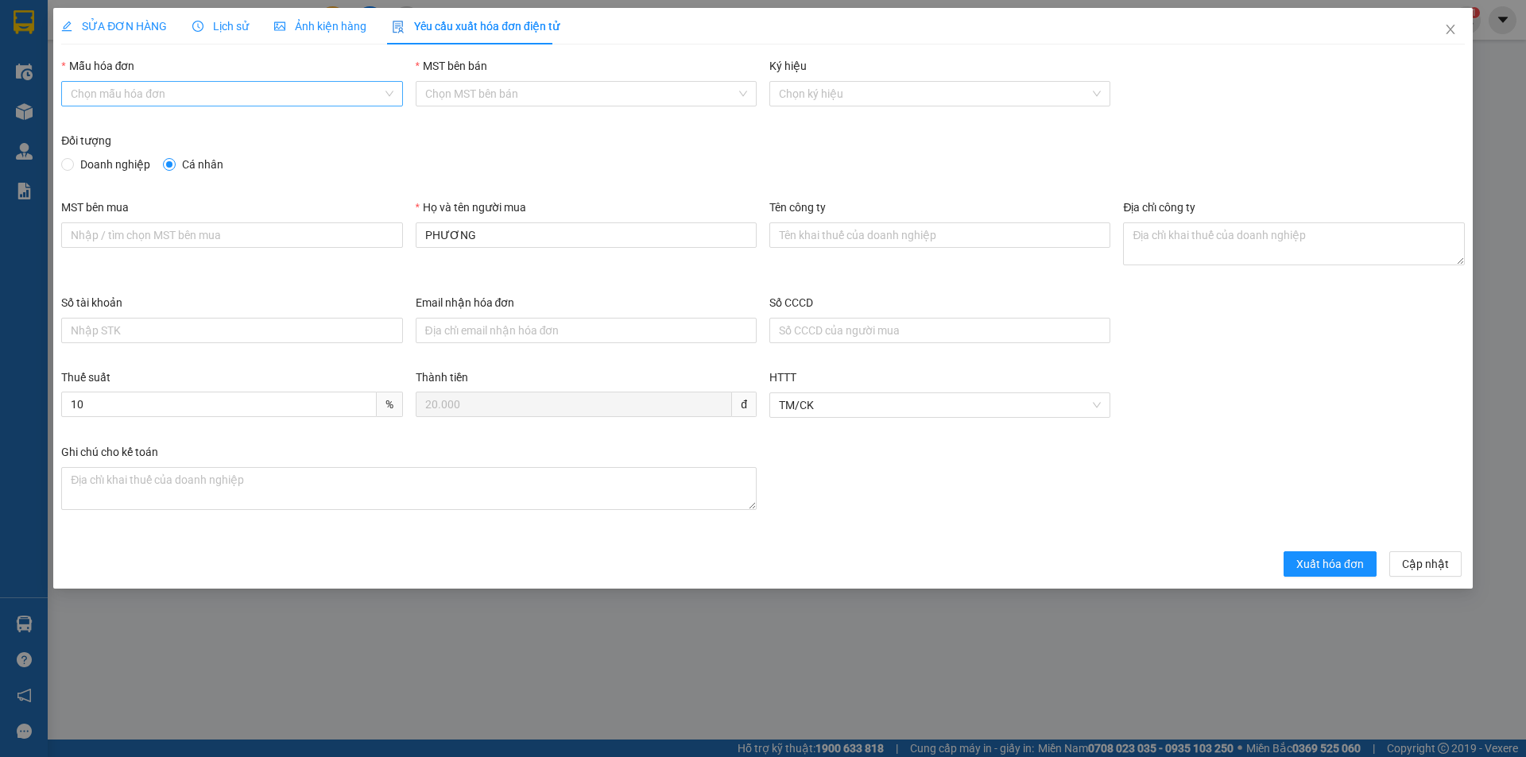
click at [92, 94] on input "Mẫu hóa đơn" at bounding box center [226, 94] width 311 height 24
click at [85, 121] on div "HĐH" at bounding box center [232, 125] width 322 height 17
type input "8"
drag, startPoint x: 501, startPoint y: 237, endPoint x: 412, endPoint y: 235, distance: 89.8
click at [412, 235] on div "Họ và tên người mua PHƯƠNG" at bounding box center [586, 246] width 354 height 95
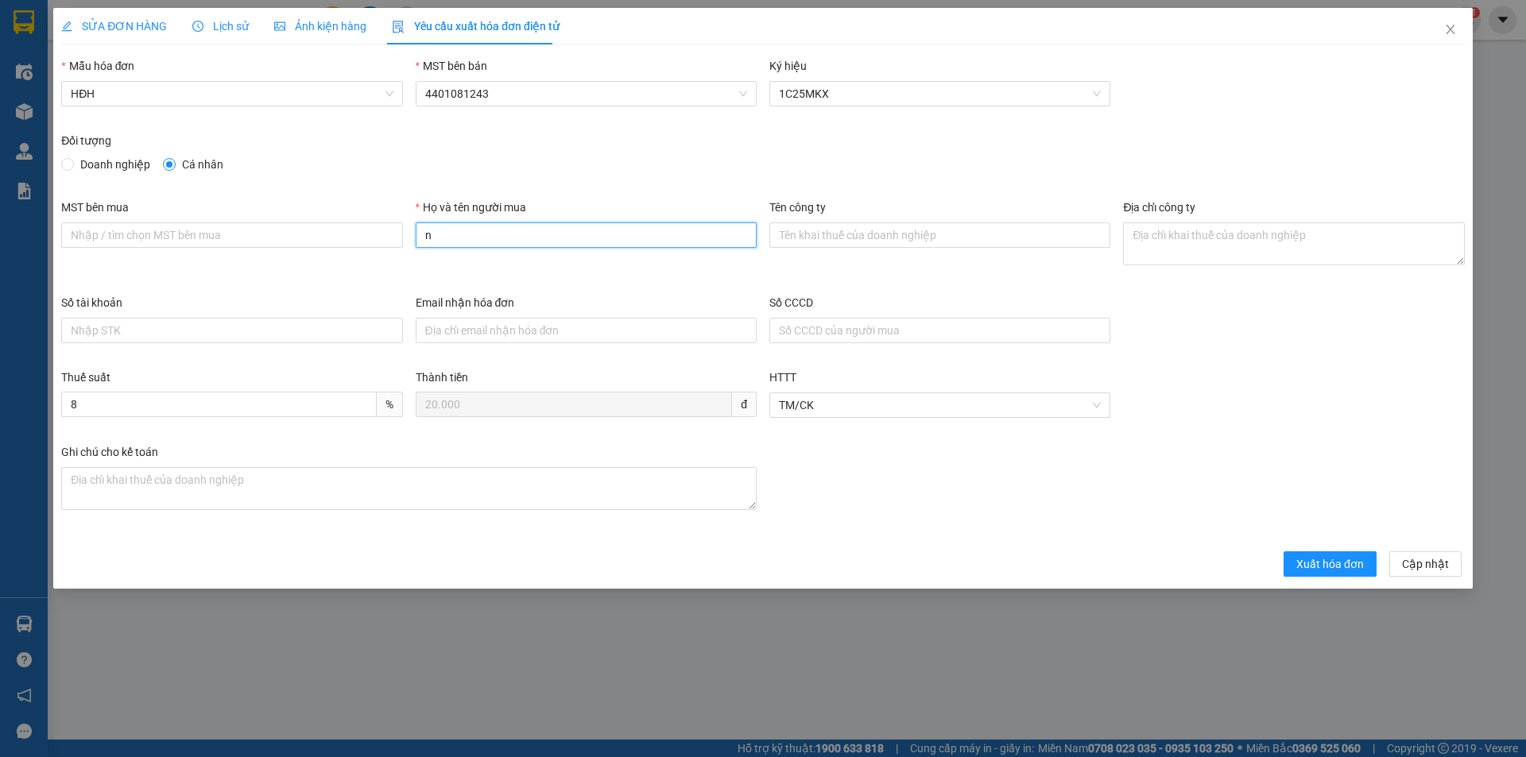
type input "Người mua không lấy hóa đơn"
click at [1309, 559] on span "Xuất hóa đơn" at bounding box center [1330, 564] width 68 height 17
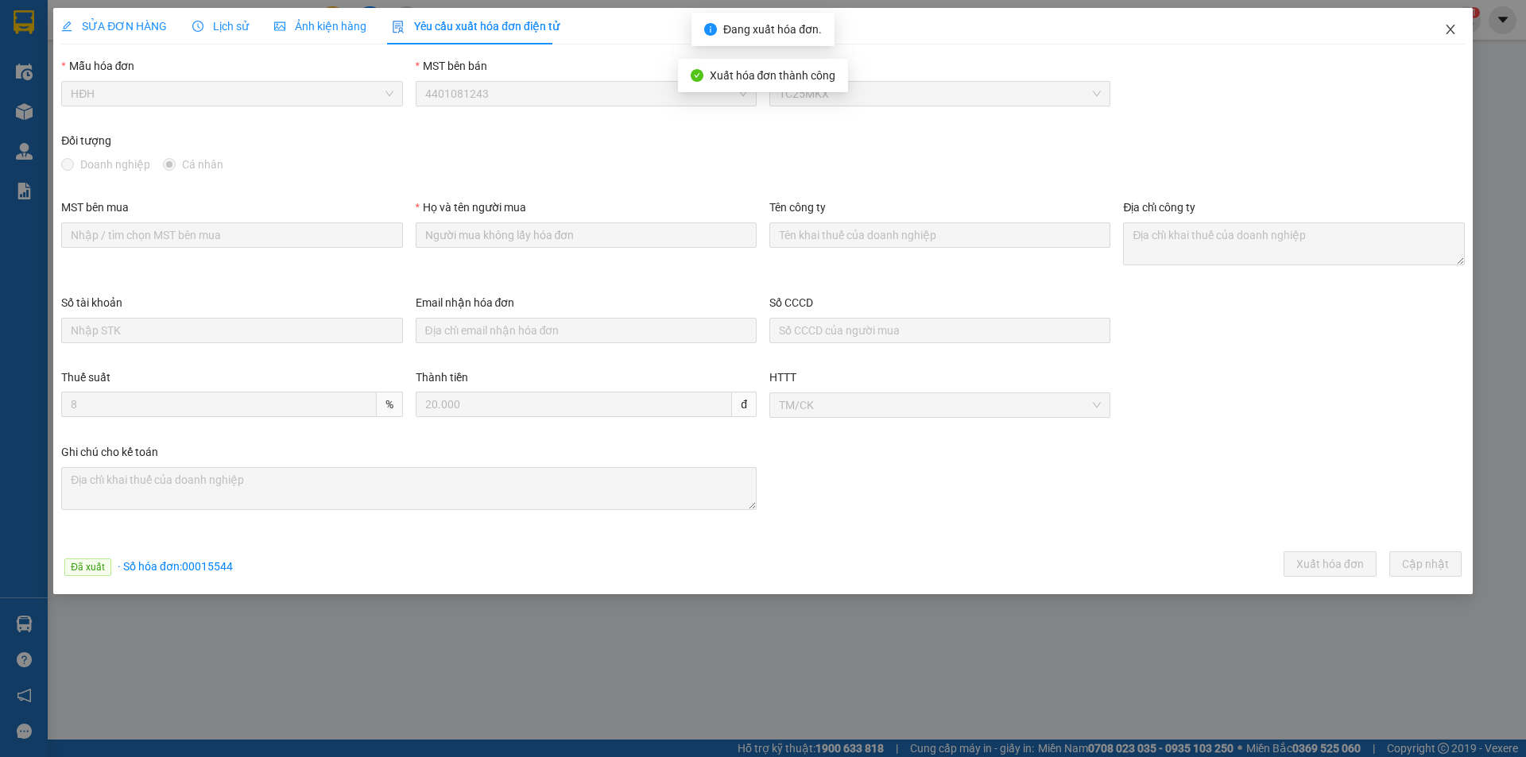
click at [1448, 28] on icon "close" at bounding box center [1450, 30] width 9 height 10
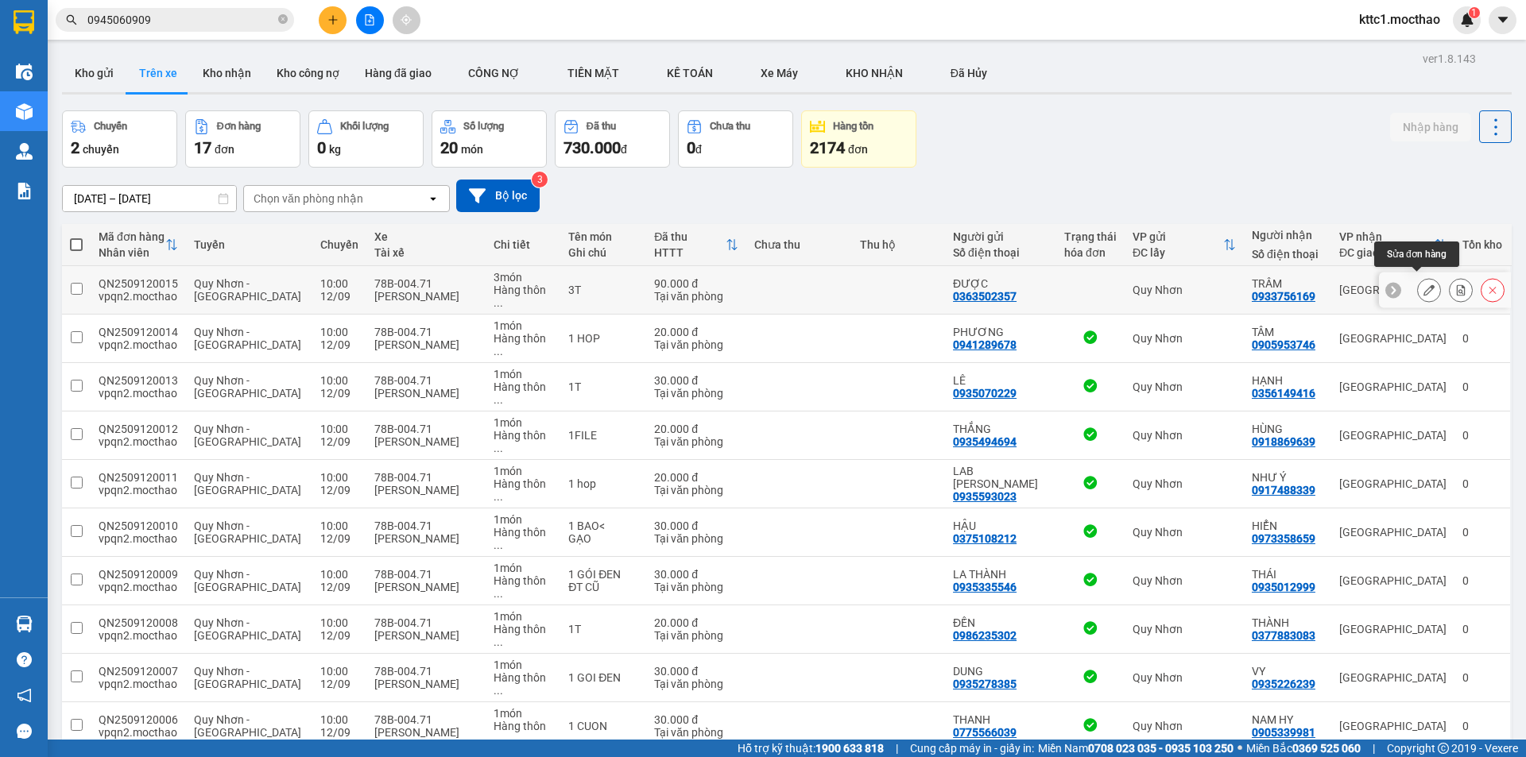
click at [1418, 277] on button at bounding box center [1429, 291] width 22 height 28
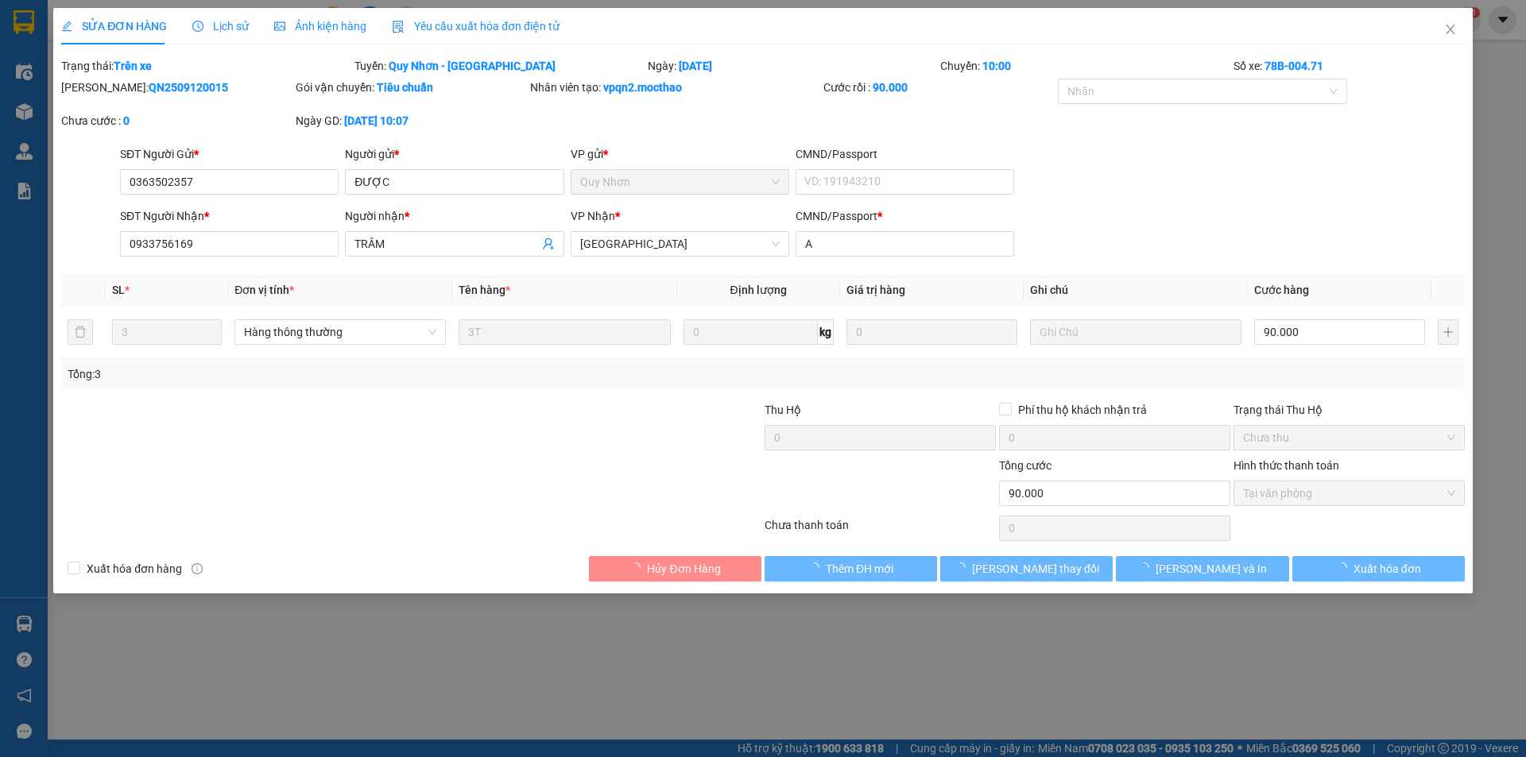
type input "0363502357"
type input "ĐƯỢC"
type input "0933756169"
type input "TRÂM"
type input "A"
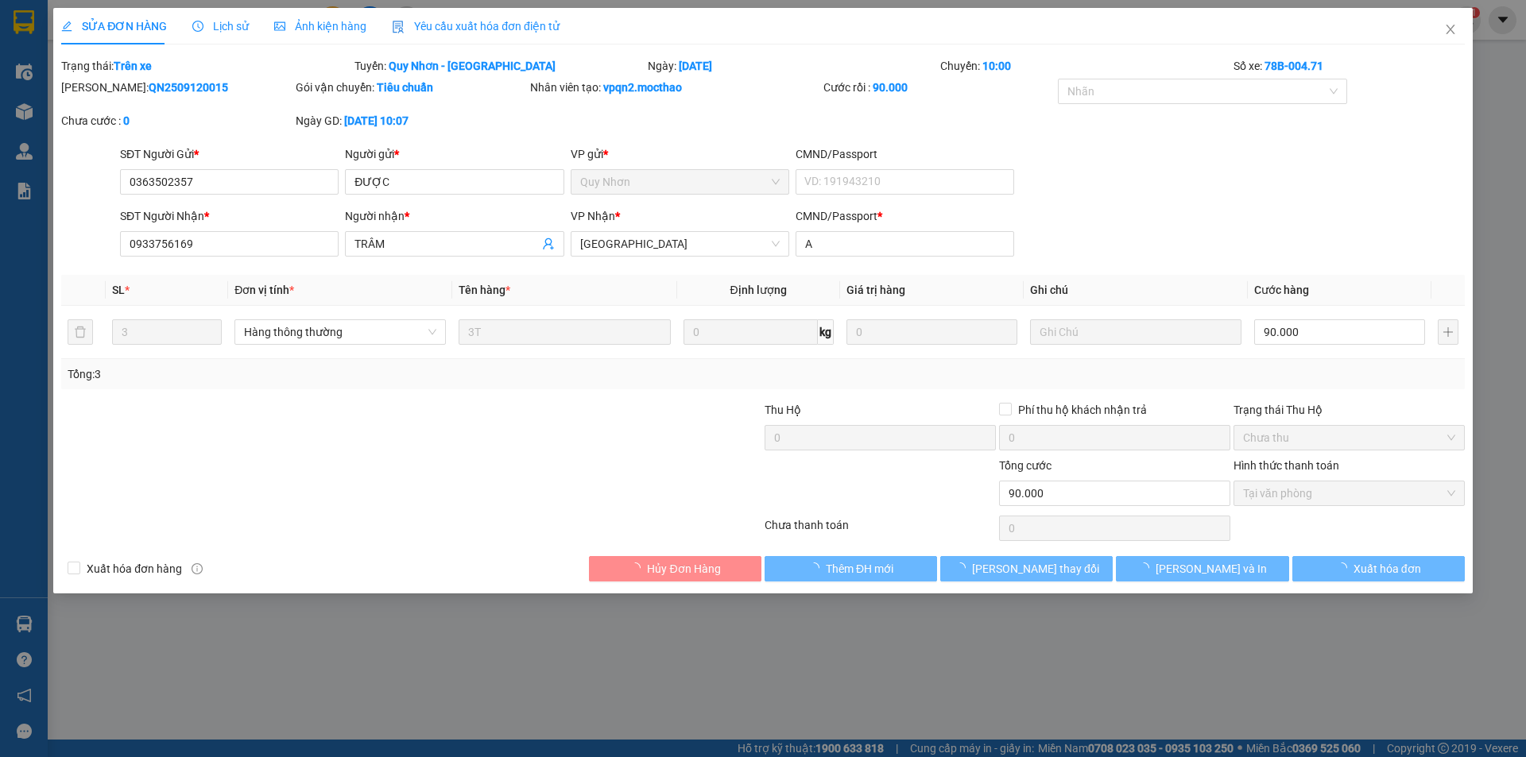
type input "90.000"
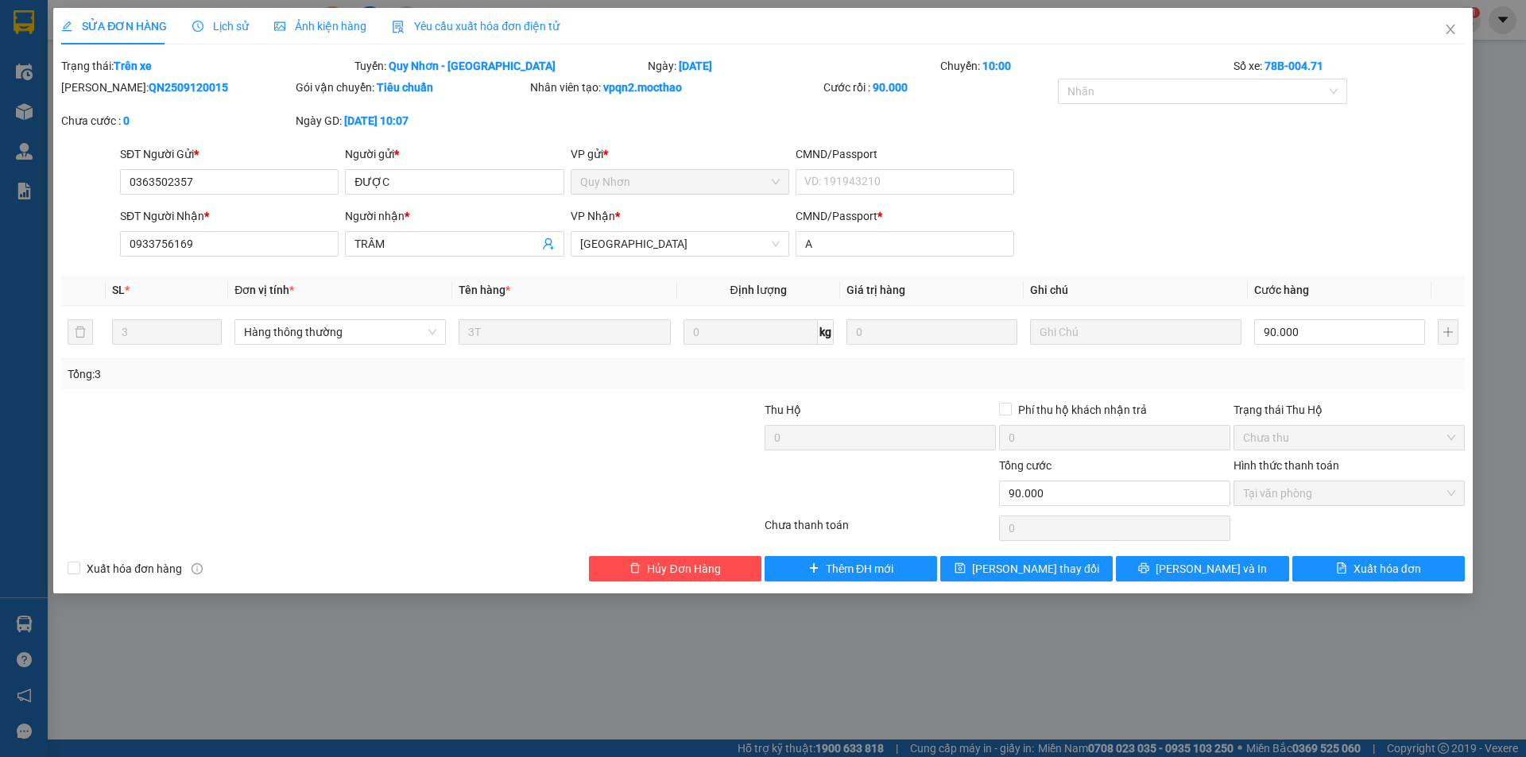
click at [504, 29] on span "Yêu cầu xuất hóa đơn điện tử" at bounding box center [476, 26] width 168 height 13
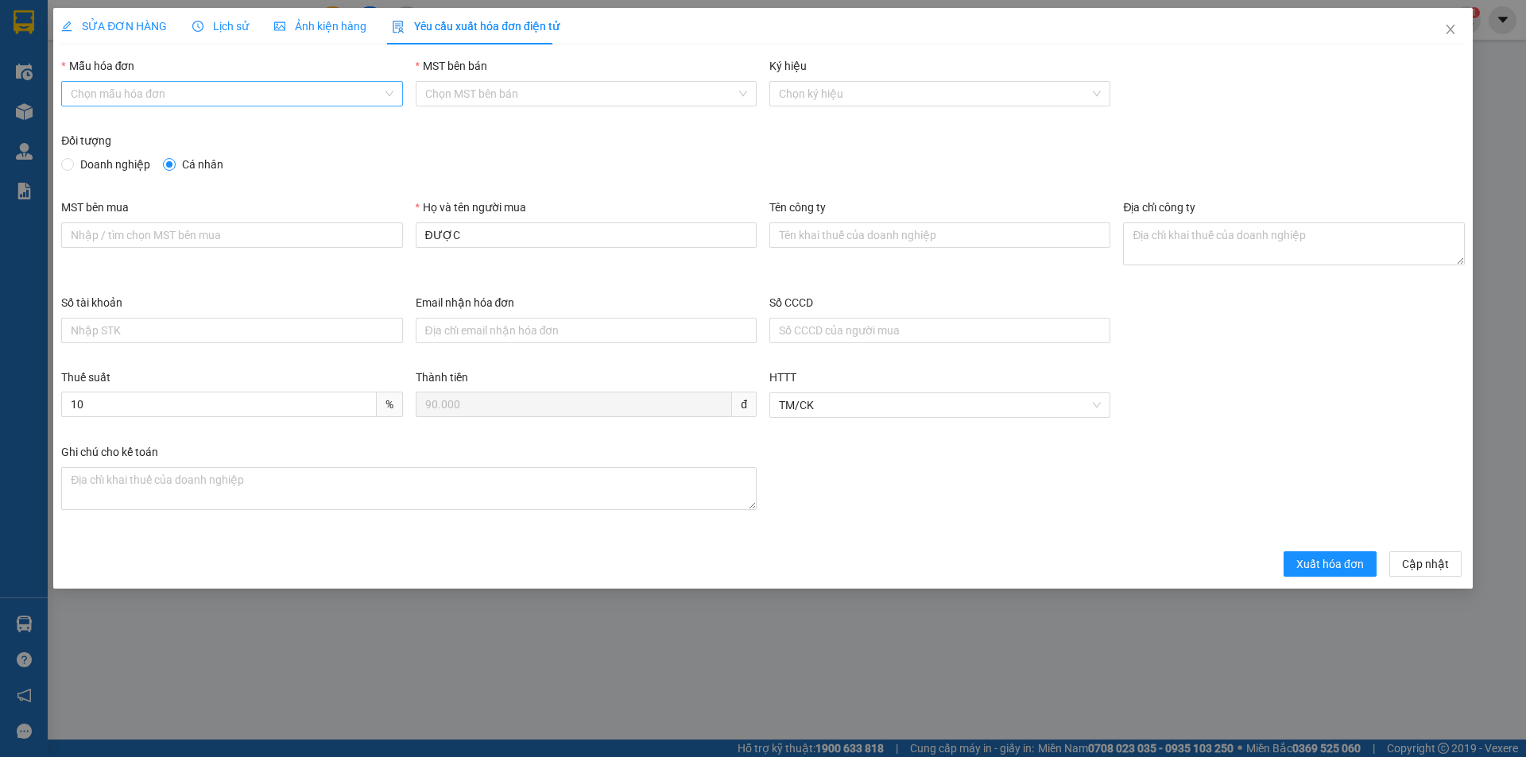
click at [223, 91] on input "Mẫu hóa đơn" at bounding box center [226, 94] width 311 height 24
click at [143, 125] on div "HĐH" at bounding box center [232, 125] width 322 height 17
type input "8"
drag, startPoint x: 513, startPoint y: 236, endPoint x: 357, endPoint y: 230, distance: 156.7
click at [357, 230] on div "MST bên mua Họ và tên người mua ĐƯỢC Tên công ty Địa chỉ công ty" at bounding box center [763, 246] width 1416 height 95
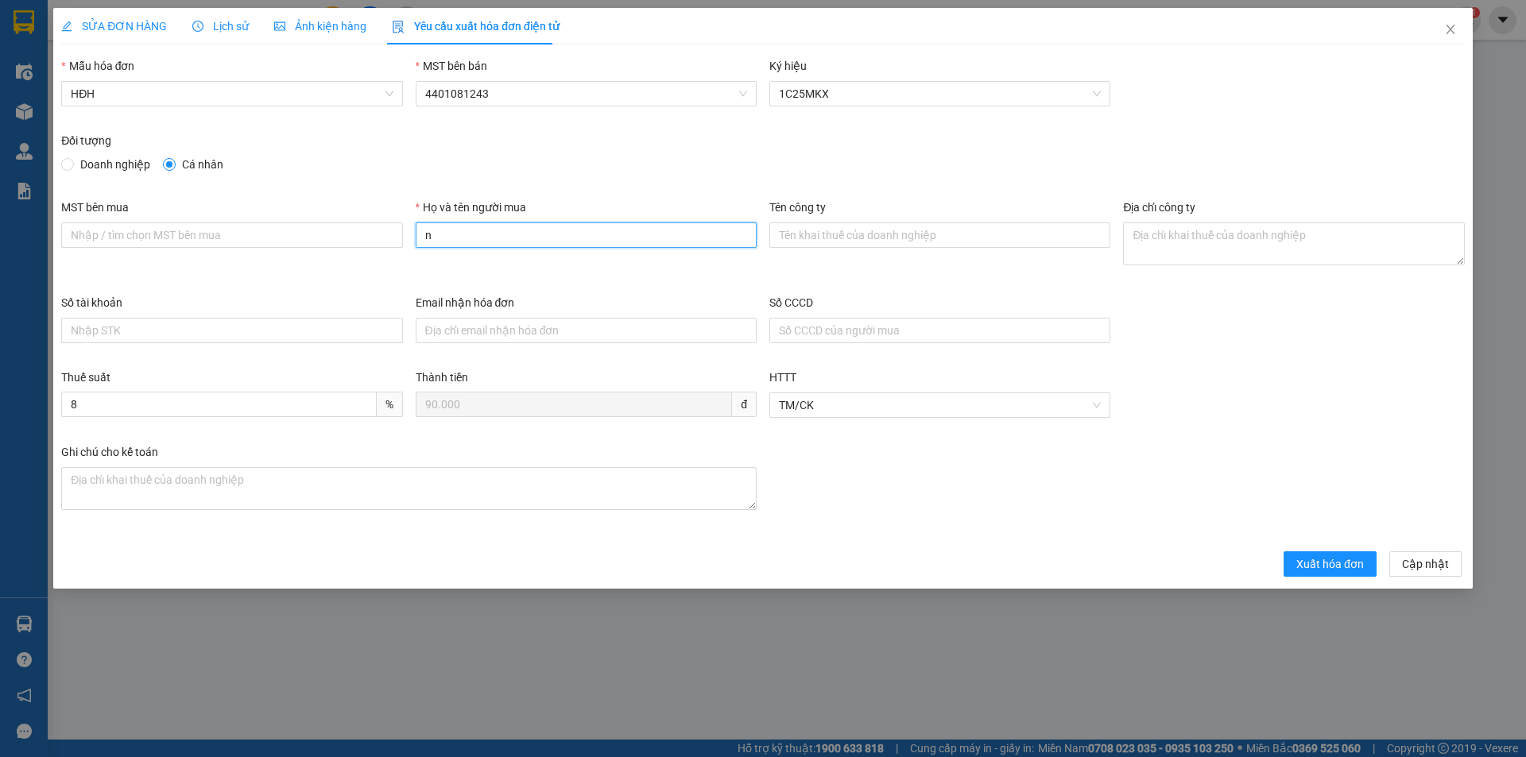
type input "Người mua không lấy hóa đơn"
click at [1353, 567] on span "Xuất hóa đơn" at bounding box center [1330, 564] width 68 height 17
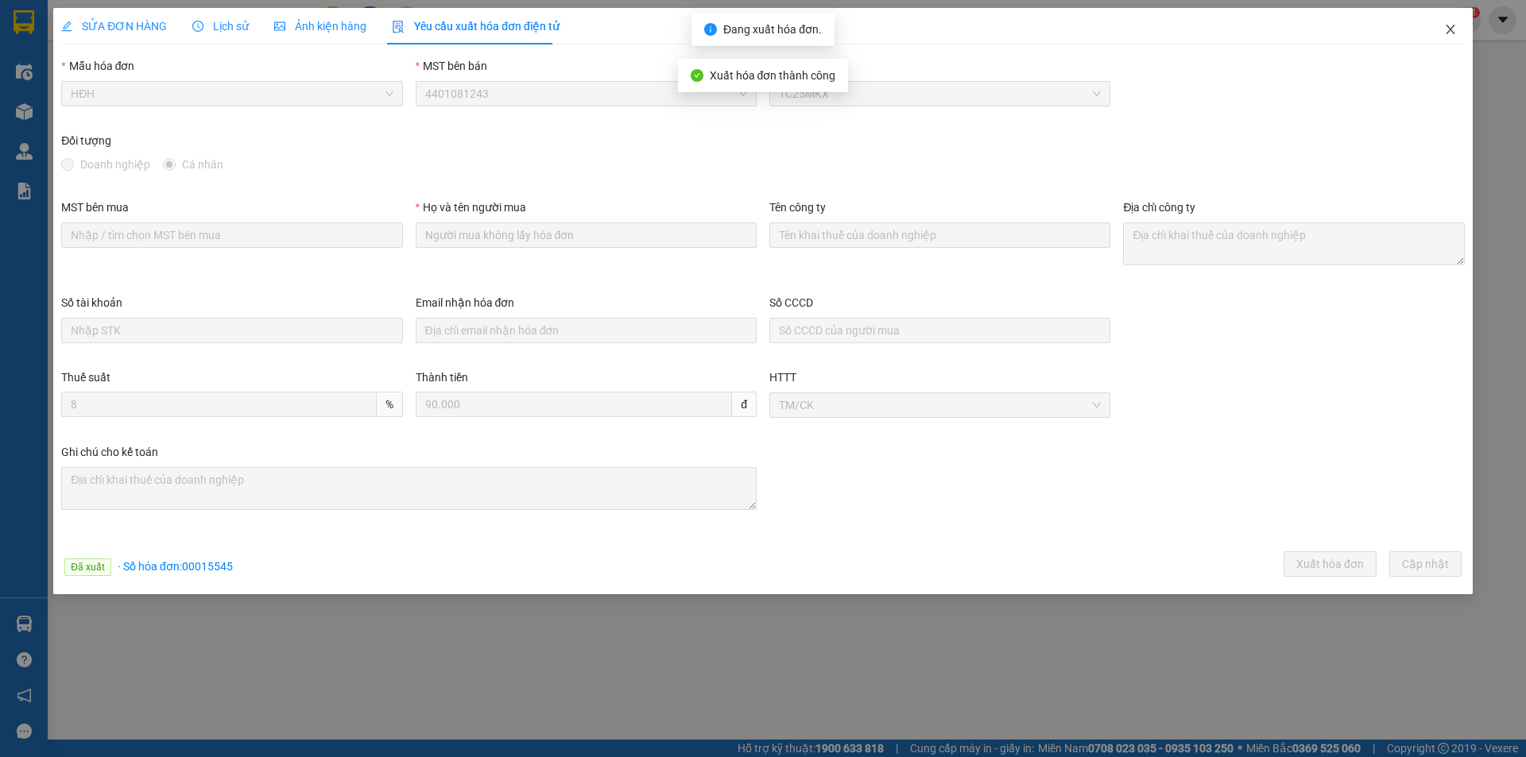
click at [1450, 28] on icon "close" at bounding box center [1450, 29] width 13 height 13
